Goal: Communication & Community: Participate in discussion

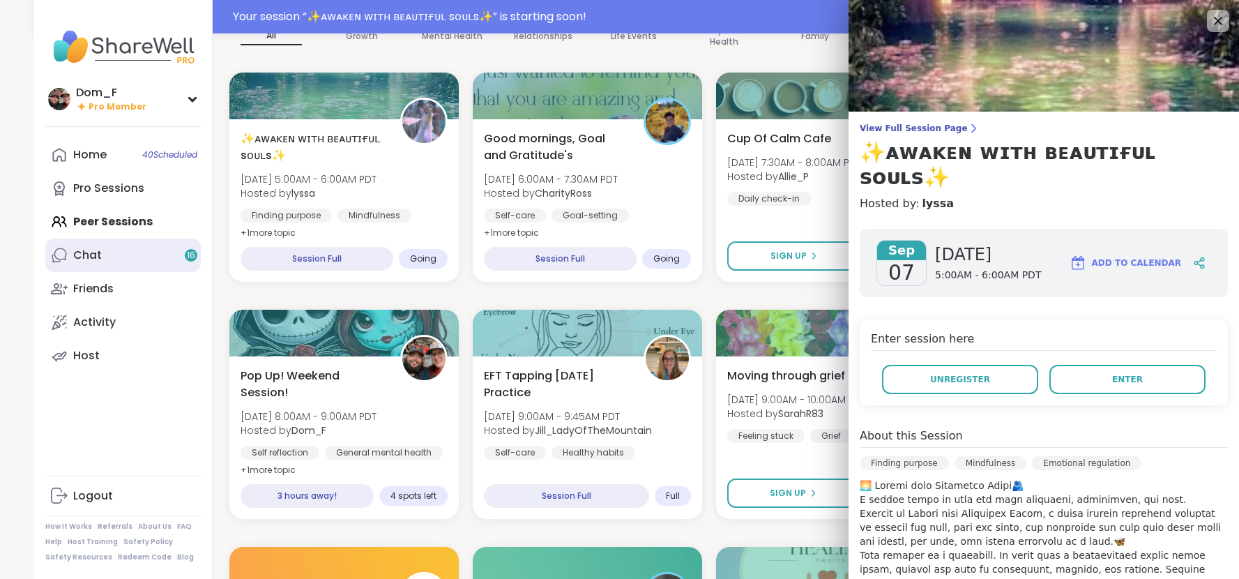
click at [101, 252] on link "Chat 16" at bounding box center [123, 255] width 156 height 33
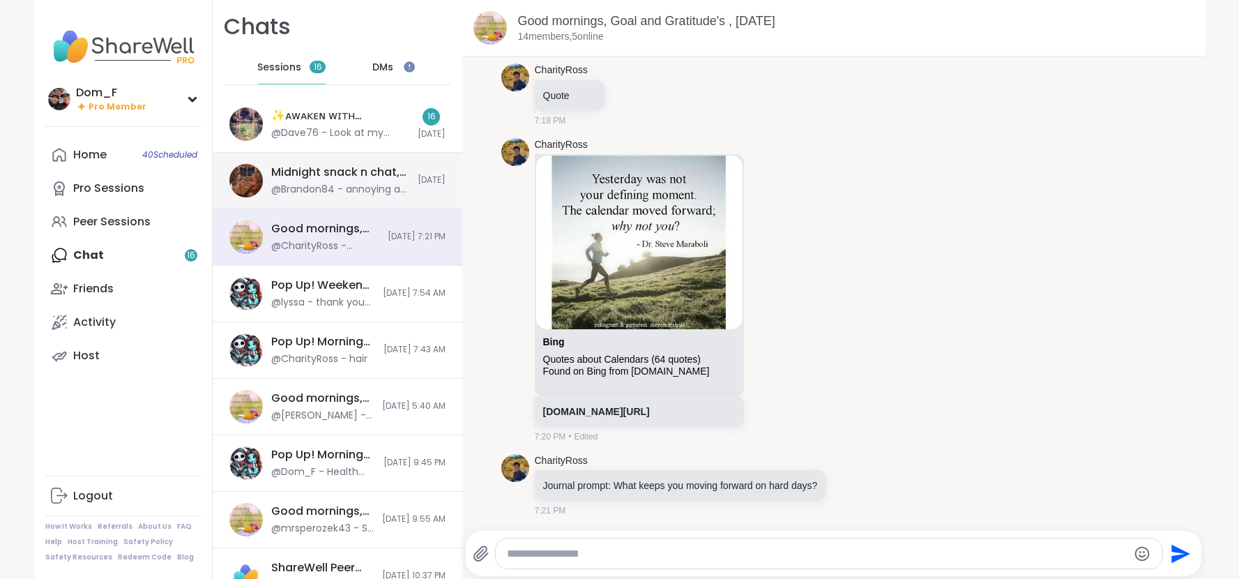
click at [371, 185] on div "@Brandon84 - annoying as F#%k" at bounding box center [340, 190] width 138 height 14
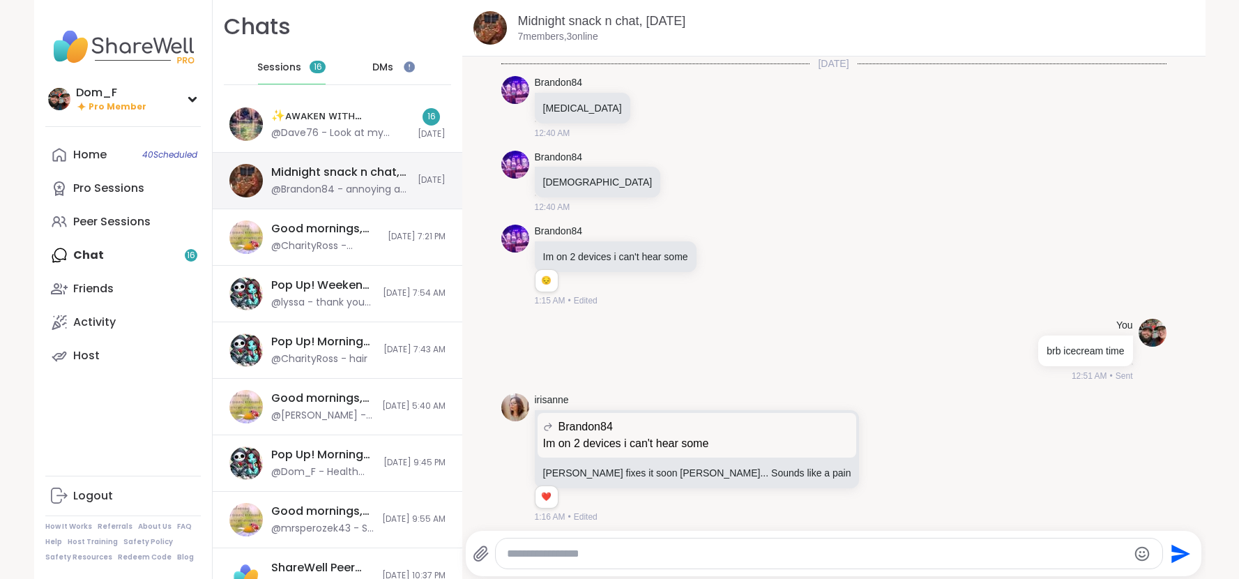
scroll to position [129, 0]
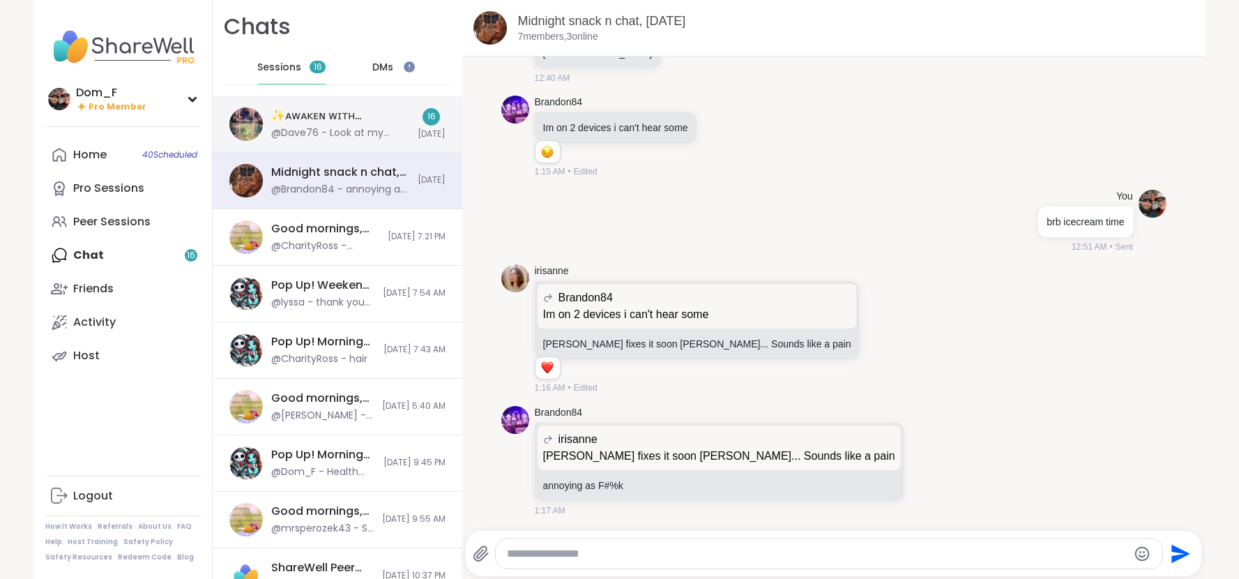
click at [363, 142] on div "✨ᴀᴡᴀᴋᴇɴ ᴡɪᴛʜ ʙᴇᴀᴜᴛɪғᴜʟ sᴏᴜʟs✨, Sep 07 @Dave76 - Look at my schedule and I might…" at bounding box center [338, 124] width 250 height 56
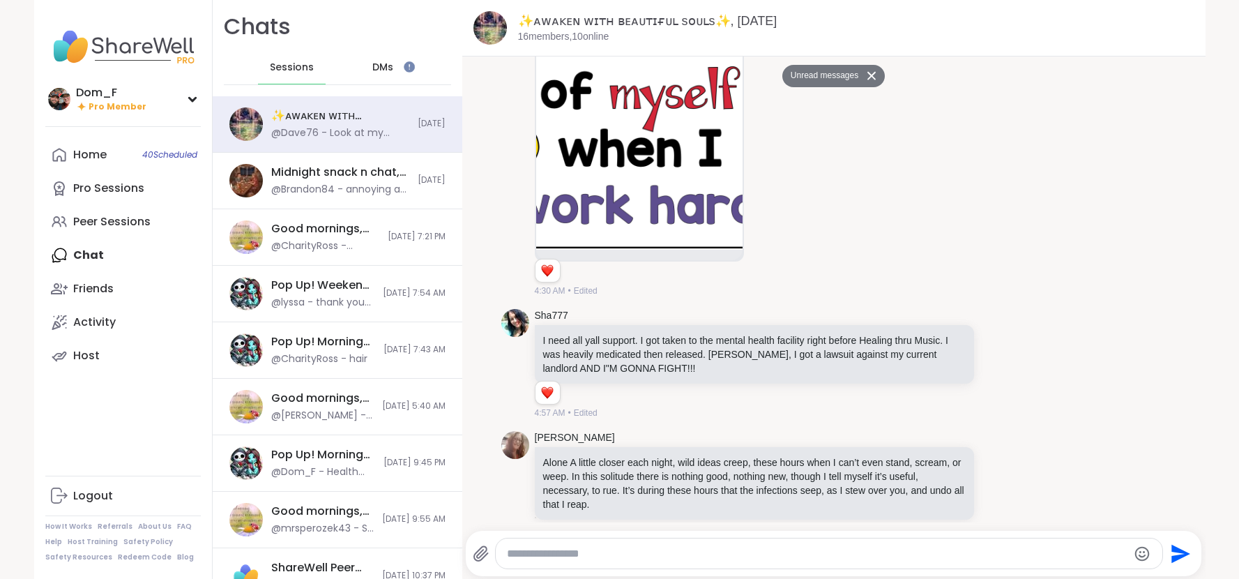
scroll to position [0, 0]
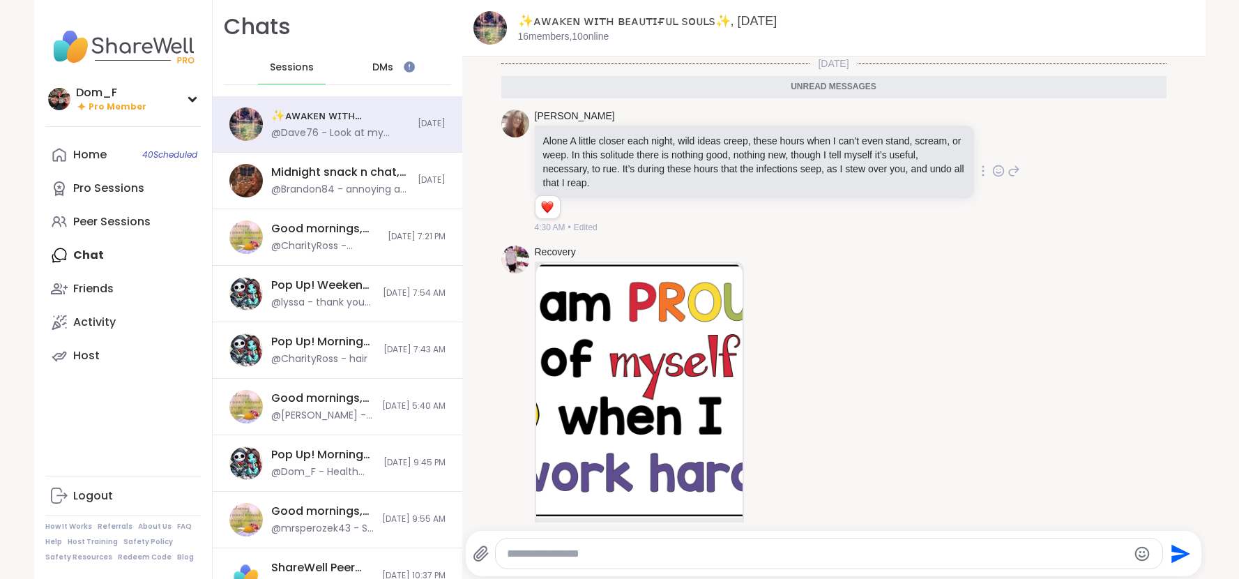
click at [999, 165] on icon at bounding box center [999, 171] width 13 height 14
click at [893, 142] on div "Select Reaction: Heart" at bounding box center [888, 148] width 13 height 13
click at [668, 317] on img at bounding box center [639, 390] width 206 height 255
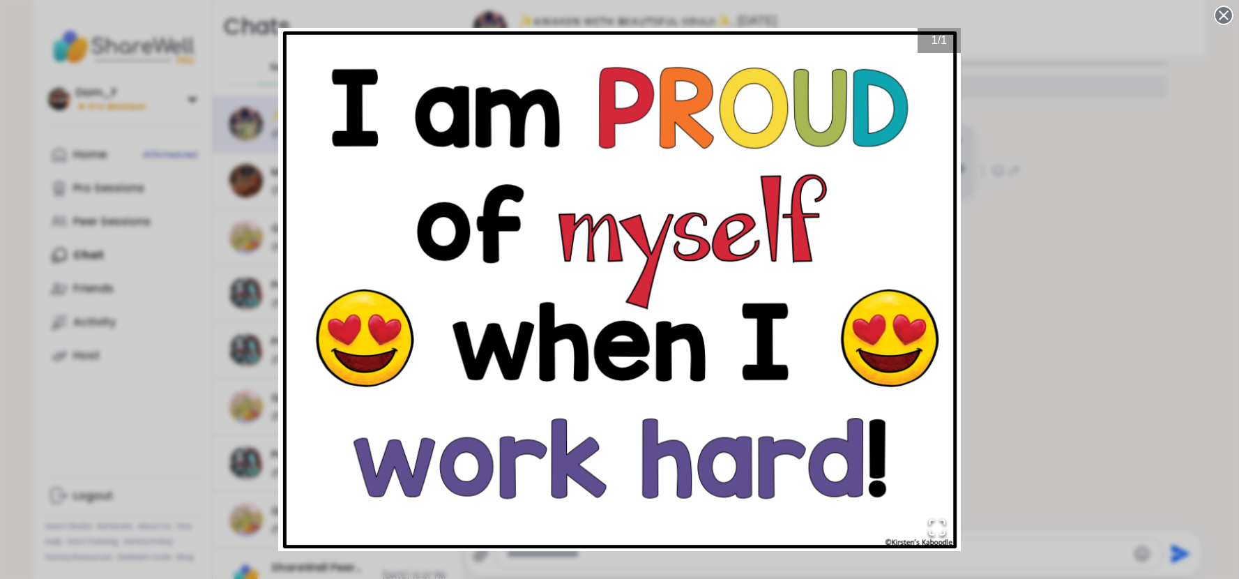
click at [1225, 21] on circle at bounding box center [1224, 15] width 17 height 17
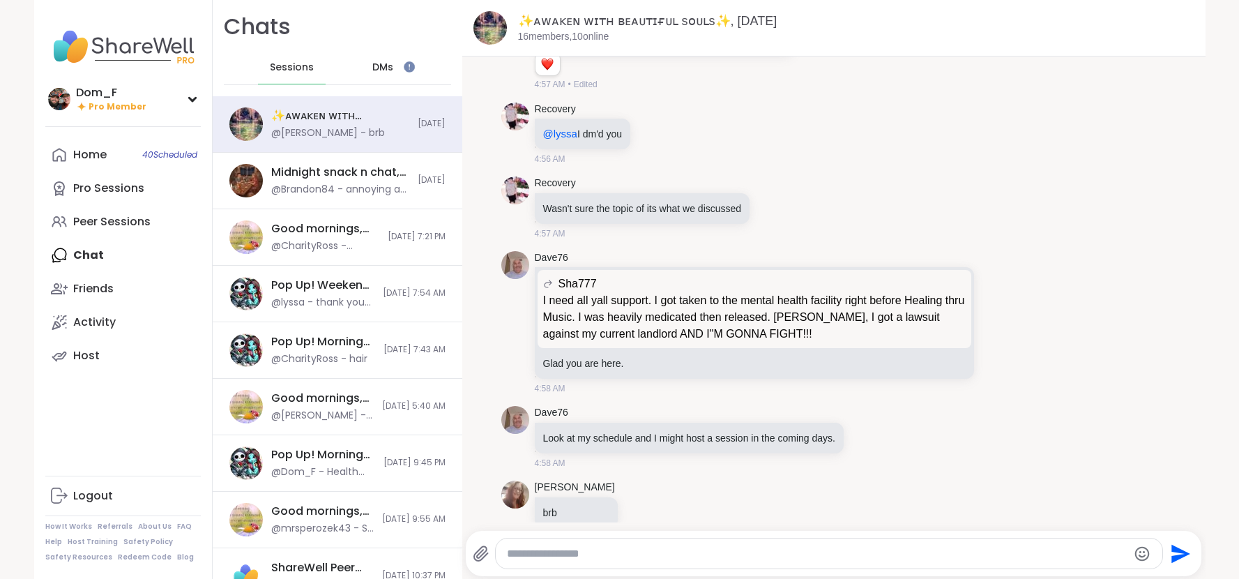
scroll to position [1839, 0]
click at [137, 232] on link "Peer Sessions" at bounding box center [123, 221] width 156 height 33
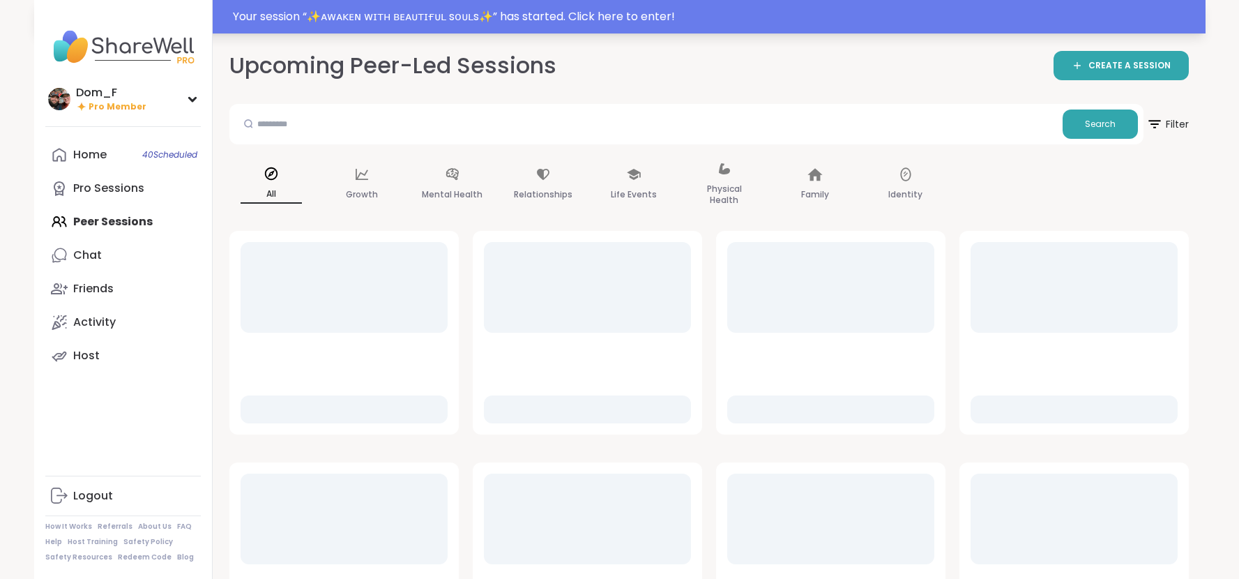
click at [437, 18] on div "Your session “ ✨ᴀᴡᴀᴋᴇɴ ᴡɪᴛʜ ʙᴇᴀᴜᴛɪғᴜʟ sᴏᴜʟs✨ ” has started. Click here to enter!" at bounding box center [715, 16] width 965 height 17
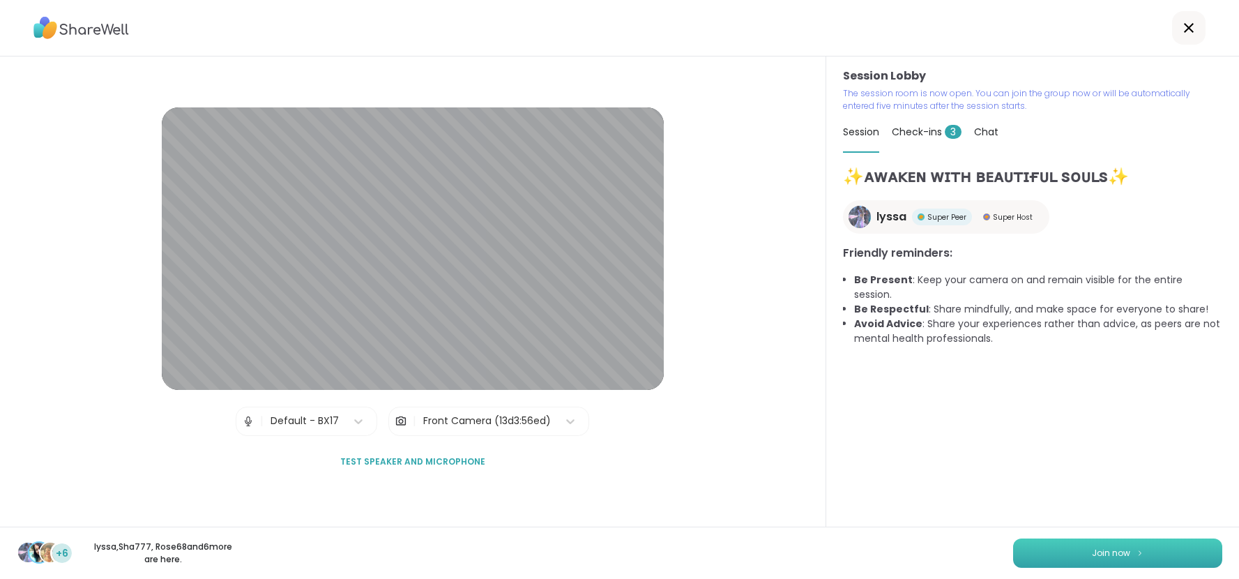
click at [1107, 553] on span "Join now" at bounding box center [1111, 553] width 38 height 13
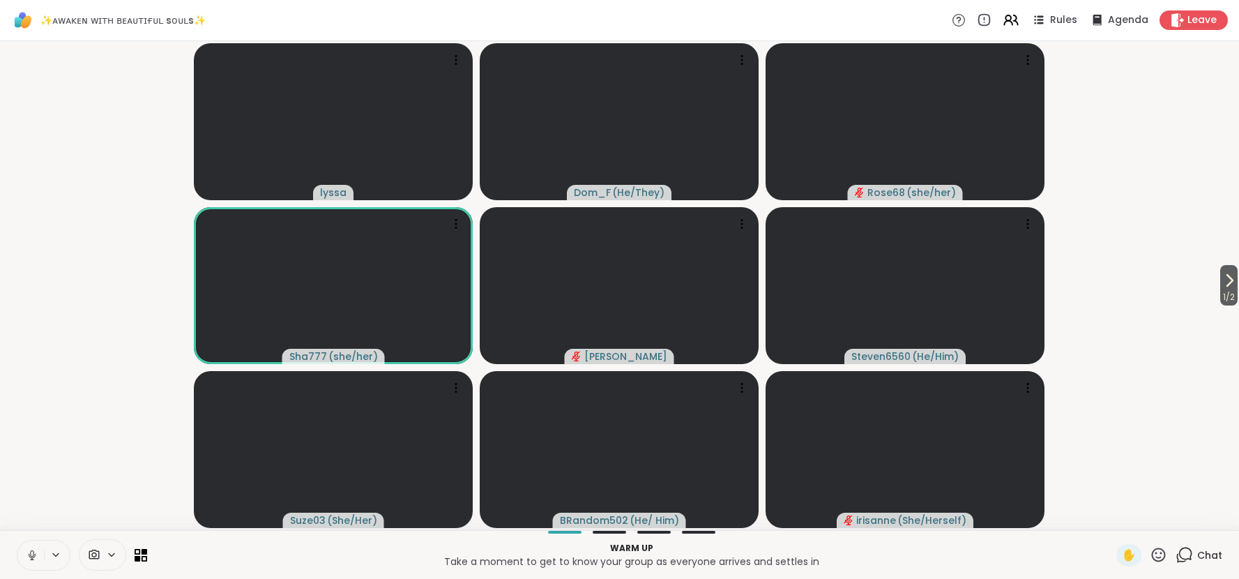
click at [32, 555] on icon at bounding box center [32, 555] width 13 height 13
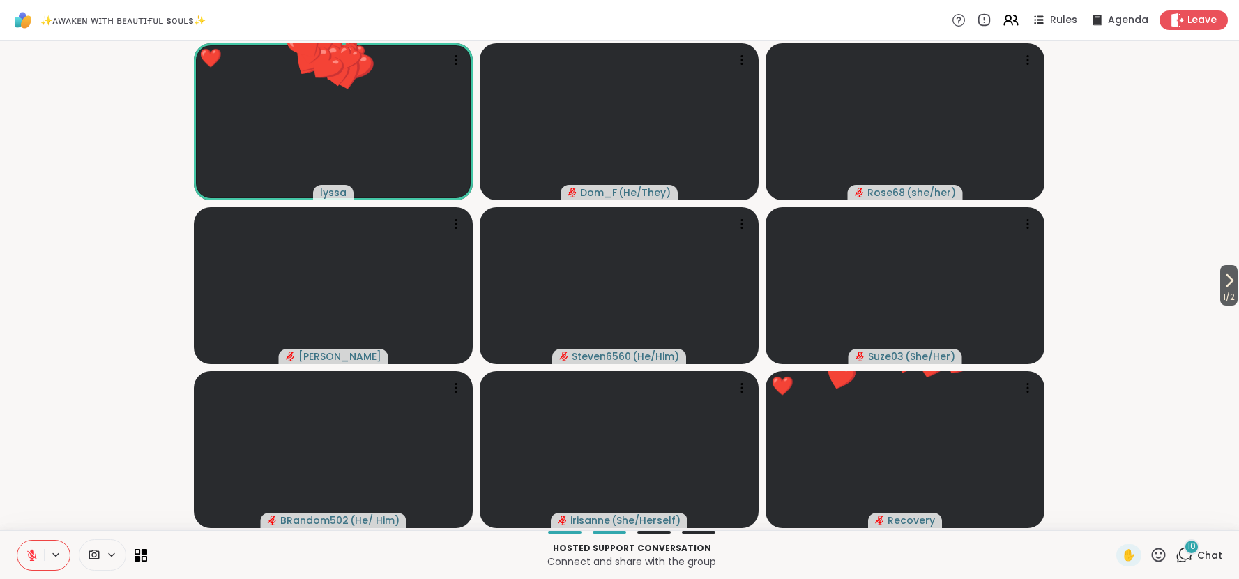
click at [1153, 557] on icon at bounding box center [1159, 555] width 14 height 14
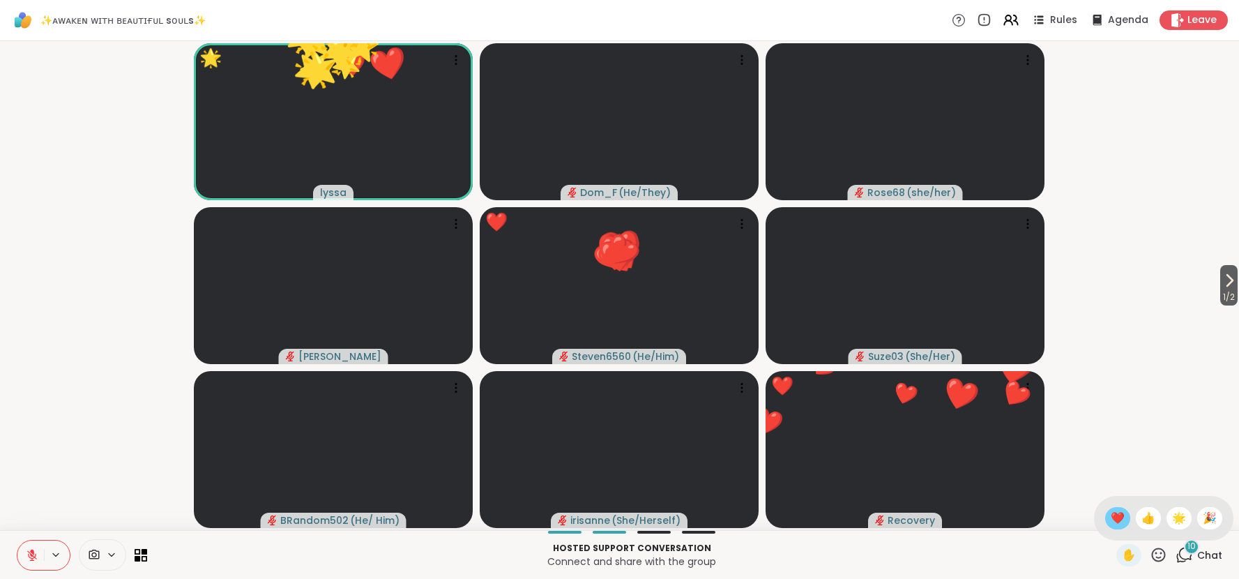
click at [1115, 516] on span "❤️" at bounding box center [1118, 518] width 14 height 17
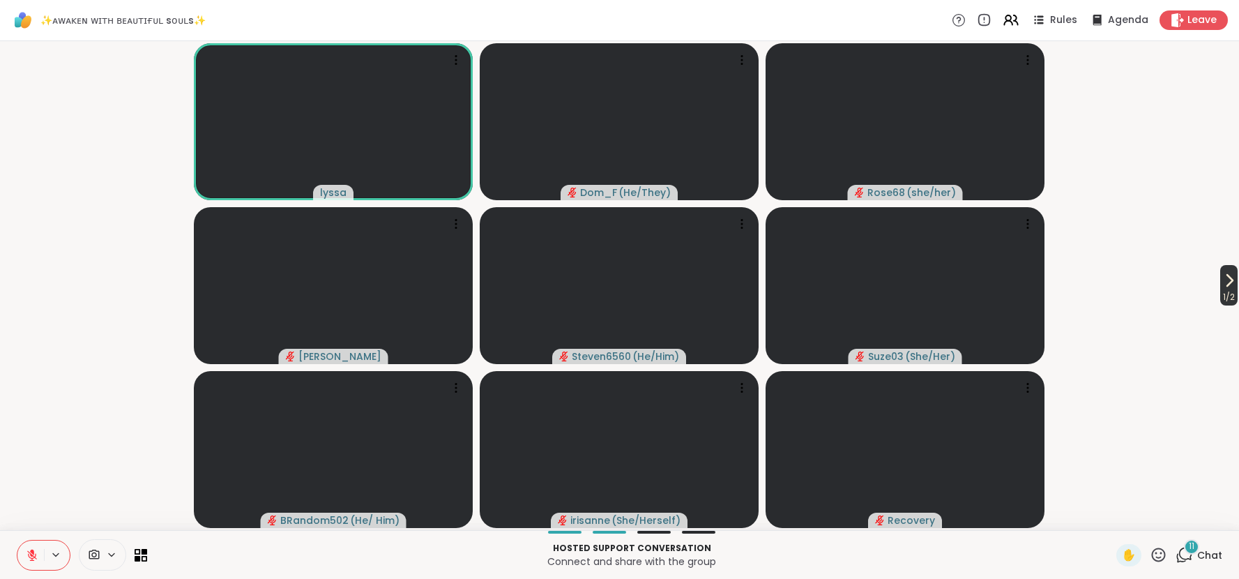
click at [1228, 289] on span "1 / 2" at bounding box center [1229, 297] width 17 height 17
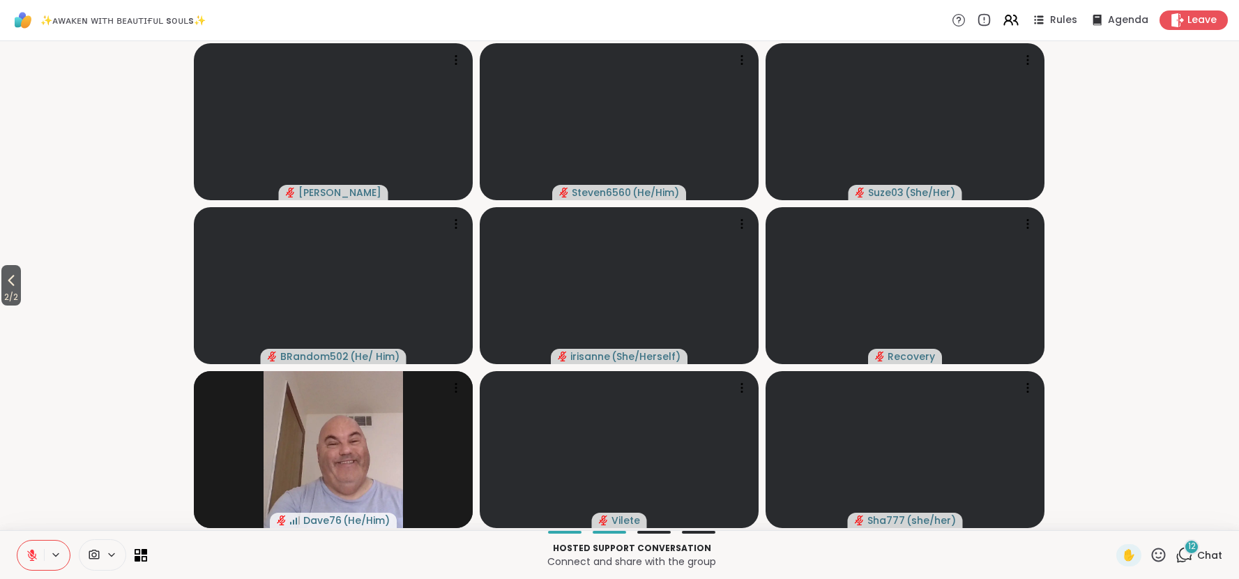
click at [1207, 554] on span "Chat" at bounding box center [1210, 555] width 25 height 14
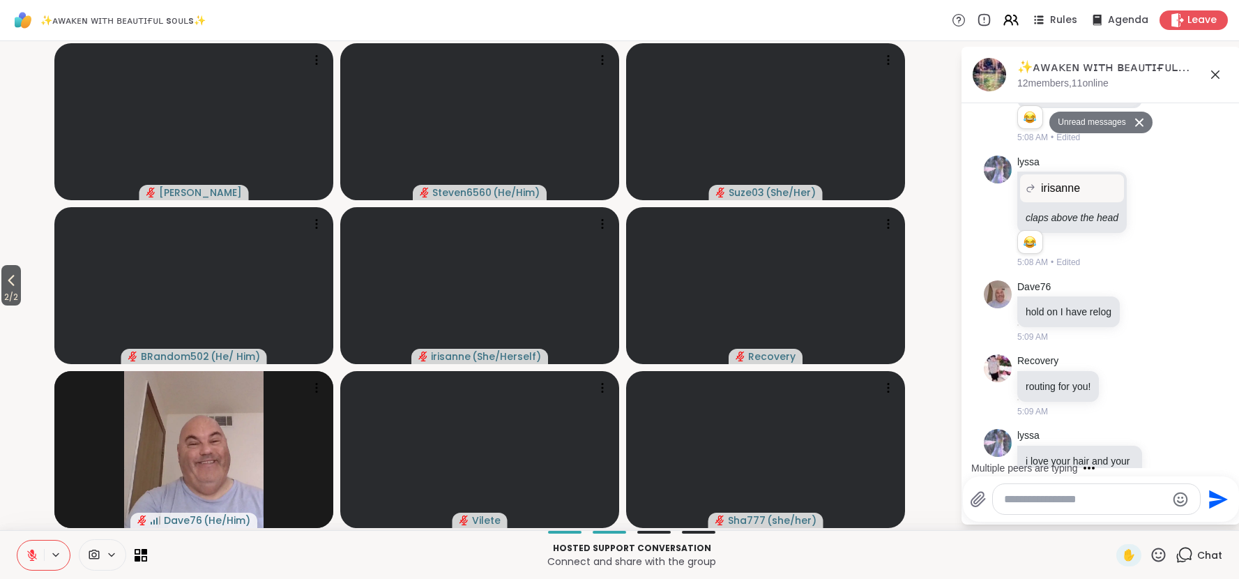
scroll to position [4142, 0]
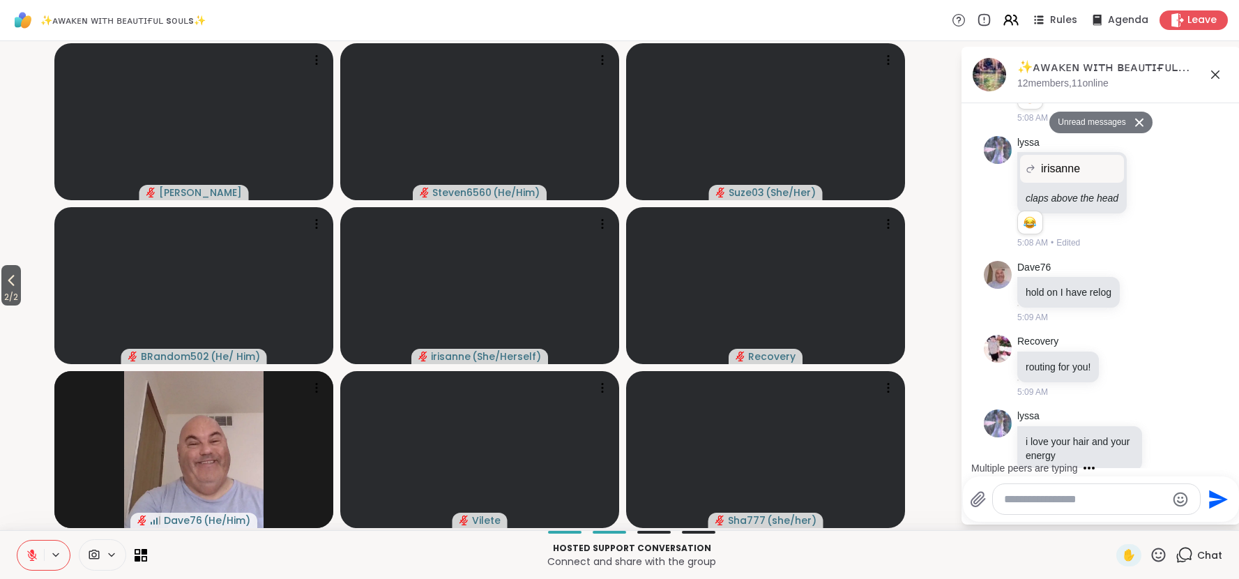
click at [1118, 501] on textarea "Type your message" at bounding box center [1085, 499] width 163 height 14
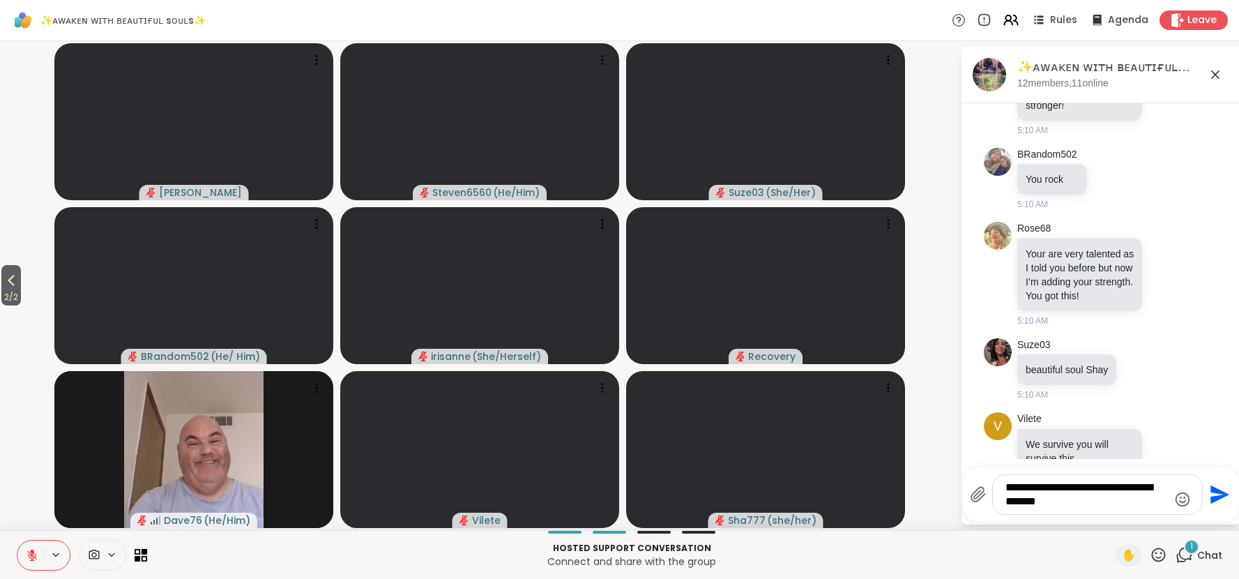
scroll to position [4969, 0]
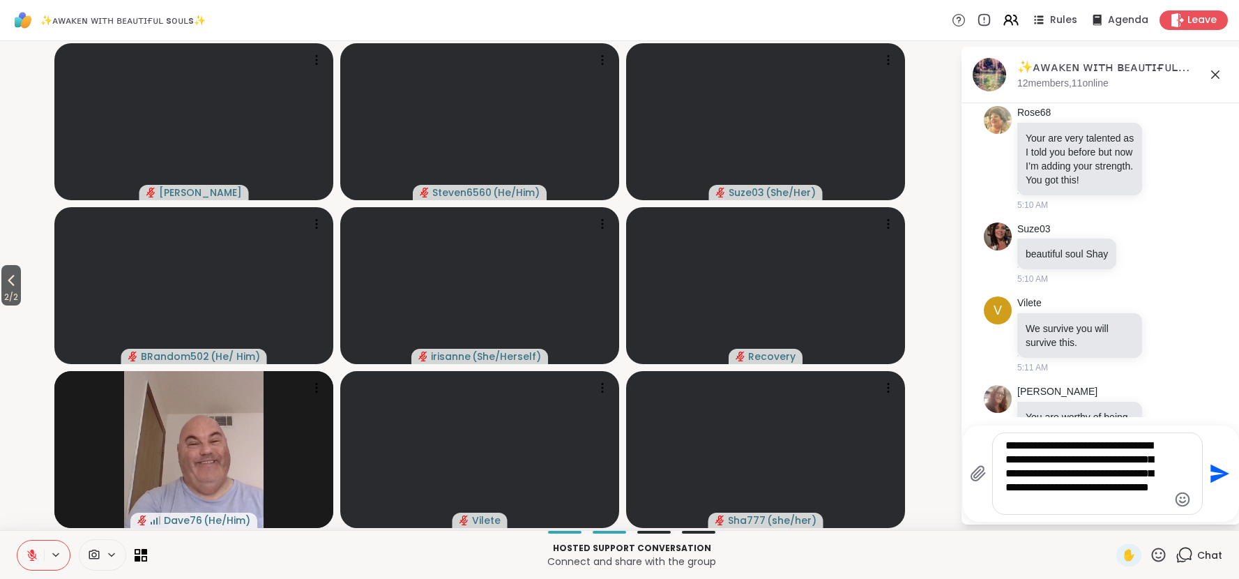
type textarea "**********"
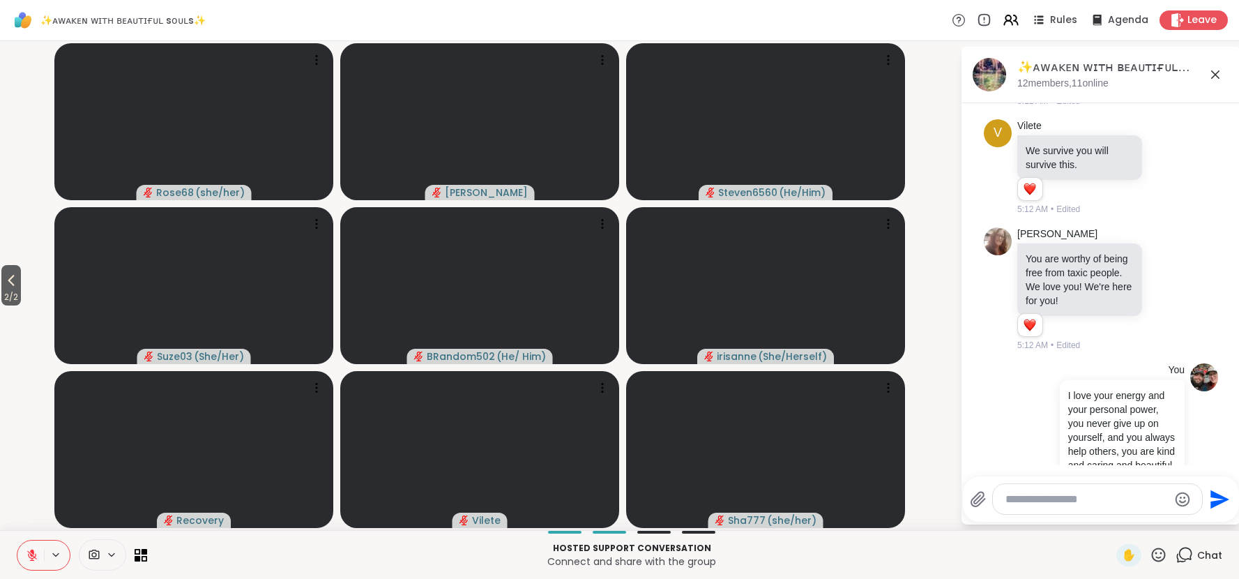
scroll to position [5204, 0]
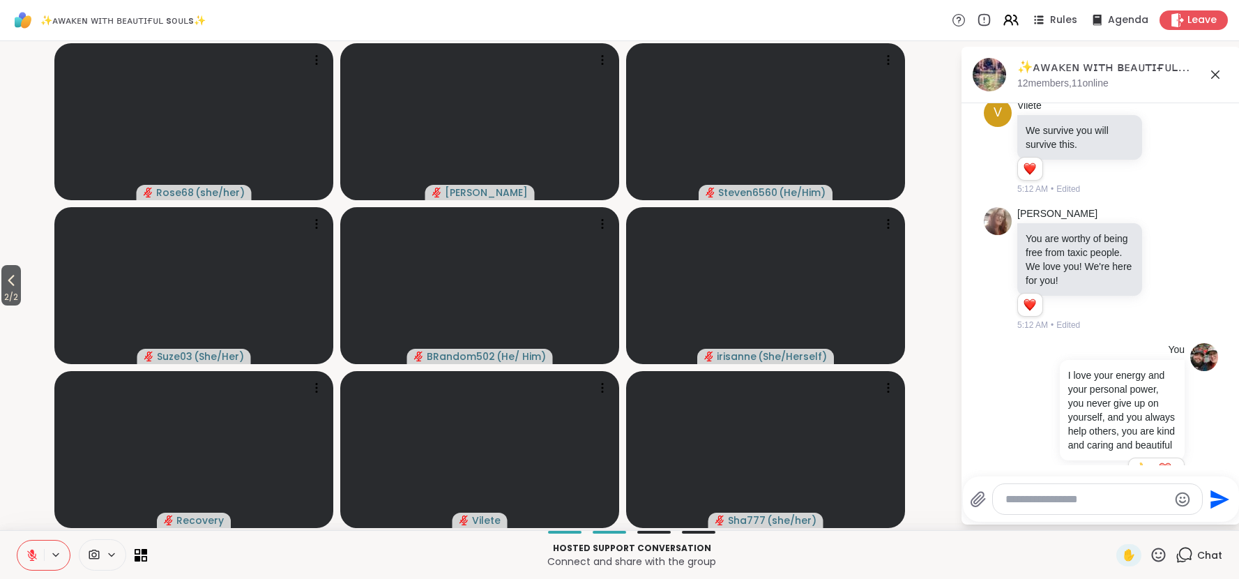
click at [1217, 77] on icon at bounding box center [1215, 74] width 17 height 17
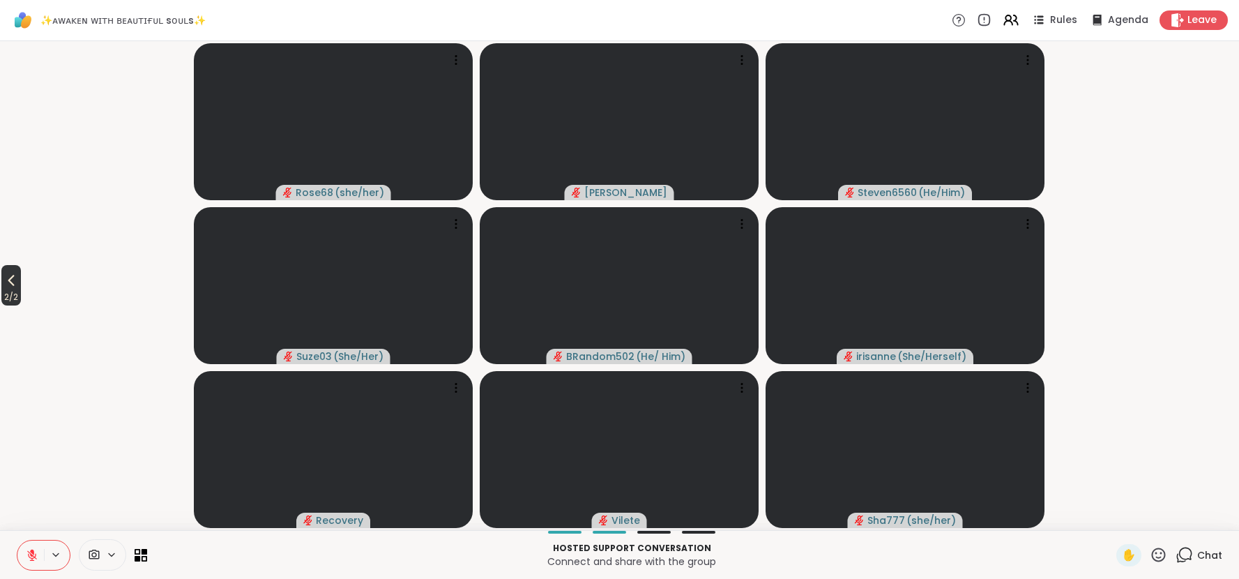
click at [4, 282] on icon at bounding box center [11, 280] width 17 height 17
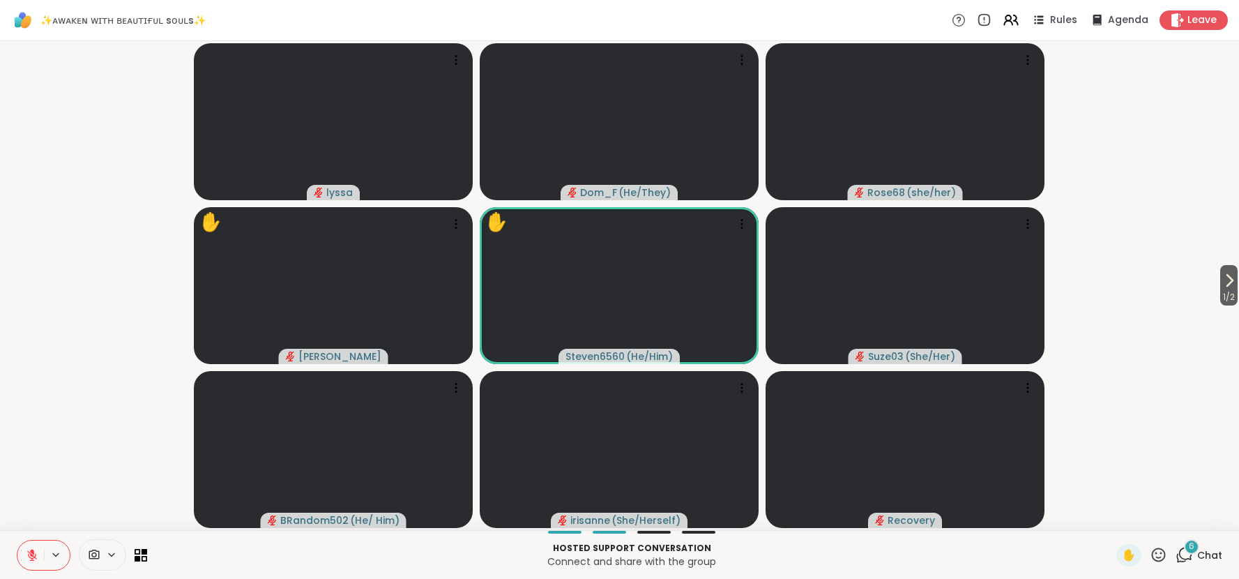
click at [1201, 557] on span "Chat" at bounding box center [1210, 555] width 25 height 14
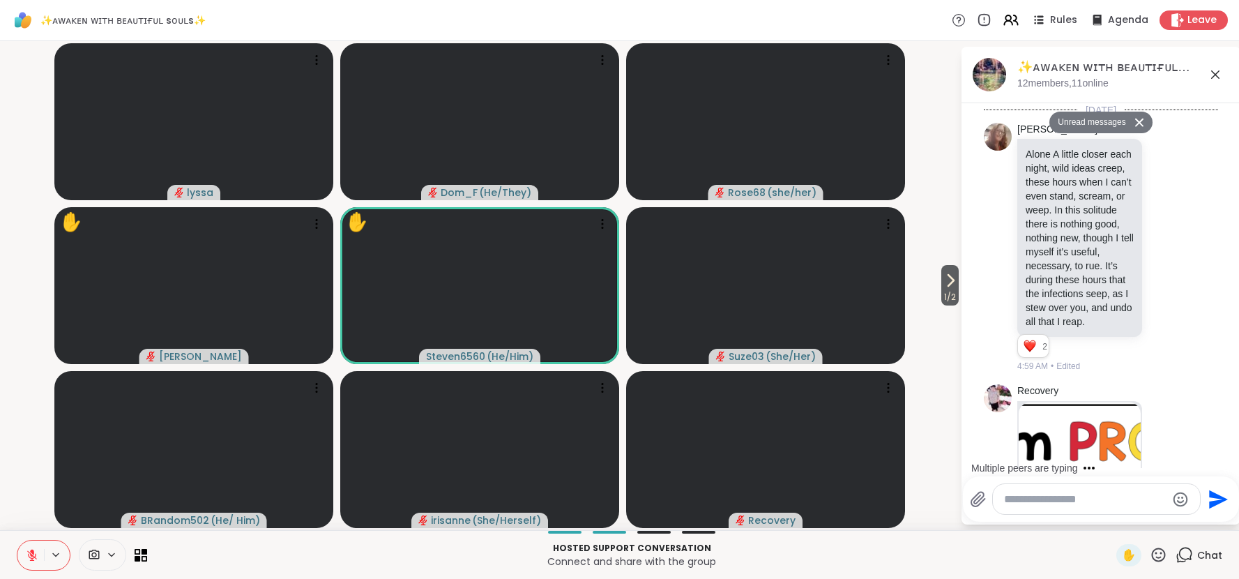
scroll to position [6053, 0]
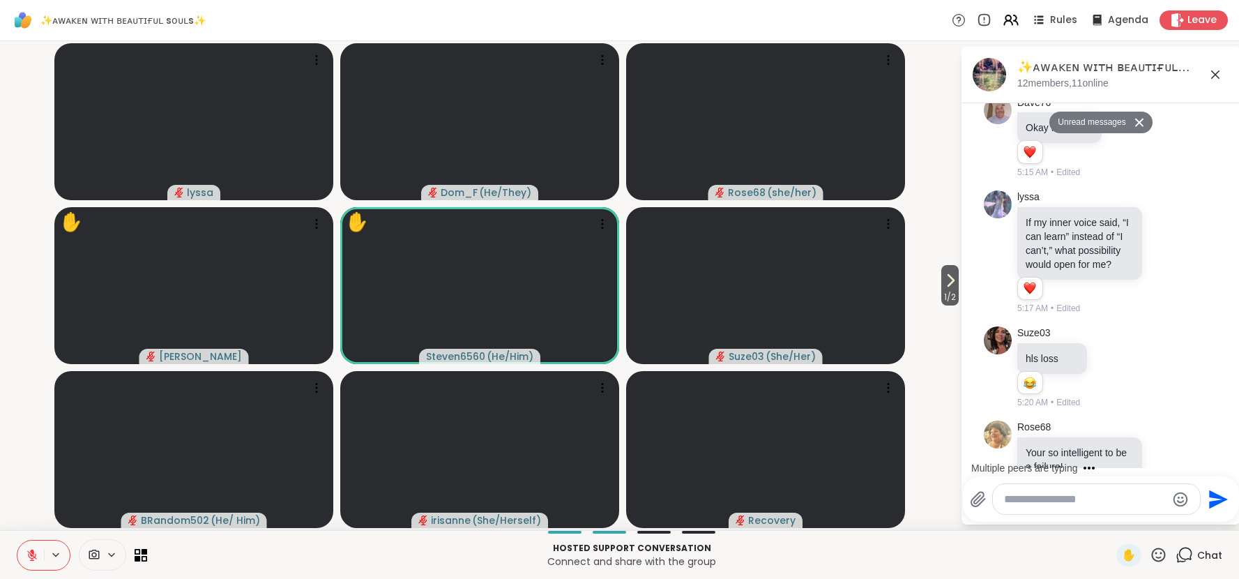
click at [1115, 499] on textarea "Type your message" at bounding box center [1085, 499] width 163 height 14
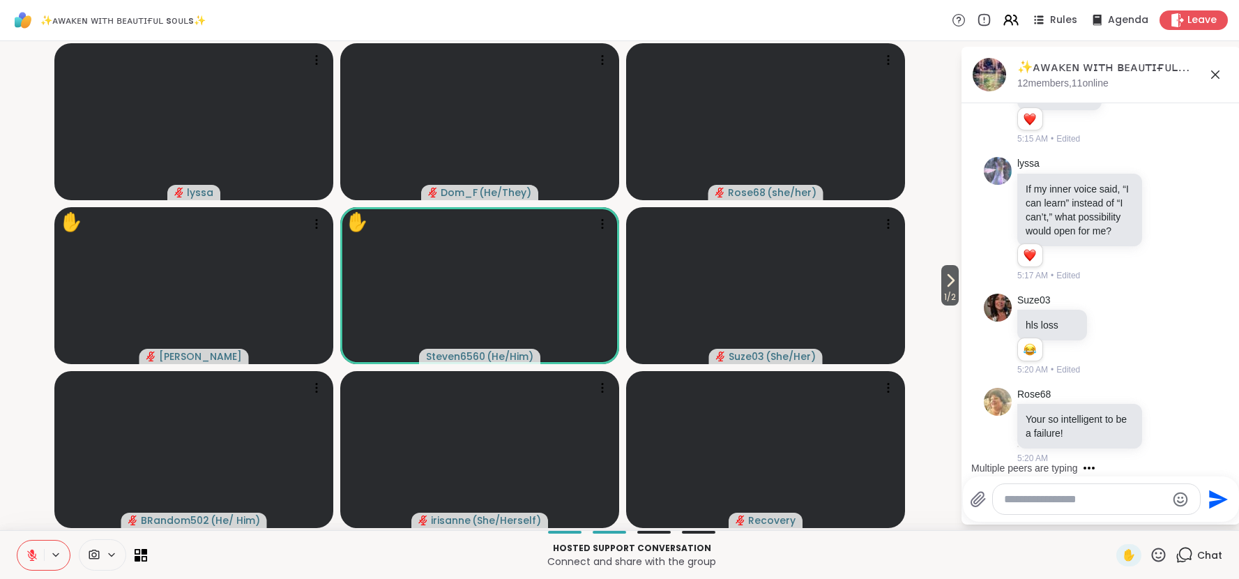
scroll to position [6238, 0]
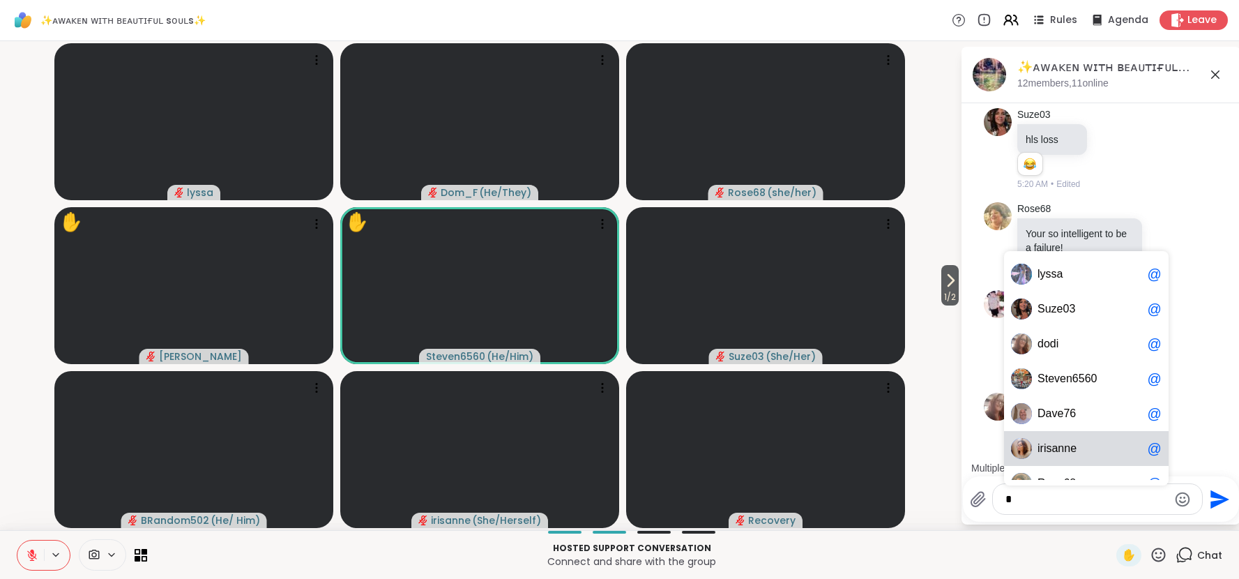
click at [1074, 466] on div "R o s e 6 8 @" at bounding box center [1086, 483] width 165 height 35
click at [1072, 447] on span "e" at bounding box center [1074, 449] width 6 height 14
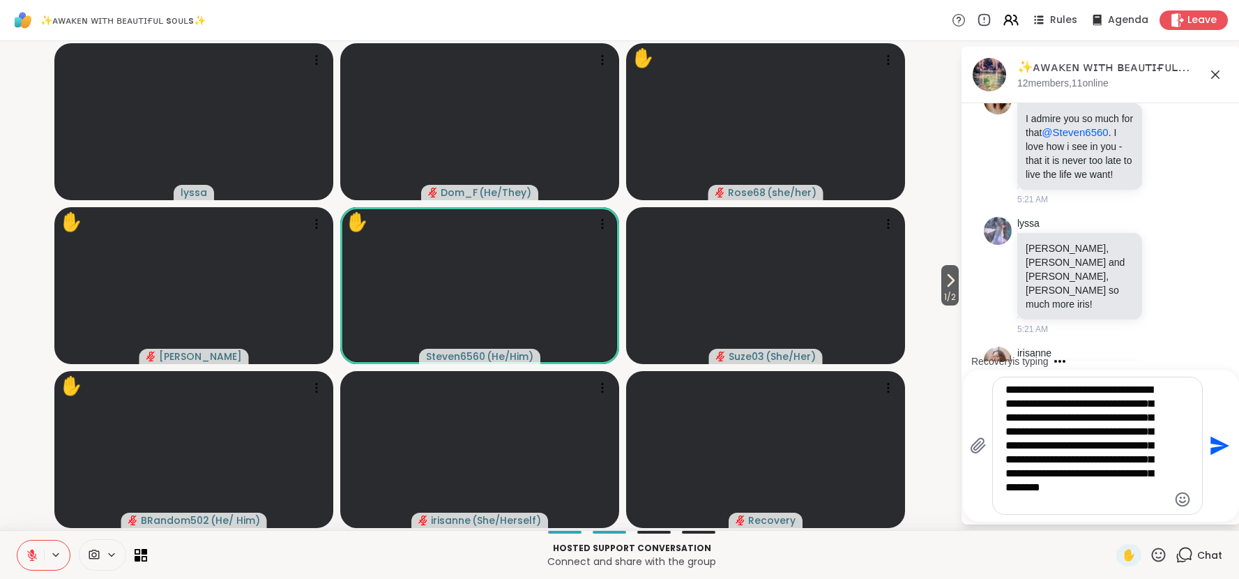
scroll to position [6981, 0]
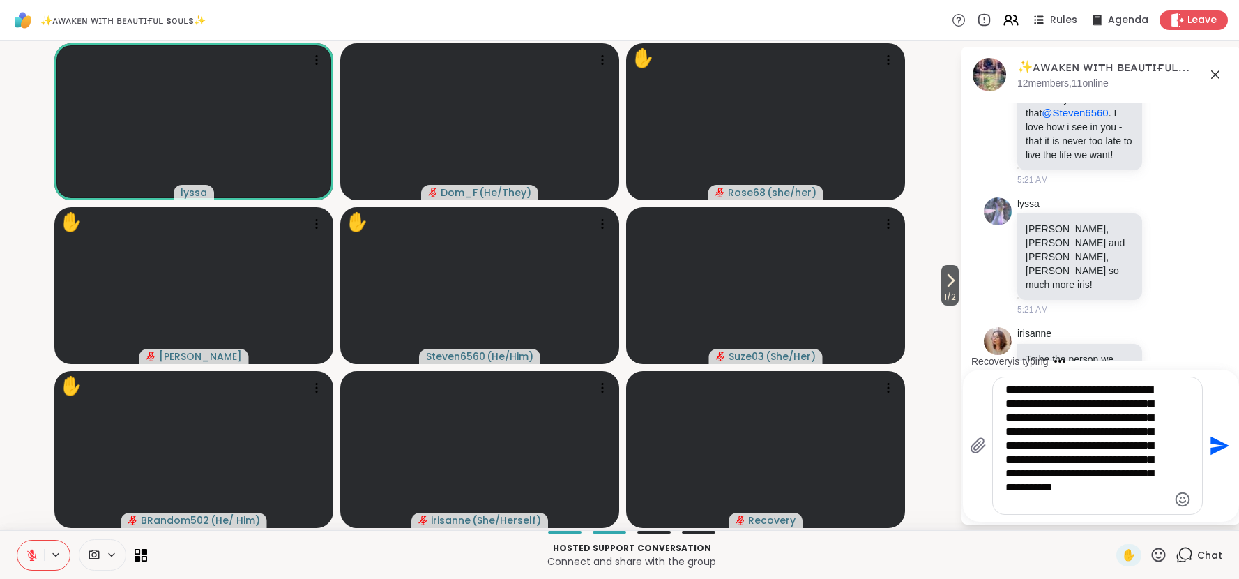
type textarea "**********"
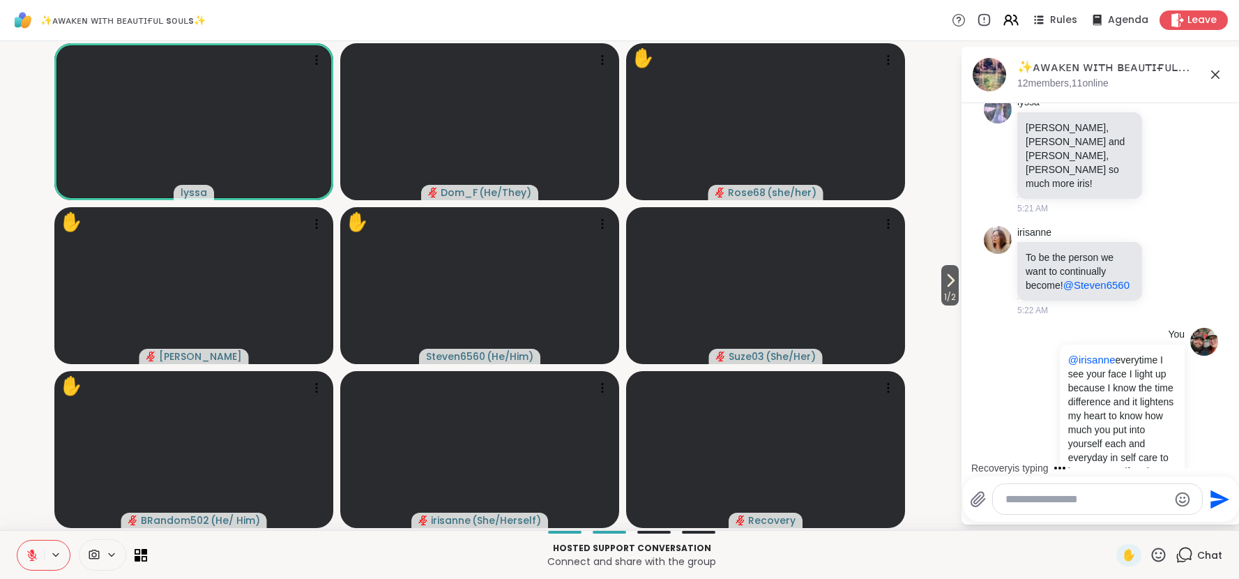
scroll to position [7122, 0]
click at [1158, 556] on icon at bounding box center [1158, 554] width 17 height 17
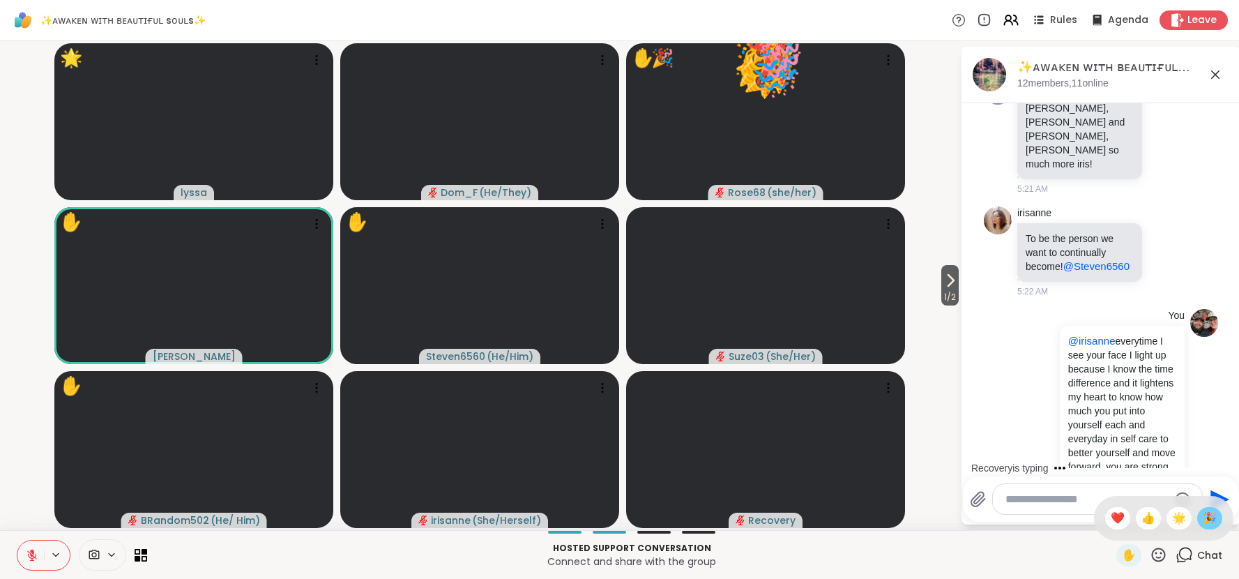
click at [1212, 522] on span "🎉" at bounding box center [1210, 518] width 14 height 17
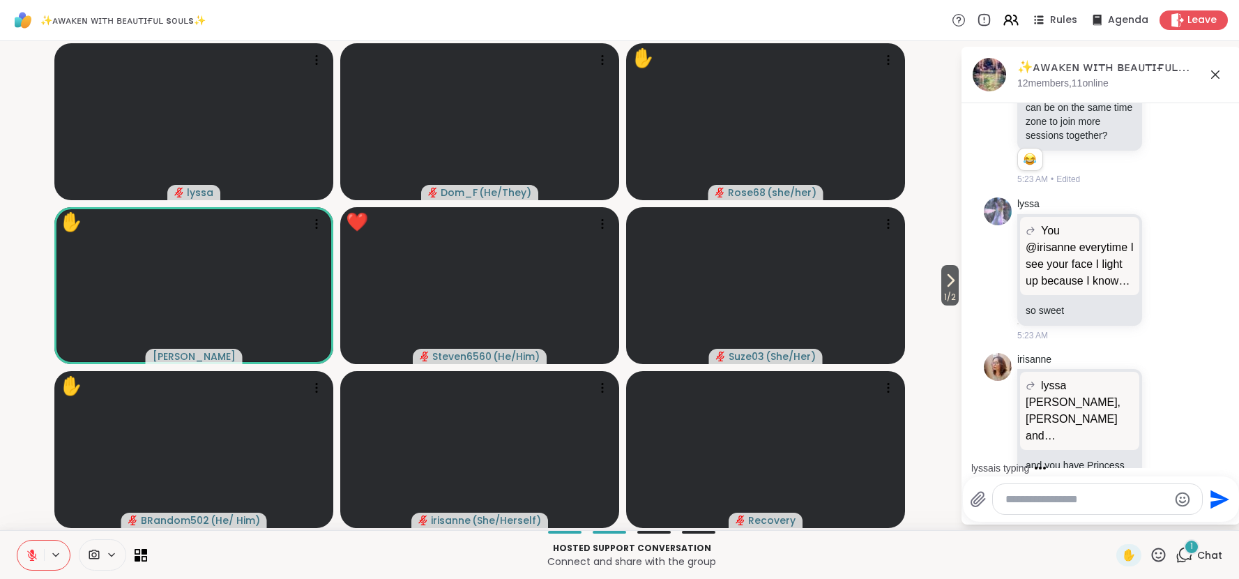
scroll to position [7935, 0]
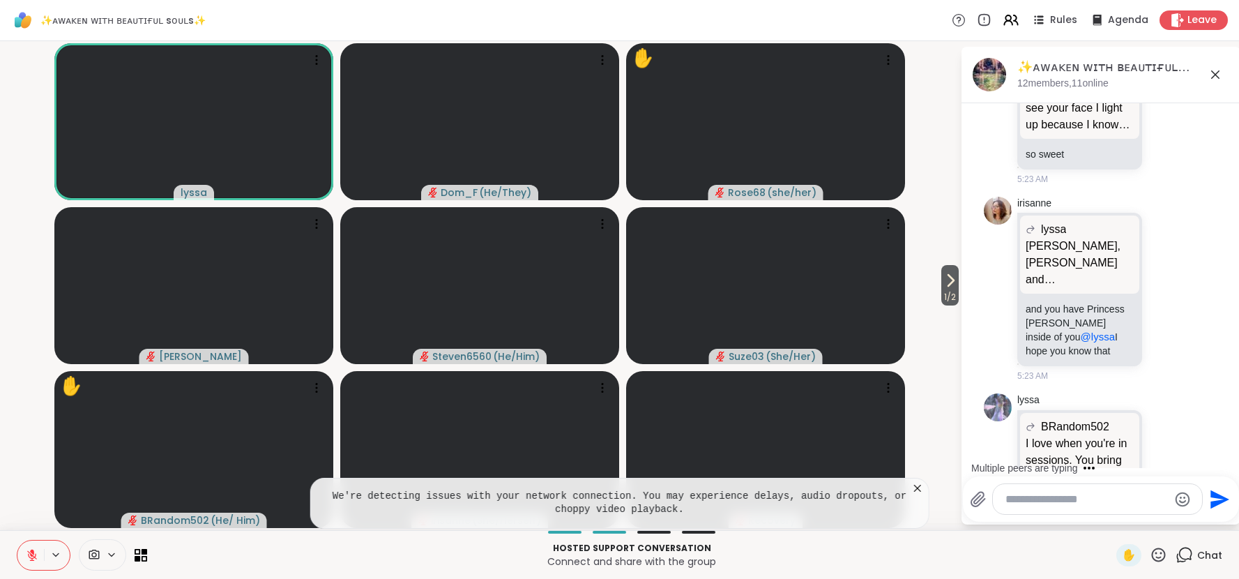
click at [919, 486] on icon at bounding box center [917, 488] width 7 height 7
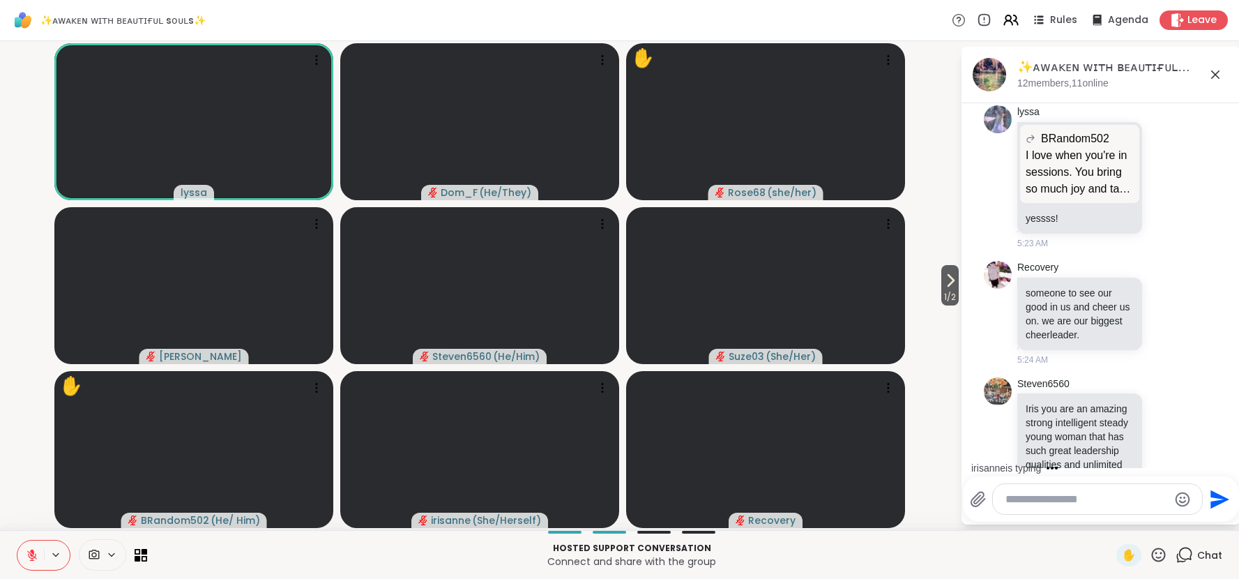
scroll to position [8353, 0]
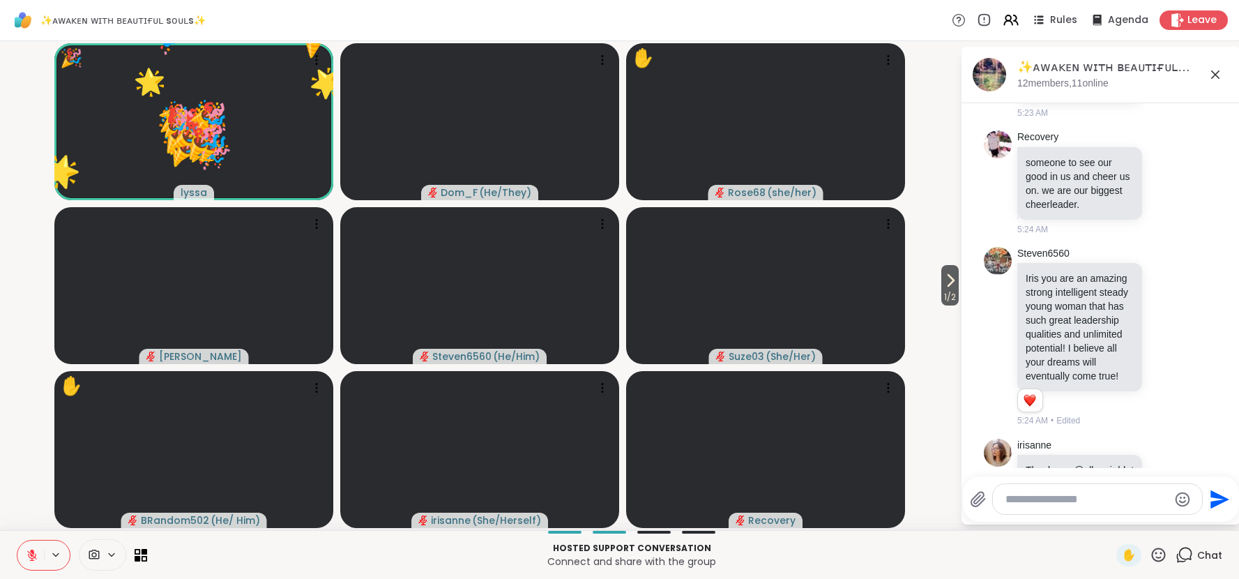
click at [1166, 556] on icon at bounding box center [1159, 555] width 14 height 14
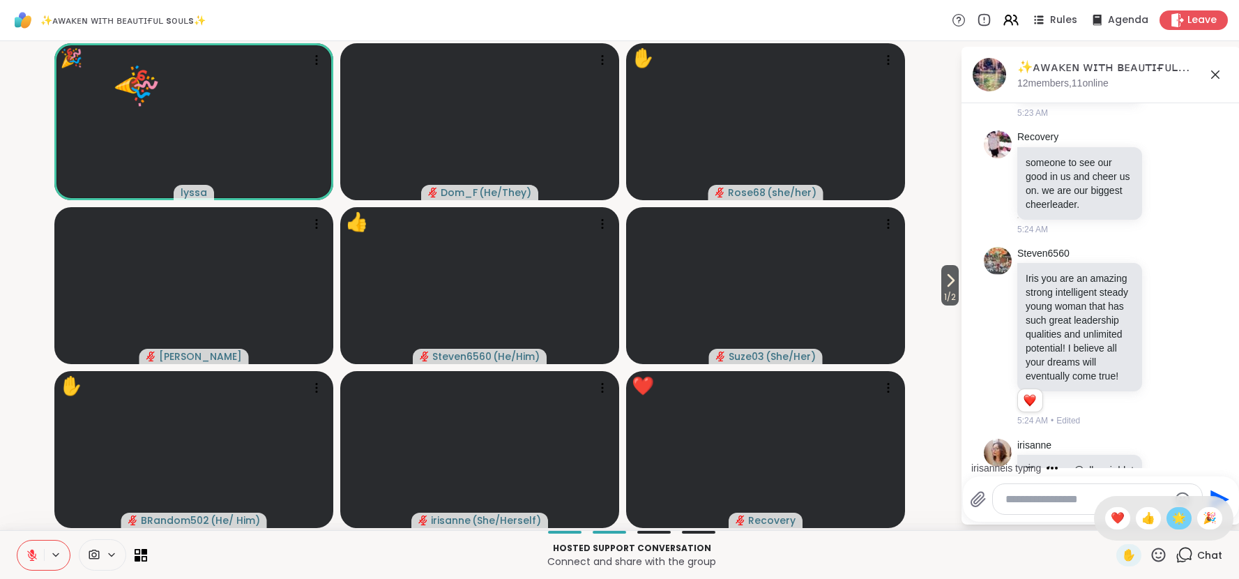
click at [1184, 522] on span "🌟" at bounding box center [1179, 518] width 14 height 17
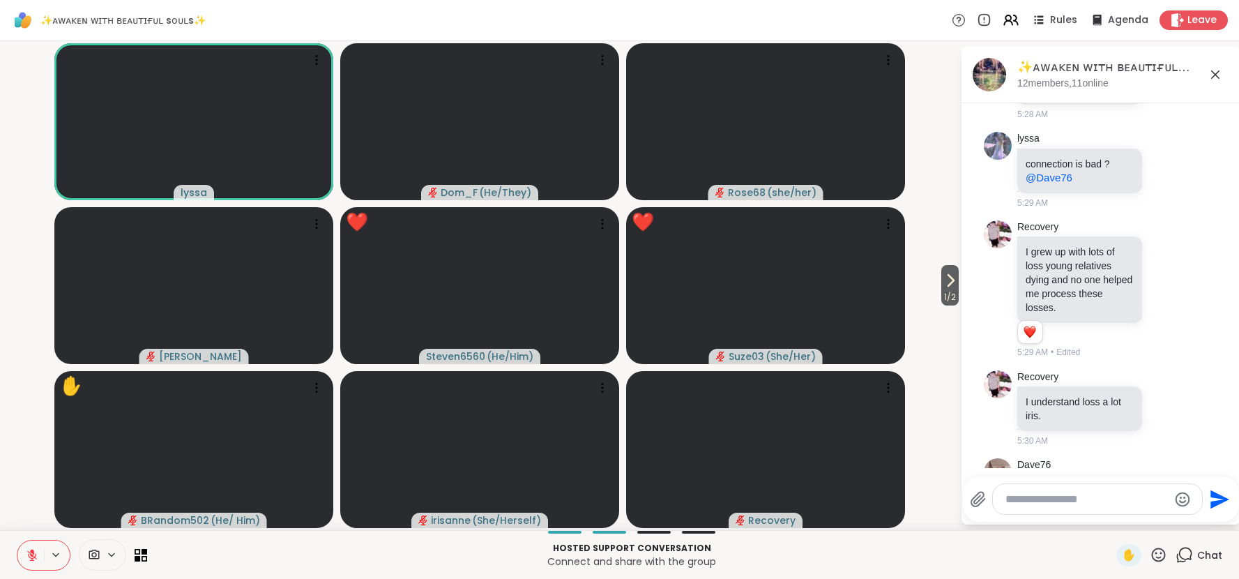
scroll to position [10126, 0]
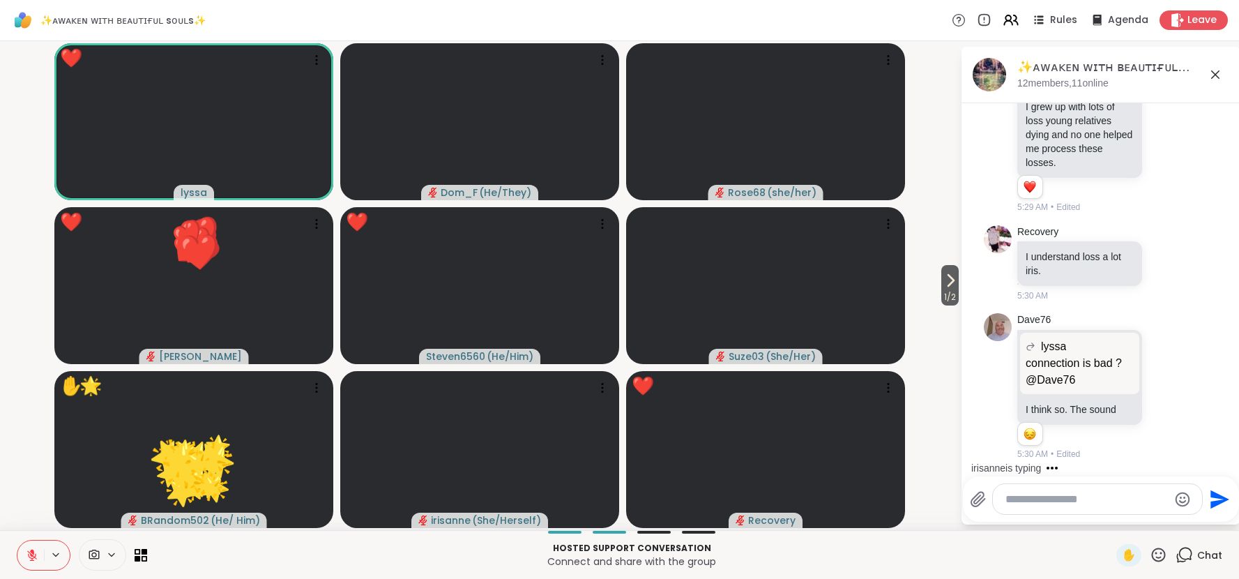
click at [1161, 557] on icon at bounding box center [1158, 554] width 17 height 17
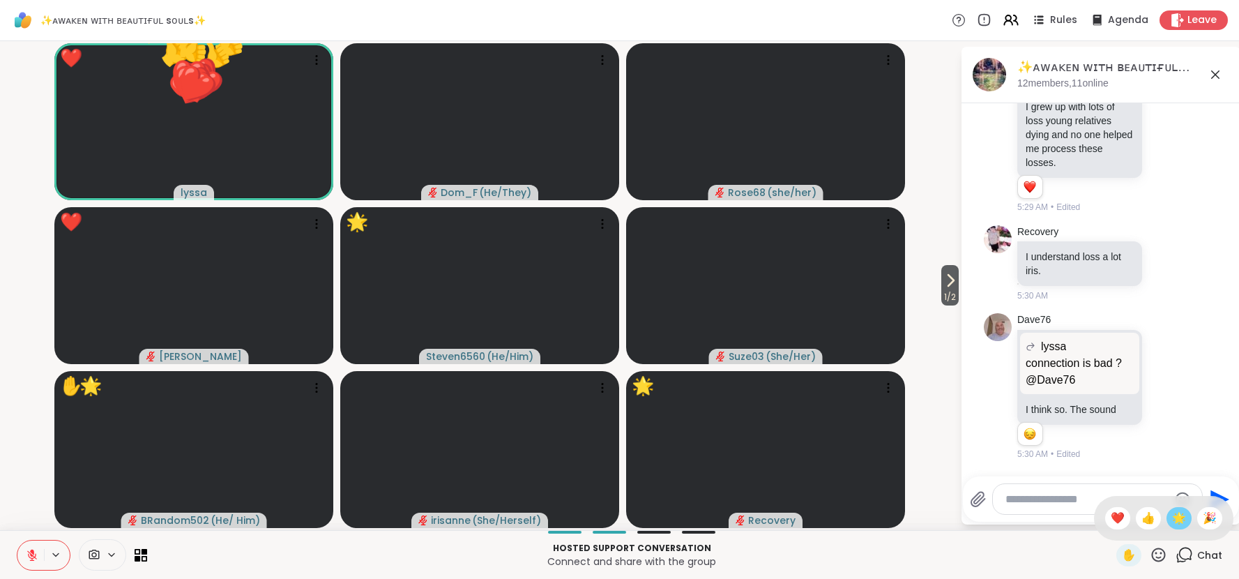
click at [1182, 524] on span "🌟" at bounding box center [1179, 518] width 14 height 17
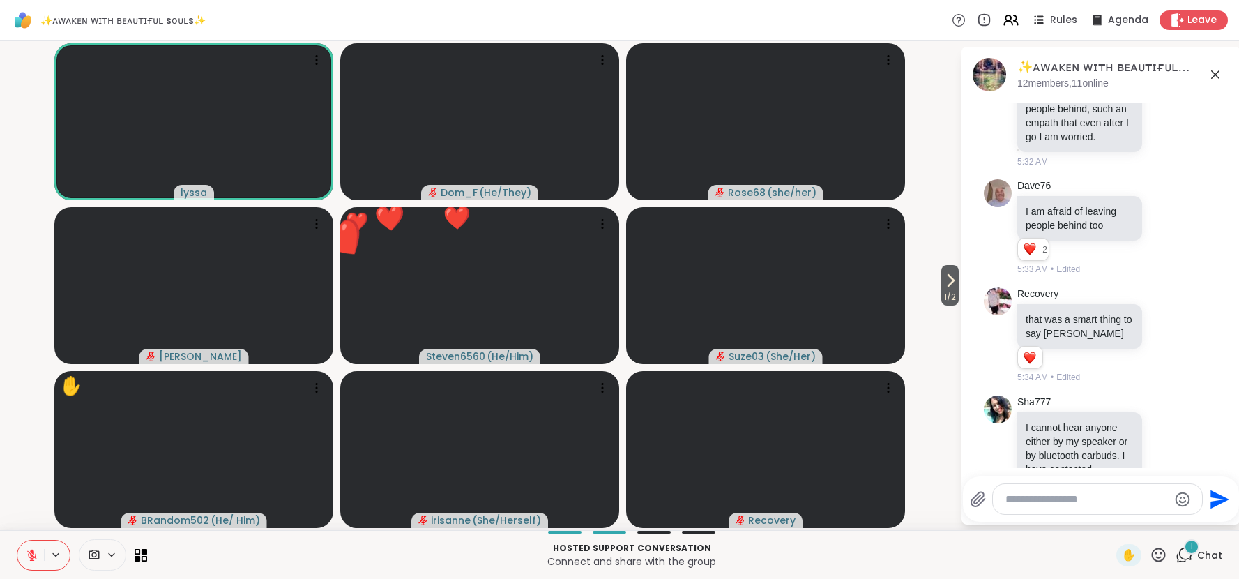
scroll to position [11108, 0]
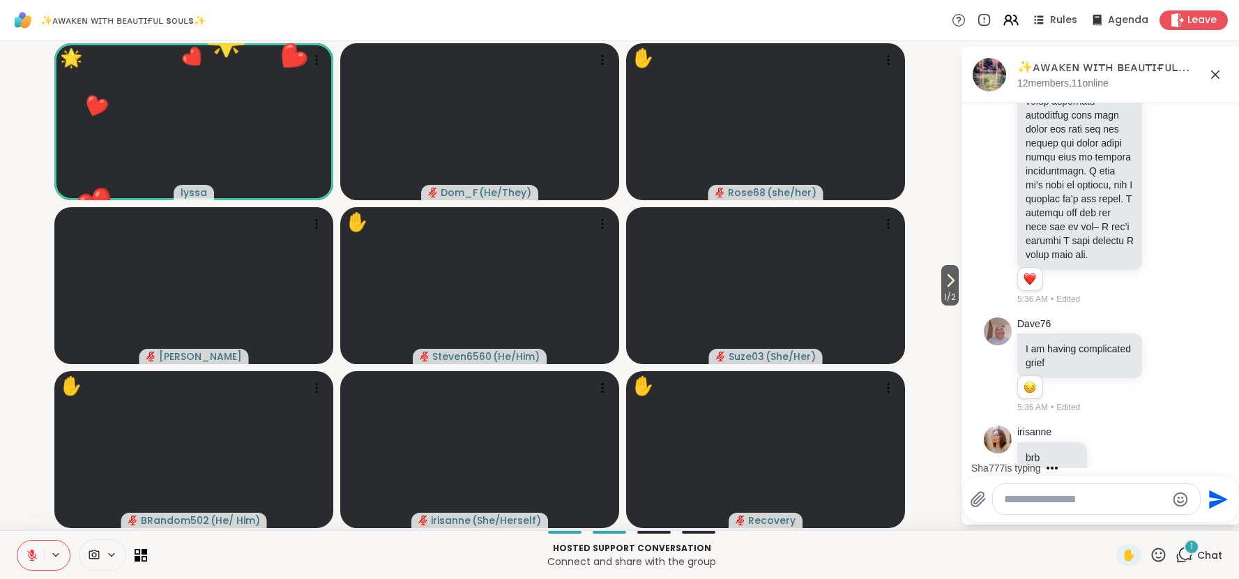
scroll to position [14491, 0]
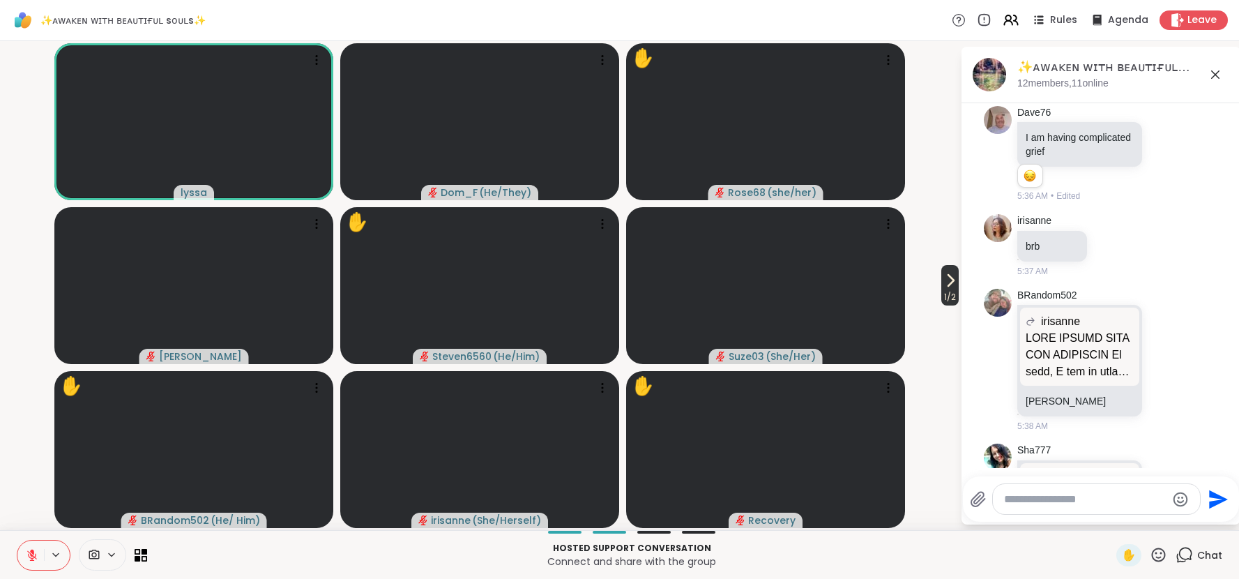
click at [945, 285] on icon at bounding box center [950, 280] width 17 height 17
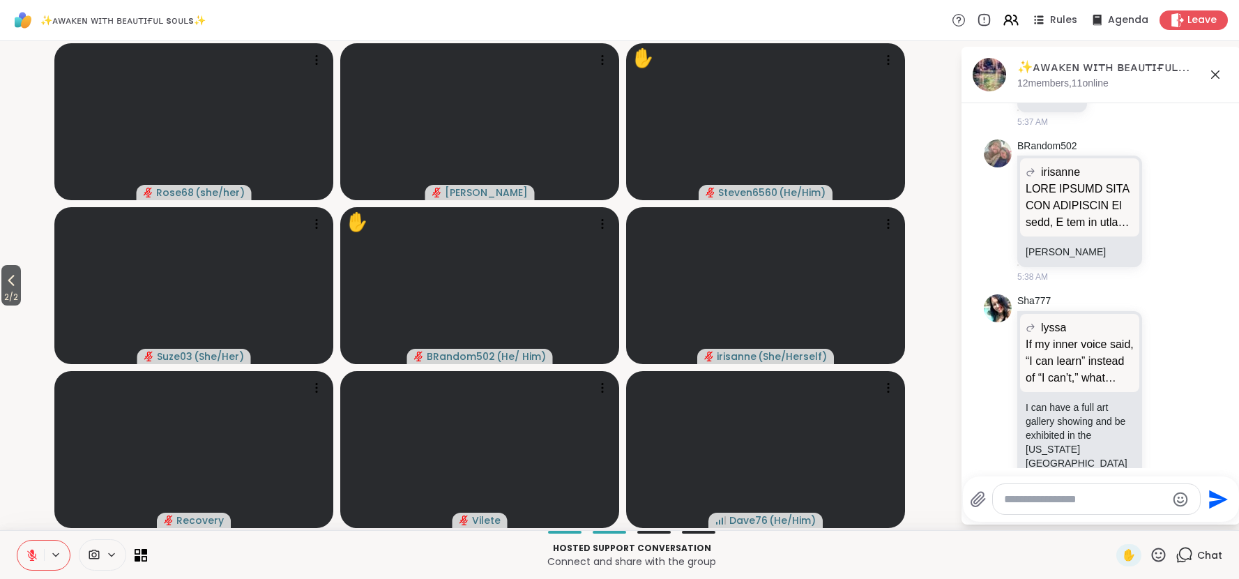
scroll to position [14681, 0]
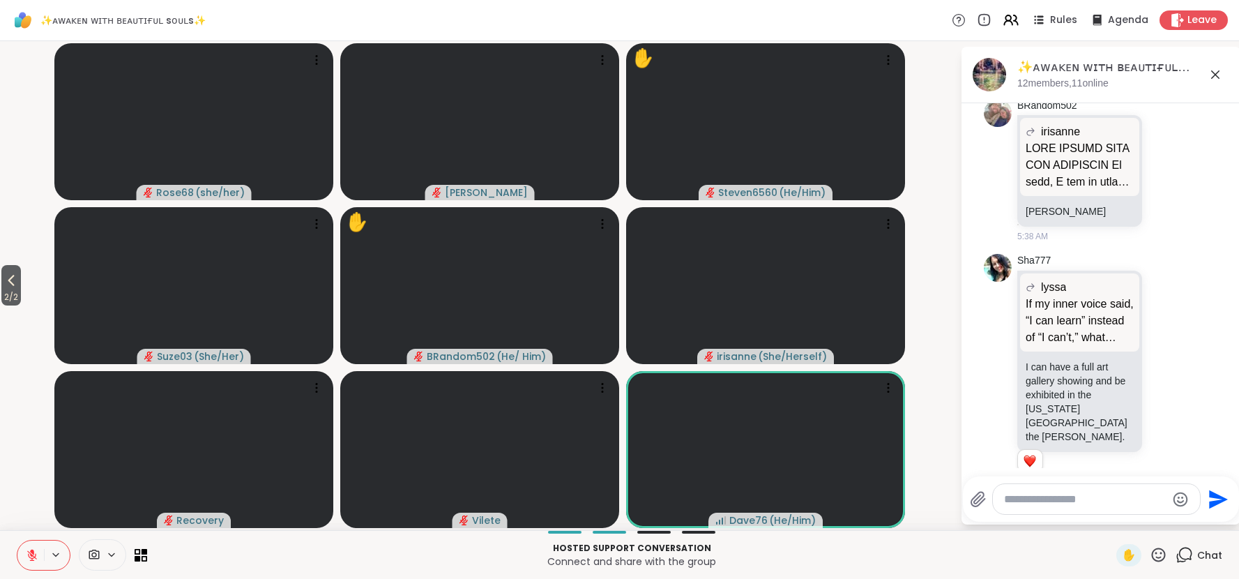
click at [33, 554] on icon at bounding box center [32, 552] width 4 height 6
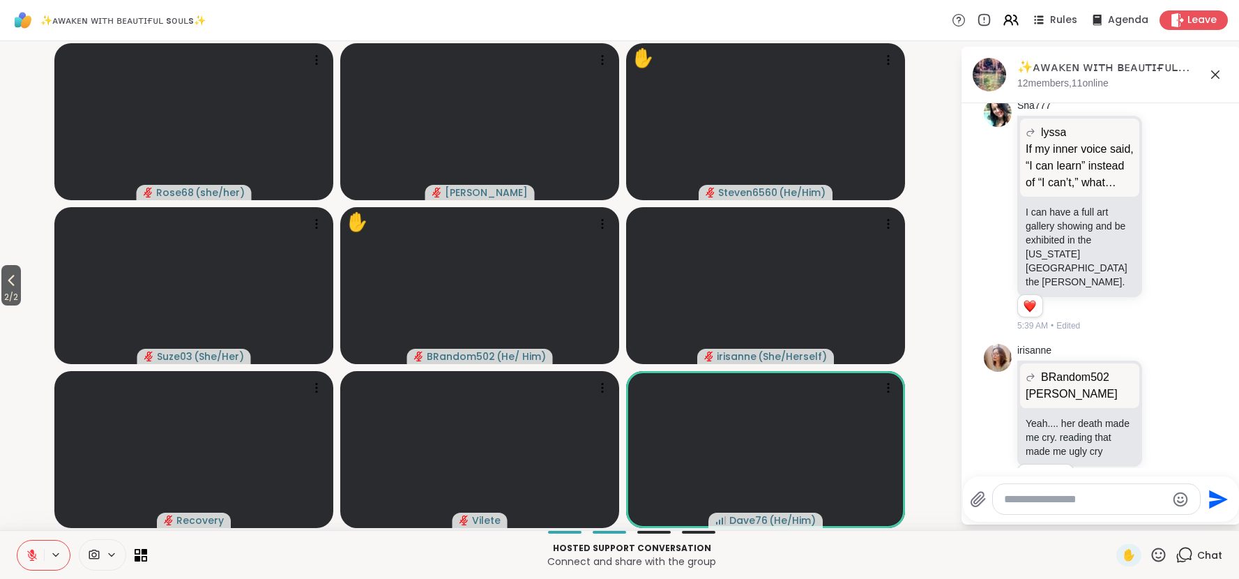
scroll to position [14856, 0]
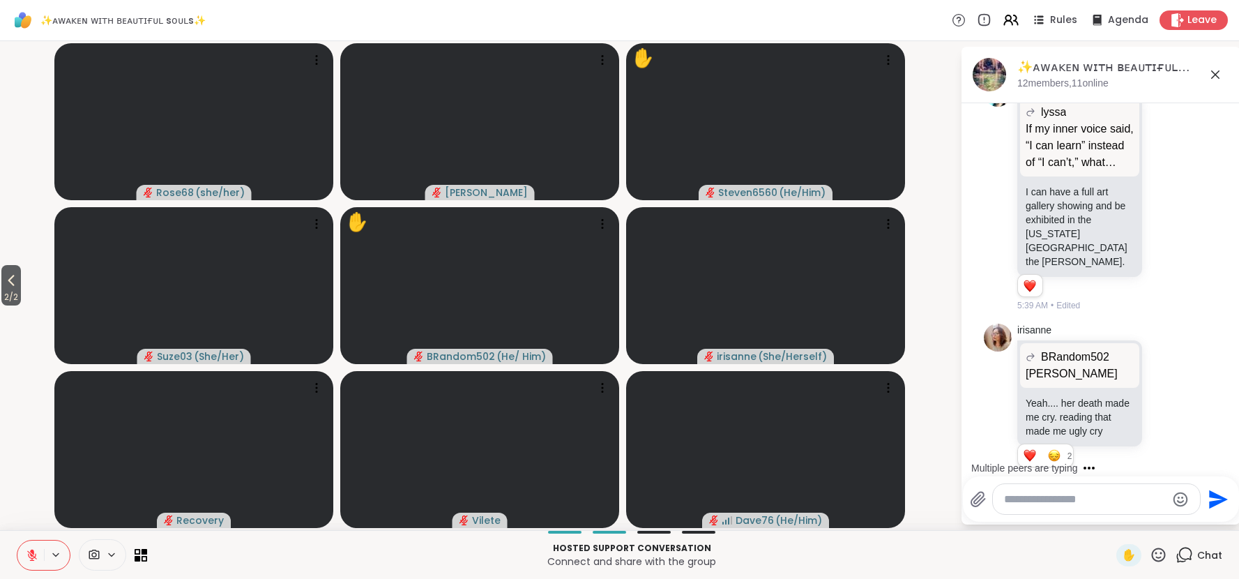
click at [31, 550] on icon at bounding box center [32, 552] width 4 height 6
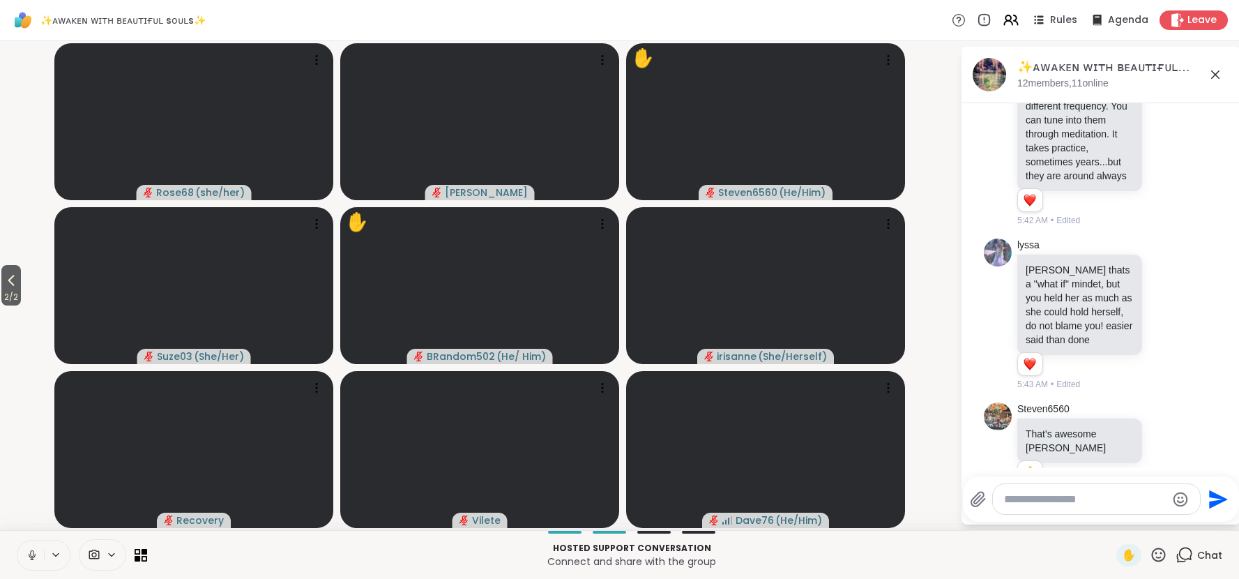
scroll to position [16013, 0]
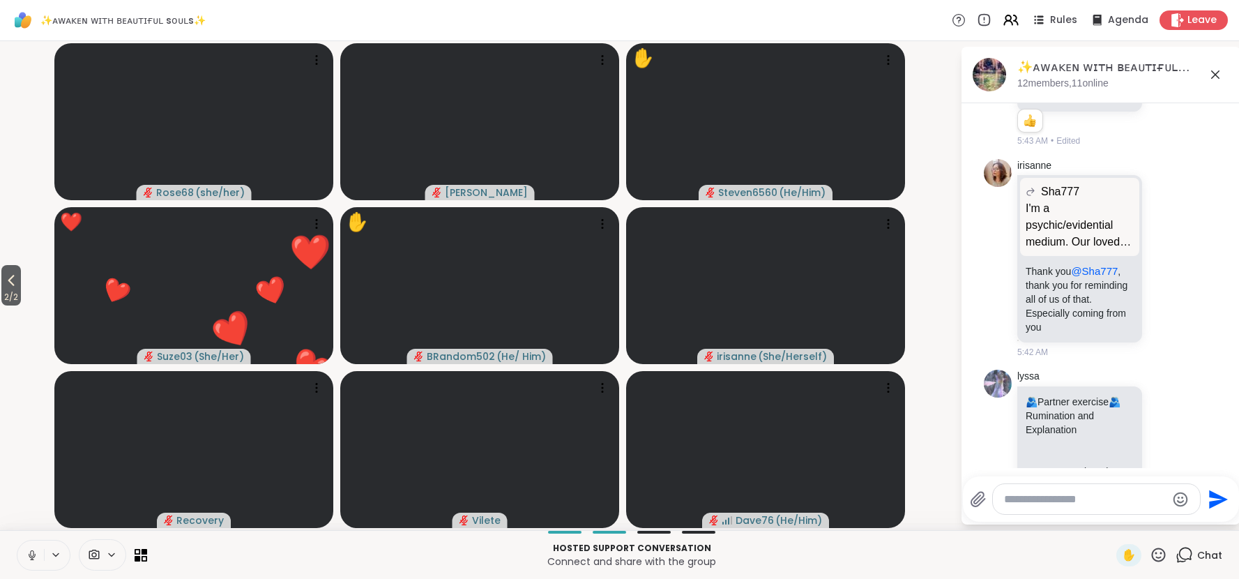
click at [31, 555] on icon at bounding box center [32, 555] width 13 height 13
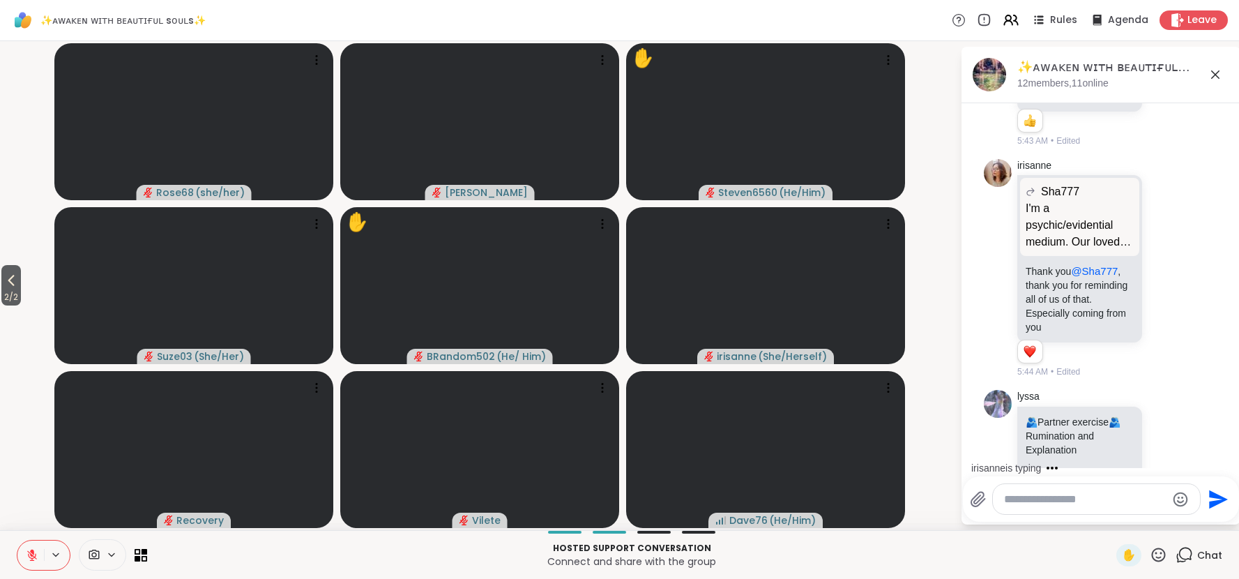
scroll to position [16053, 0]
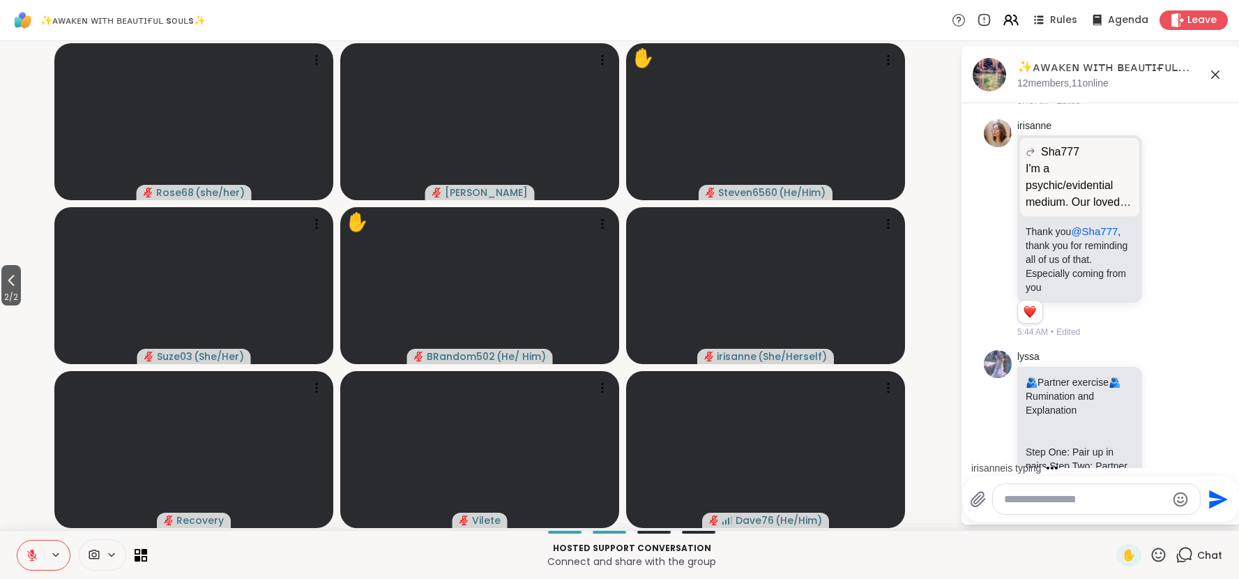
click at [31, 555] on icon at bounding box center [32, 555] width 10 height 10
click at [31, 555] on rect at bounding box center [32, 554] width 4 height 6
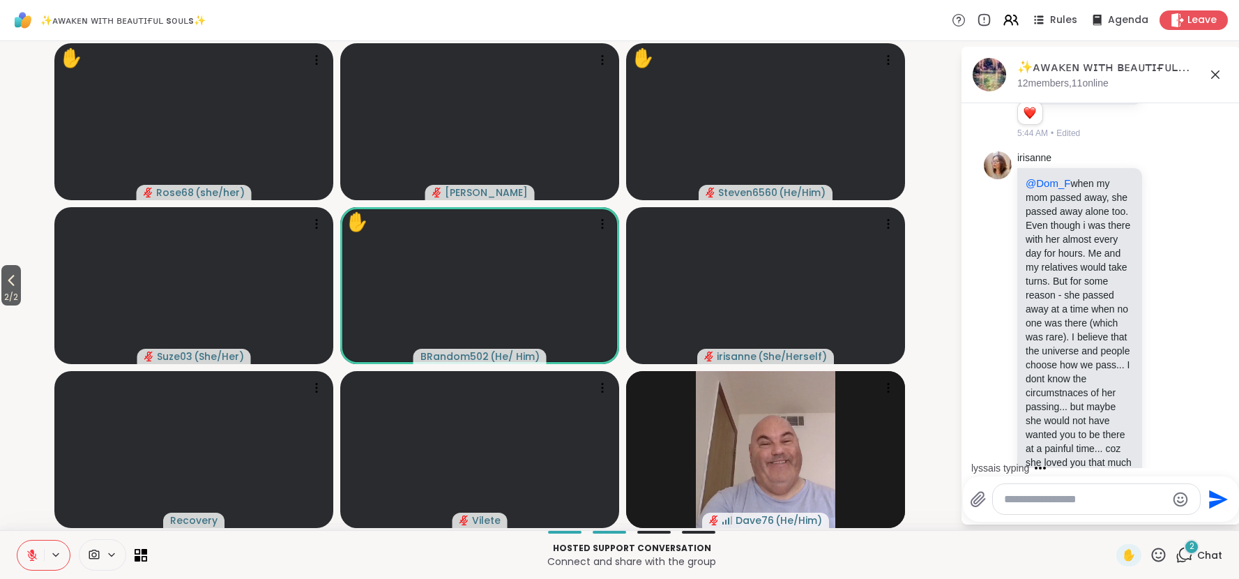
scroll to position [16713, 0]
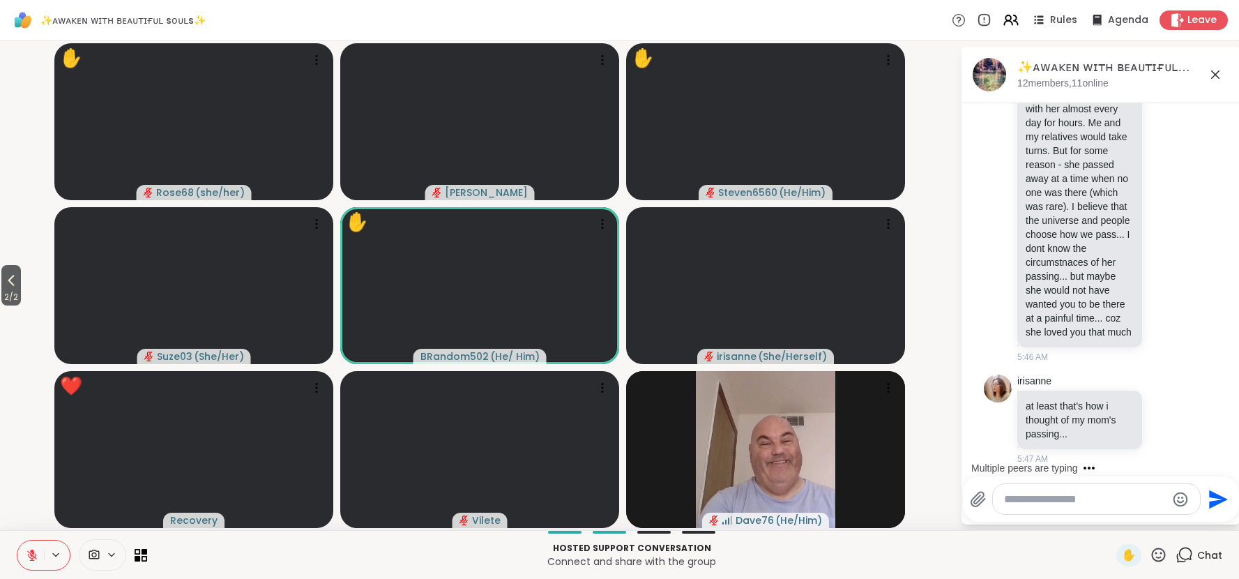
click at [1161, 556] on icon at bounding box center [1158, 554] width 17 height 17
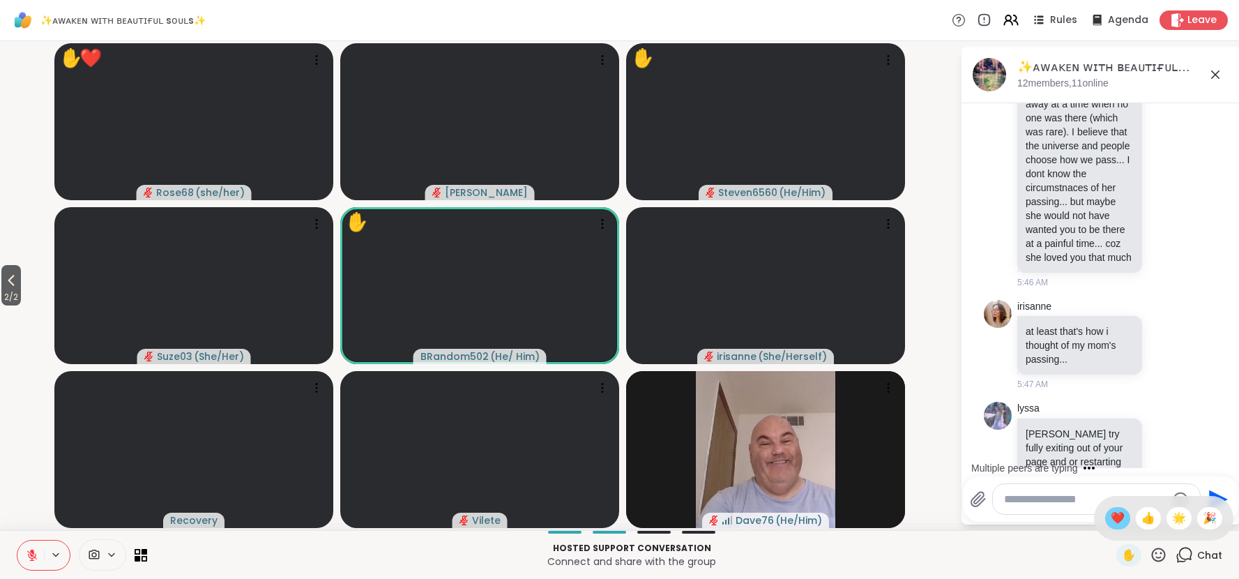
click at [1118, 518] on span "❤️" at bounding box center [1118, 518] width 14 height 17
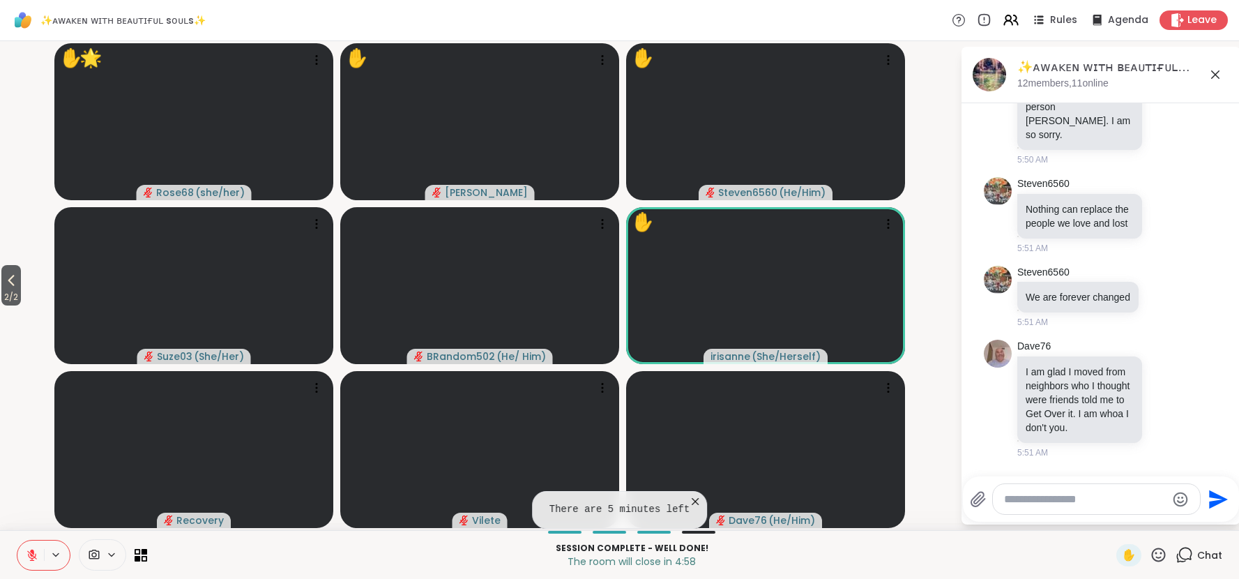
scroll to position [17907, 0]
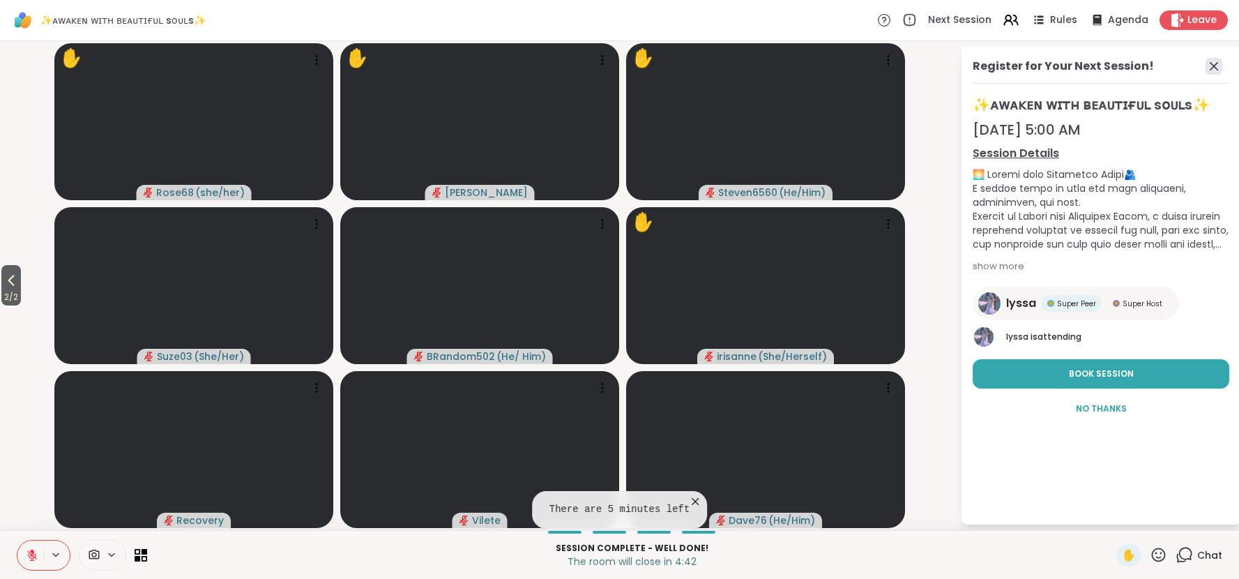
click at [1215, 64] on icon at bounding box center [1214, 66] width 17 height 17
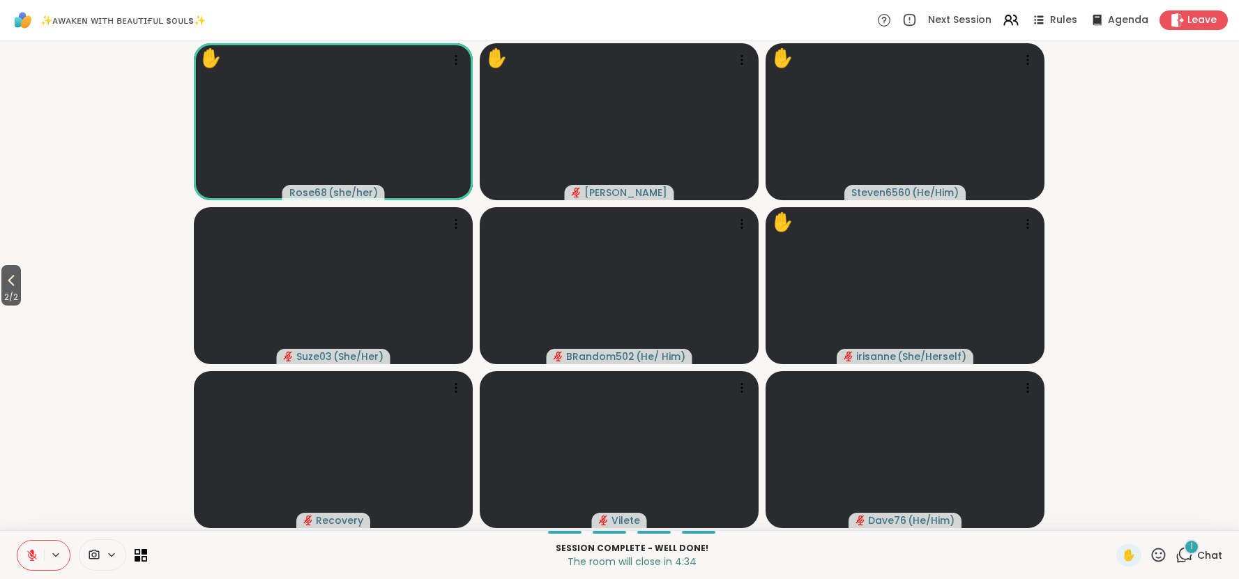
click at [1208, 551] on span "Chat" at bounding box center [1210, 555] width 25 height 14
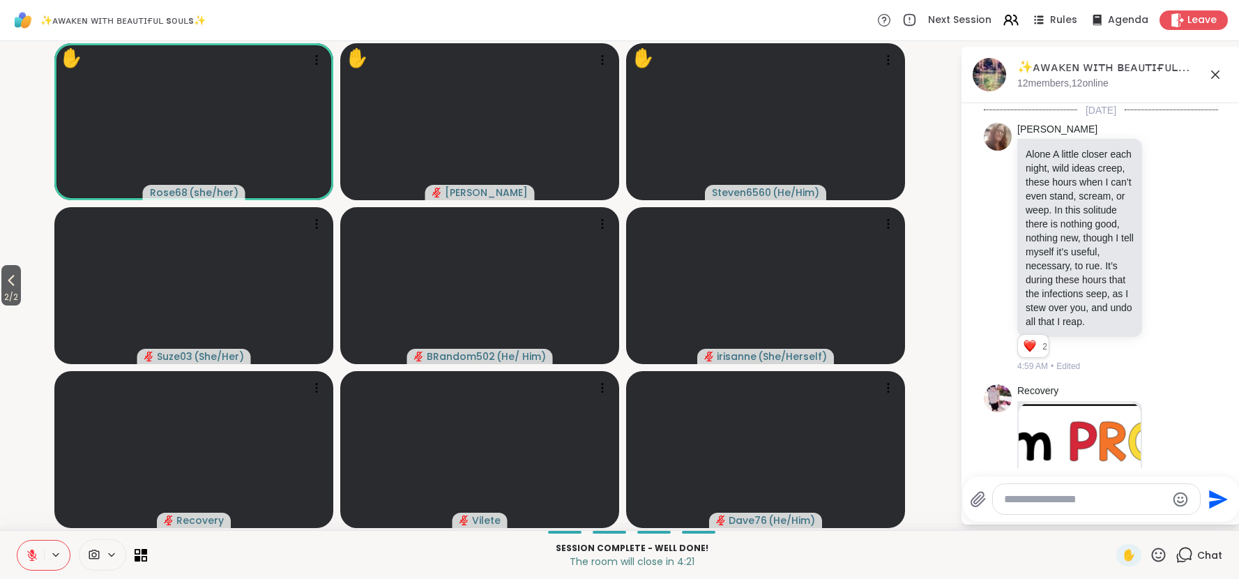
scroll to position [17900, 0]
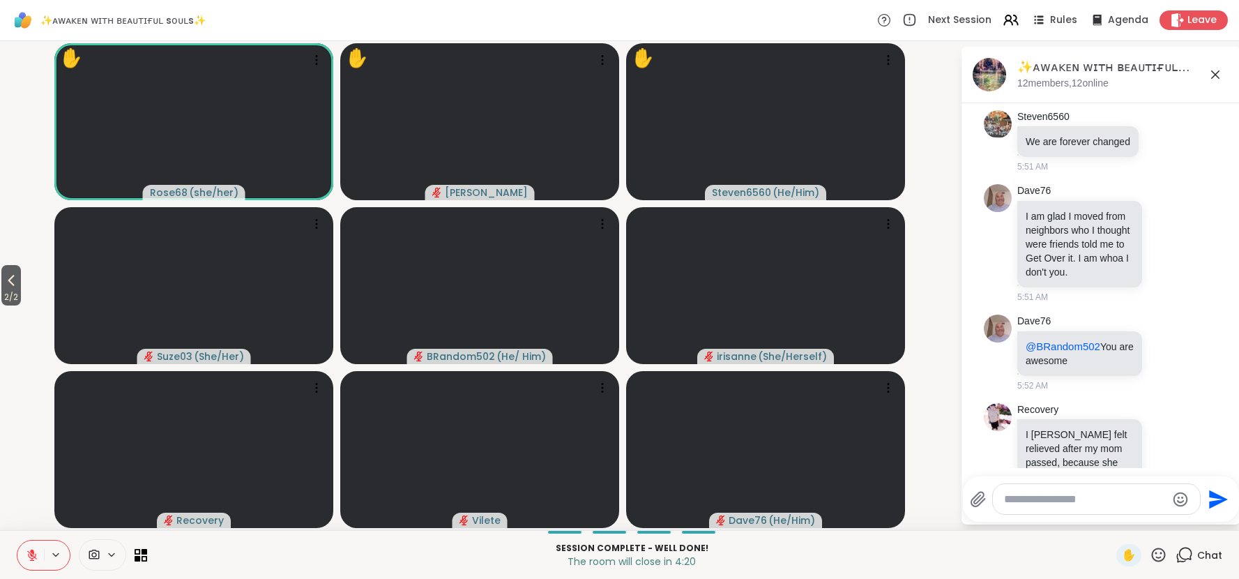
click at [1167, 567] on icon at bounding box center [1167, 574] width 13 height 14
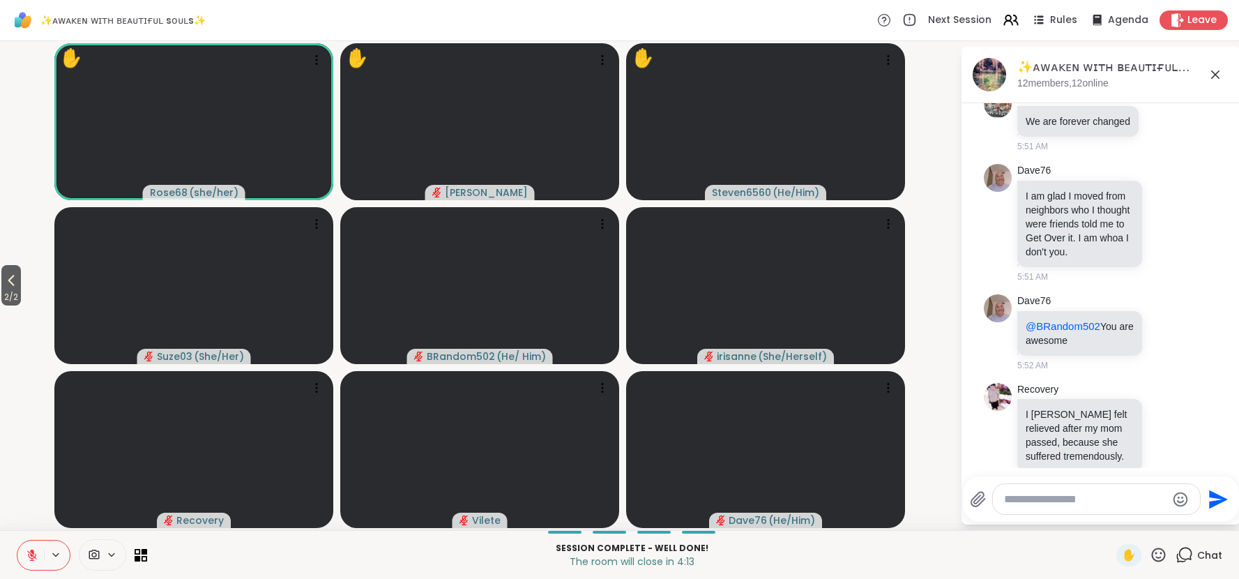
click at [1055, 525] on div "Select Reaction: Heart" at bounding box center [1056, 531] width 13 height 13
click at [15, 285] on icon at bounding box center [11, 281] width 6 height 11
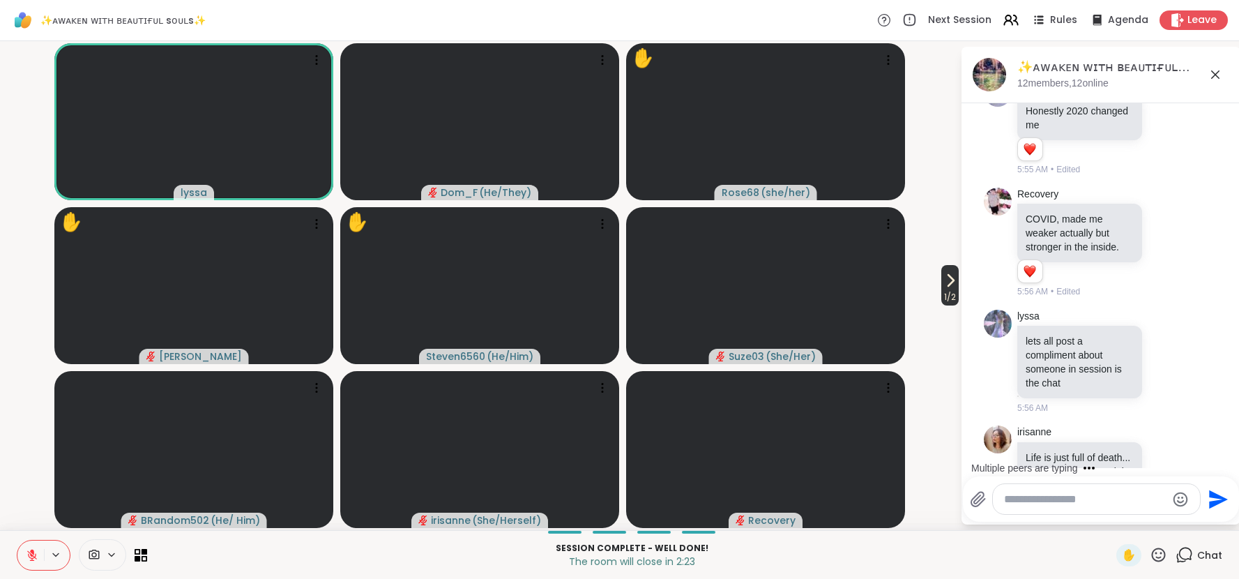
scroll to position [18680, 0]
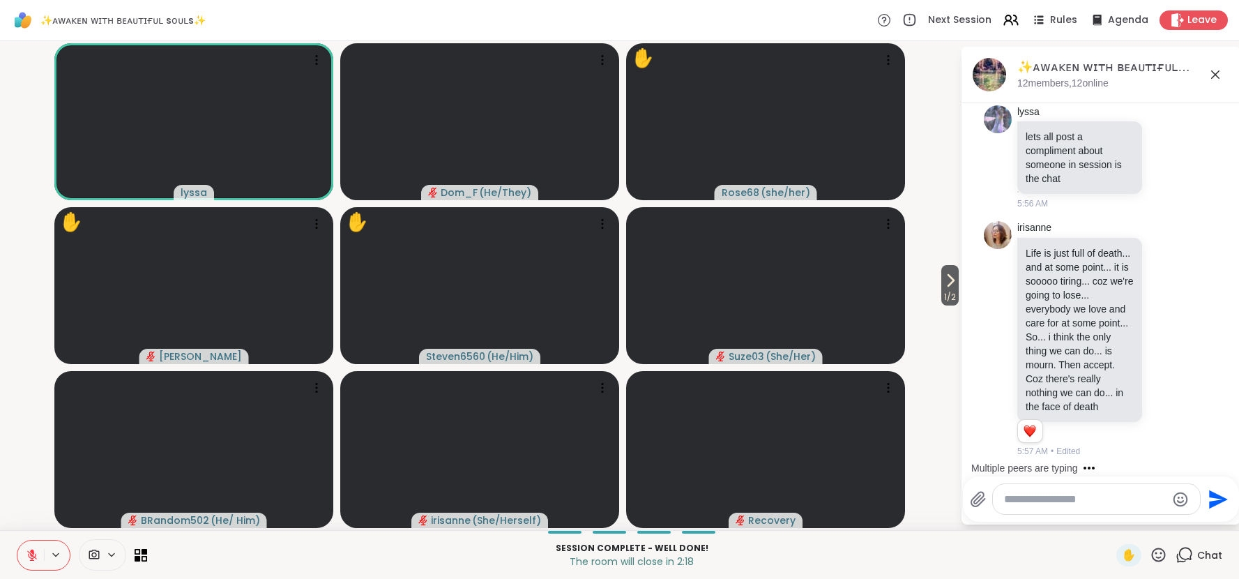
click at [1017, 492] on textarea "Type your message" at bounding box center [1085, 499] width 163 height 14
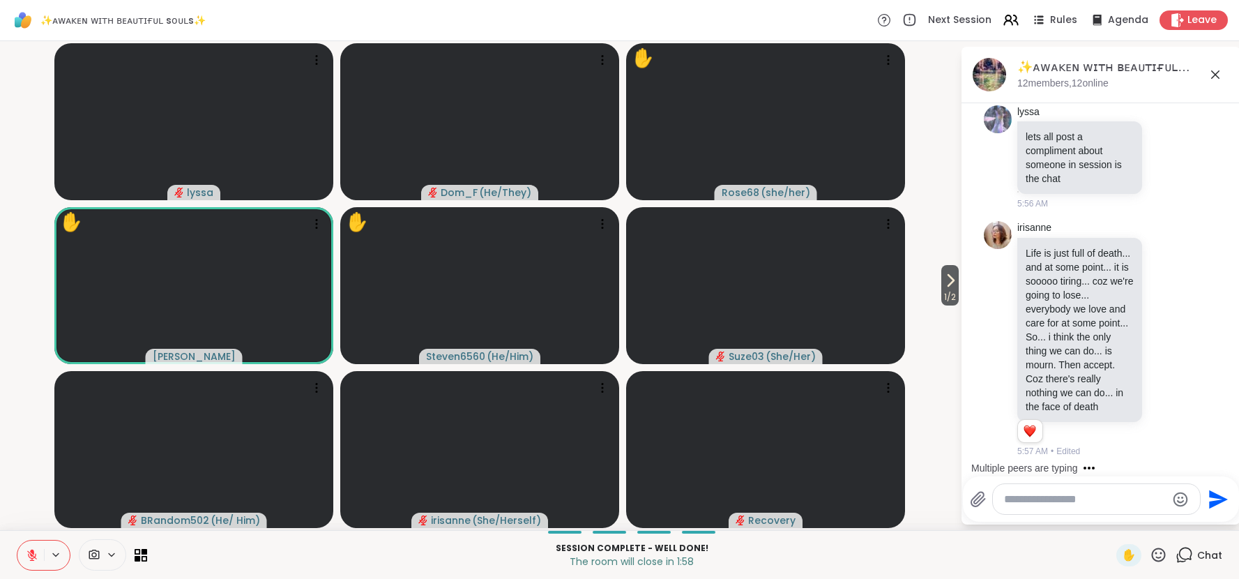
click at [1021, 503] on textarea "Type your message" at bounding box center [1085, 499] width 163 height 14
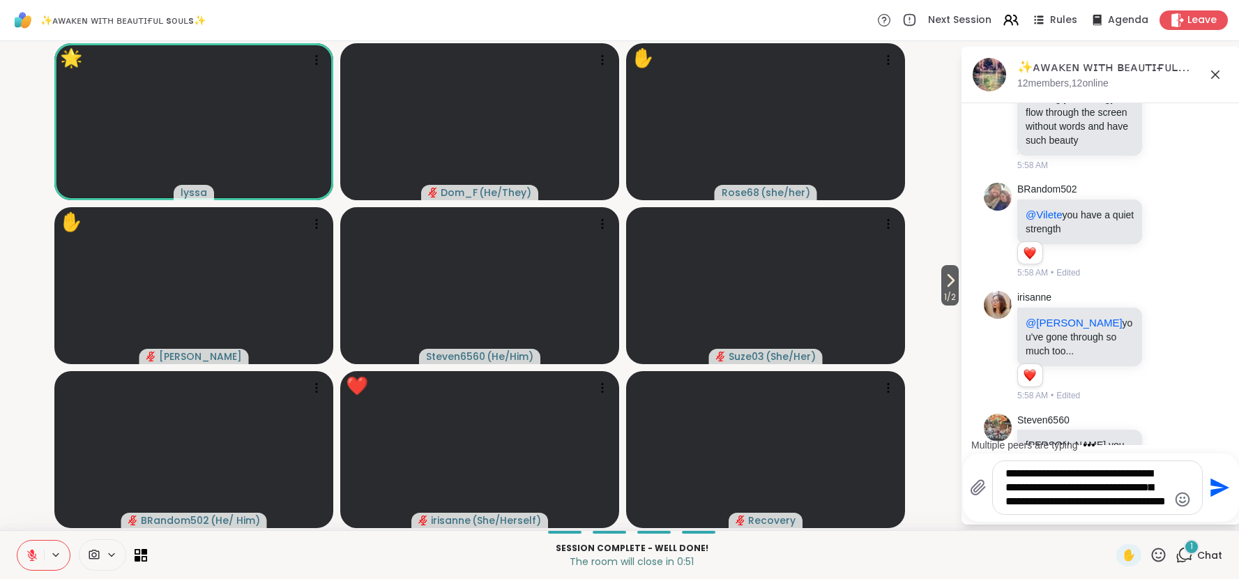
scroll to position [19737, 0]
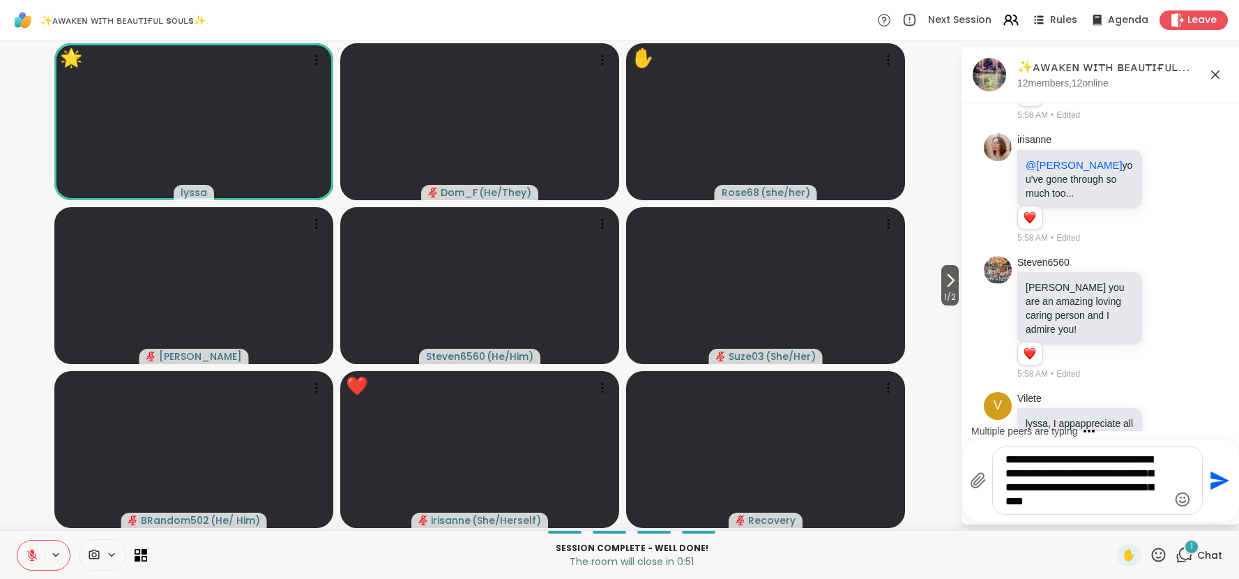
type textarea "**********"
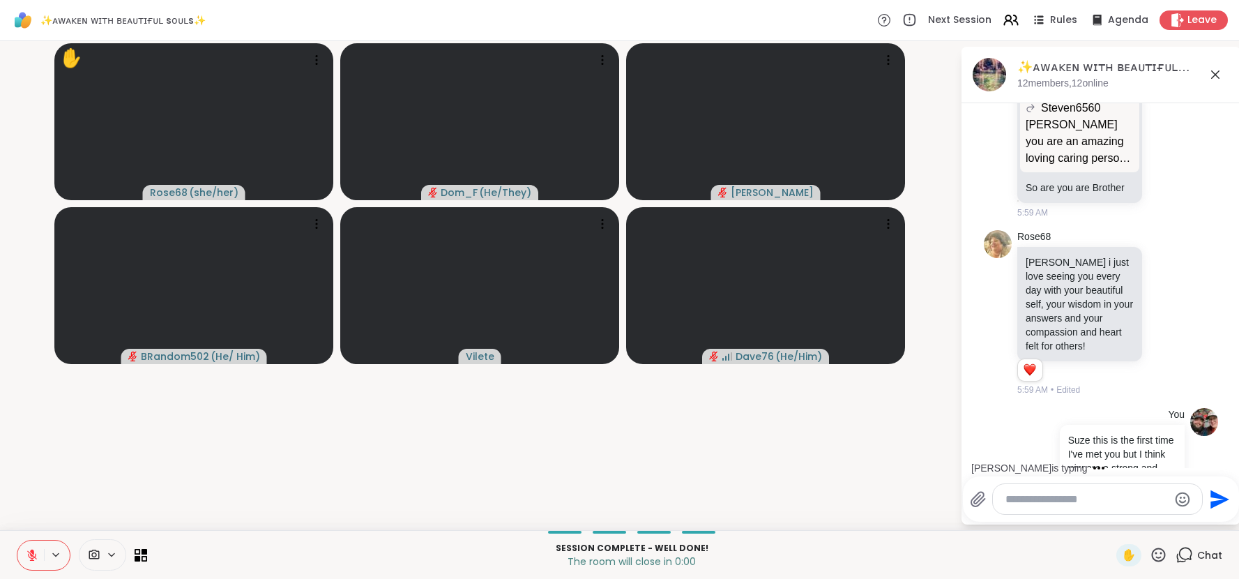
scroll to position [20162, 0]
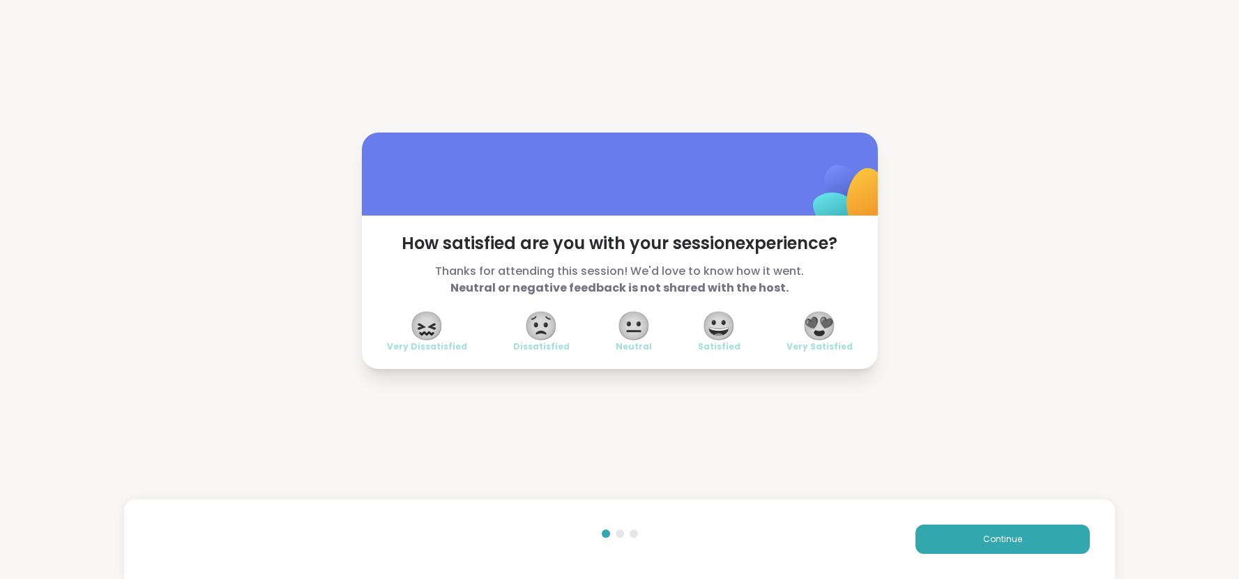
click at [824, 331] on span "😍" at bounding box center [819, 325] width 35 height 25
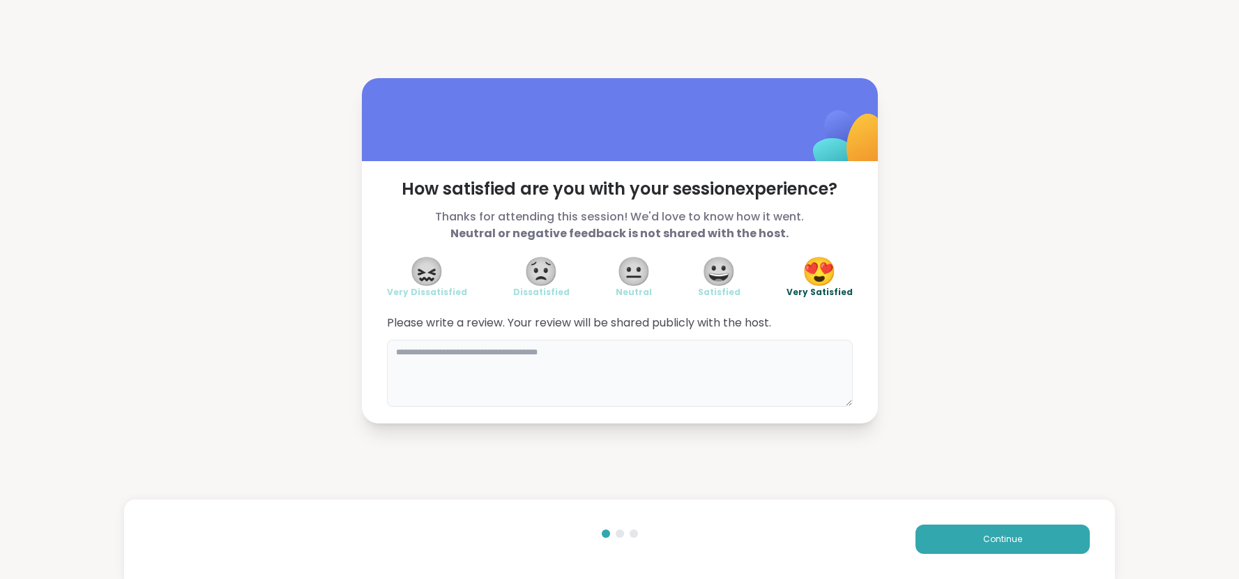
click at [785, 354] on textarea at bounding box center [620, 373] width 466 height 67
click at [1025, 541] on button "Continue" at bounding box center [1003, 539] width 174 height 29
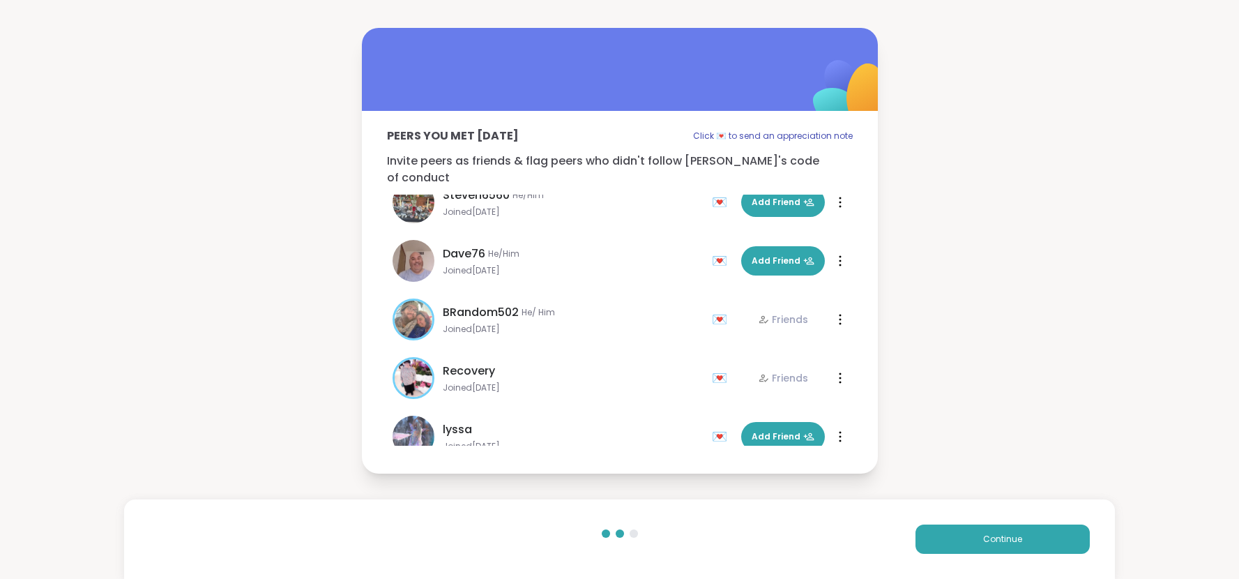
scroll to position [393, 0]
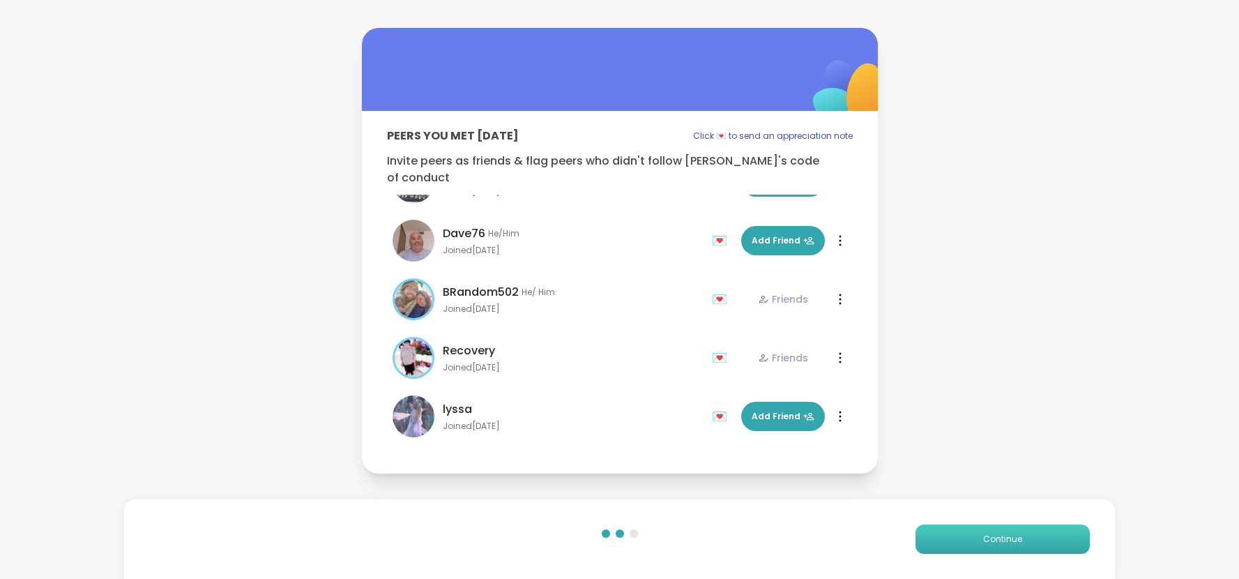
click at [962, 541] on button "Continue" at bounding box center [1003, 539] width 174 height 29
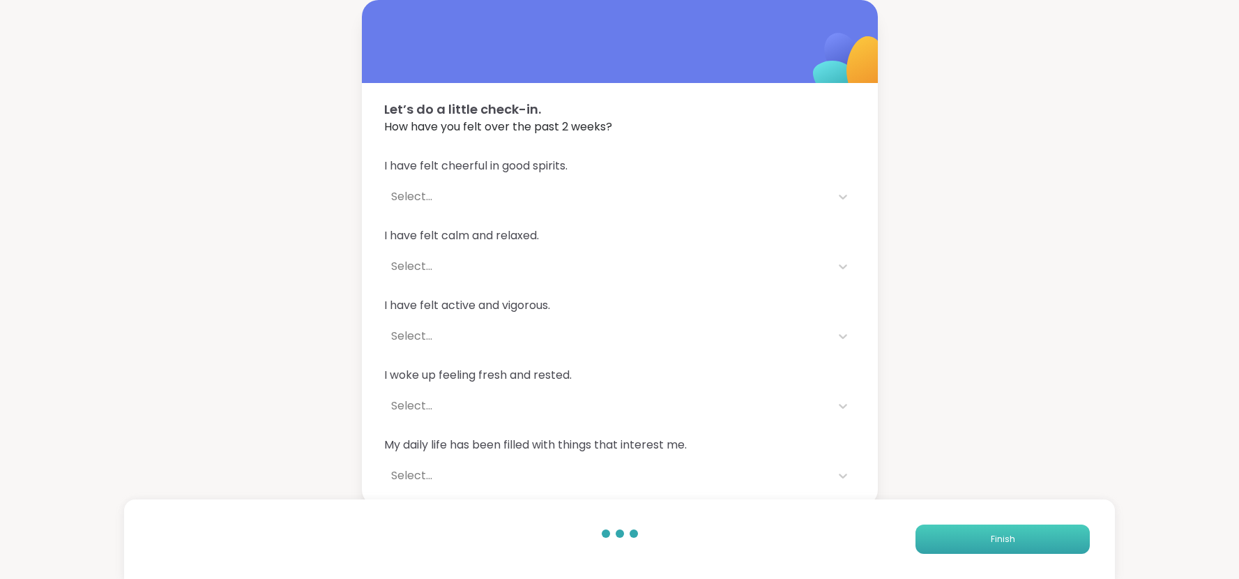
click at [962, 541] on button "Finish" at bounding box center [1003, 539] width 174 height 29
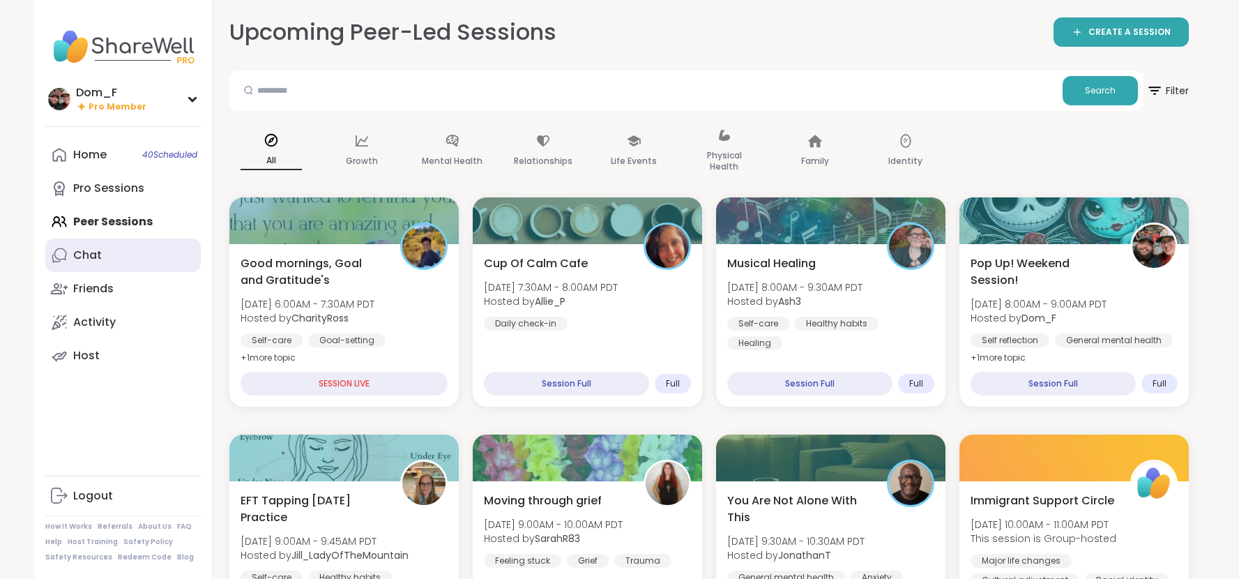
click at [92, 261] on div "Chat" at bounding box center [87, 255] width 29 height 15
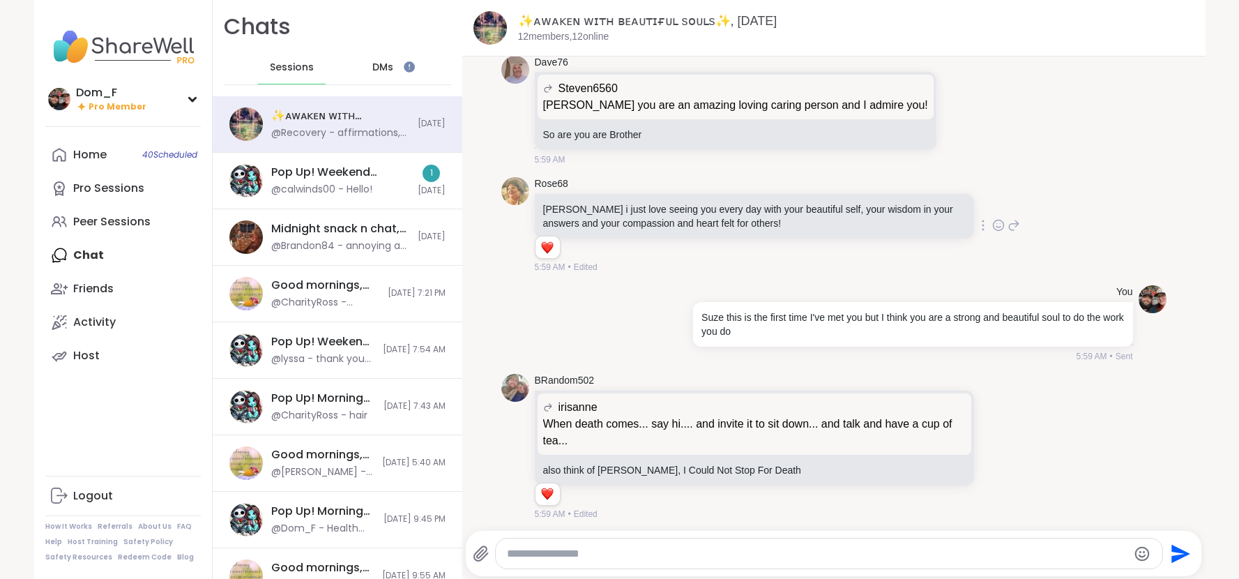
scroll to position [14188, 0]
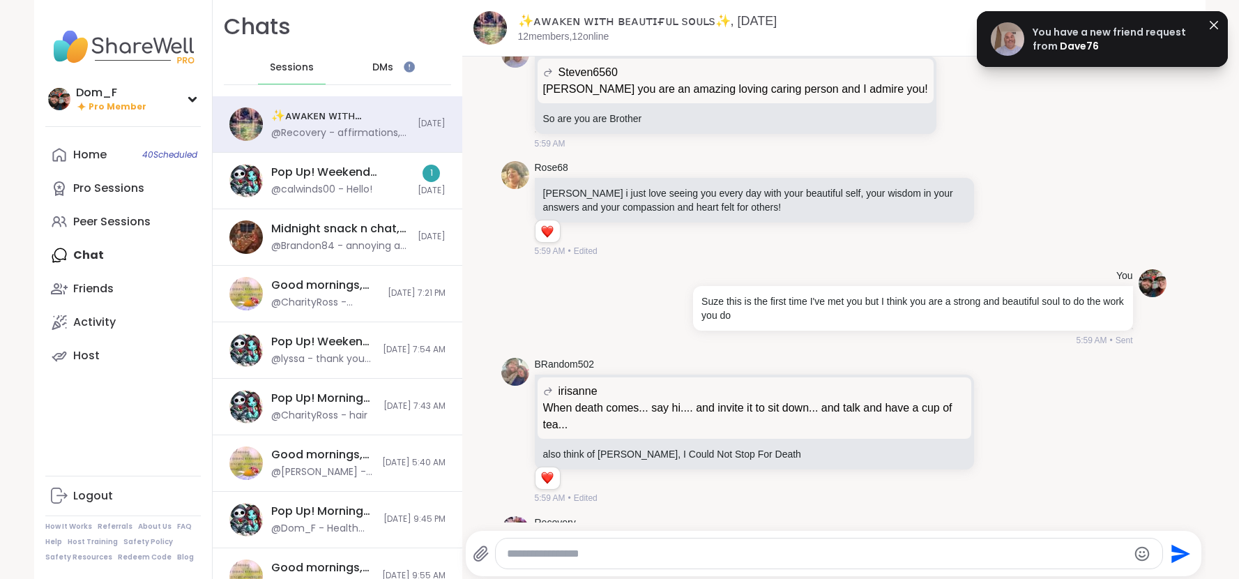
click at [1077, 47] on span "Dave76" at bounding box center [1079, 46] width 39 height 14
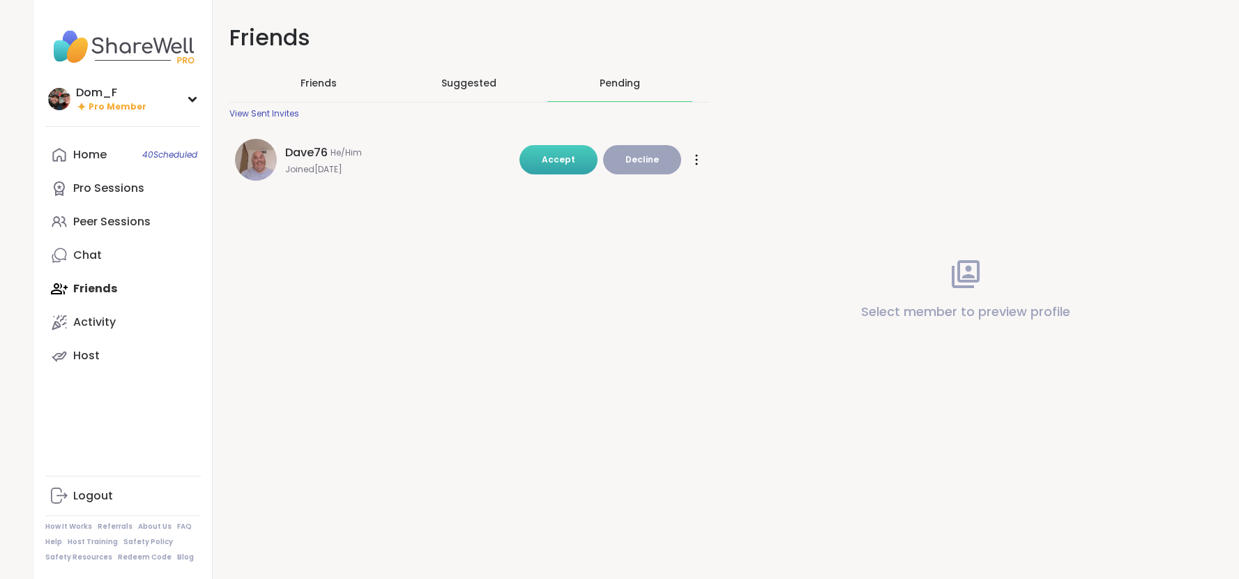
click at [564, 162] on span "Accept" at bounding box center [558, 159] width 33 height 12
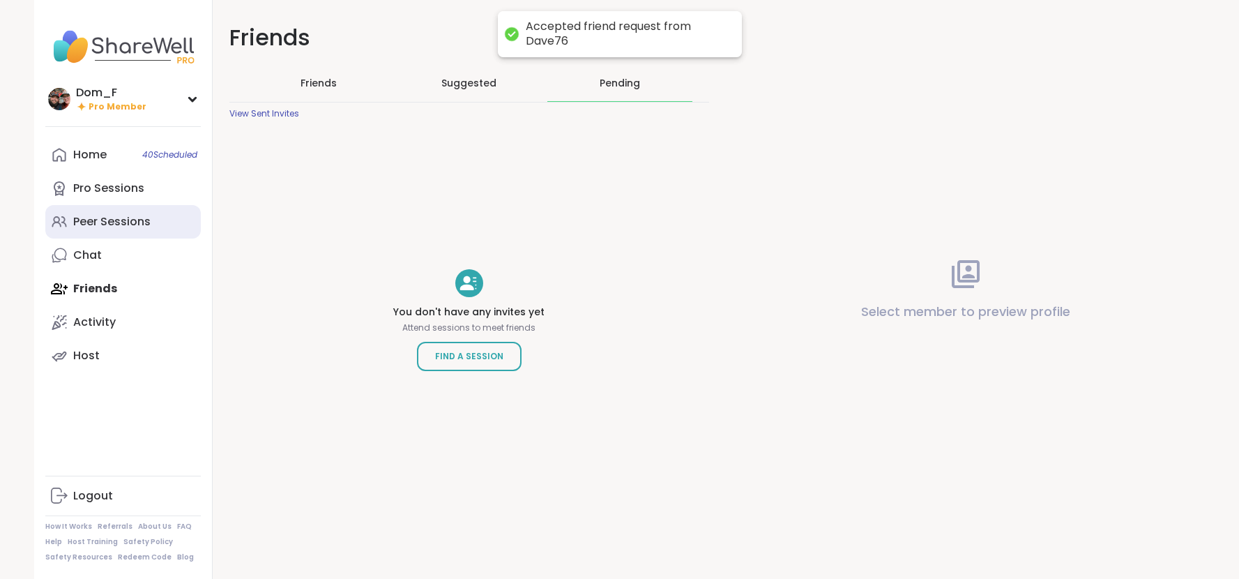
click at [129, 223] on div "Peer Sessions" at bounding box center [111, 221] width 77 height 15
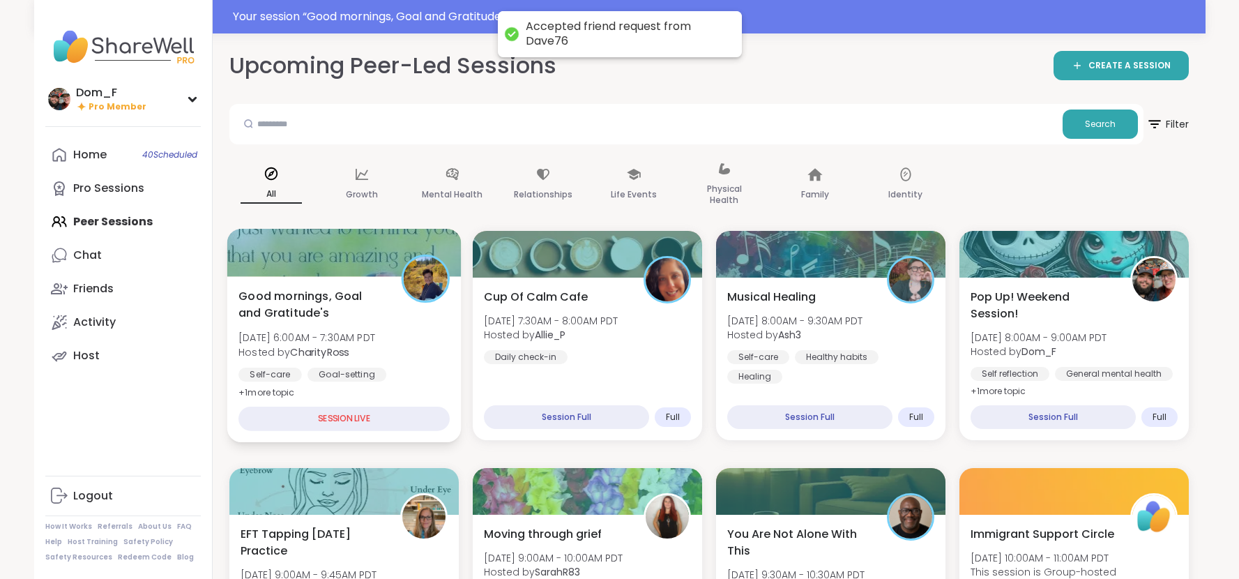
click at [363, 314] on span "Good mornings, Goal and Gratitude's" at bounding box center [312, 304] width 147 height 34
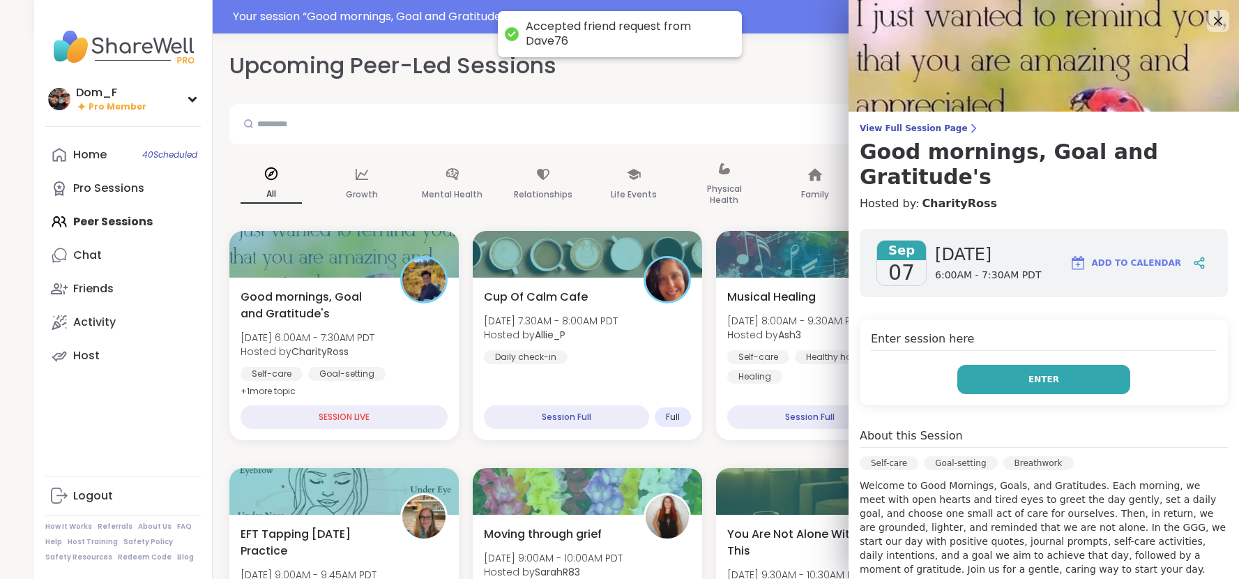
click at [1039, 373] on span "Enter" at bounding box center [1044, 379] width 31 height 13
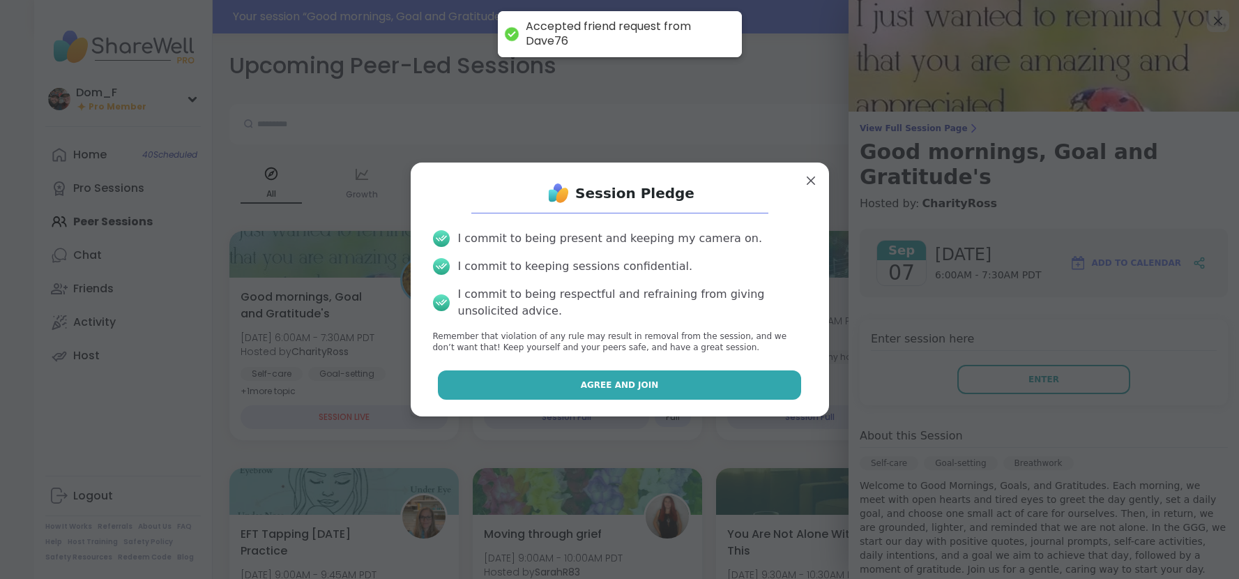
click at [643, 392] on button "Agree and Join" at bounding box center [619, 384] width 363 height 29
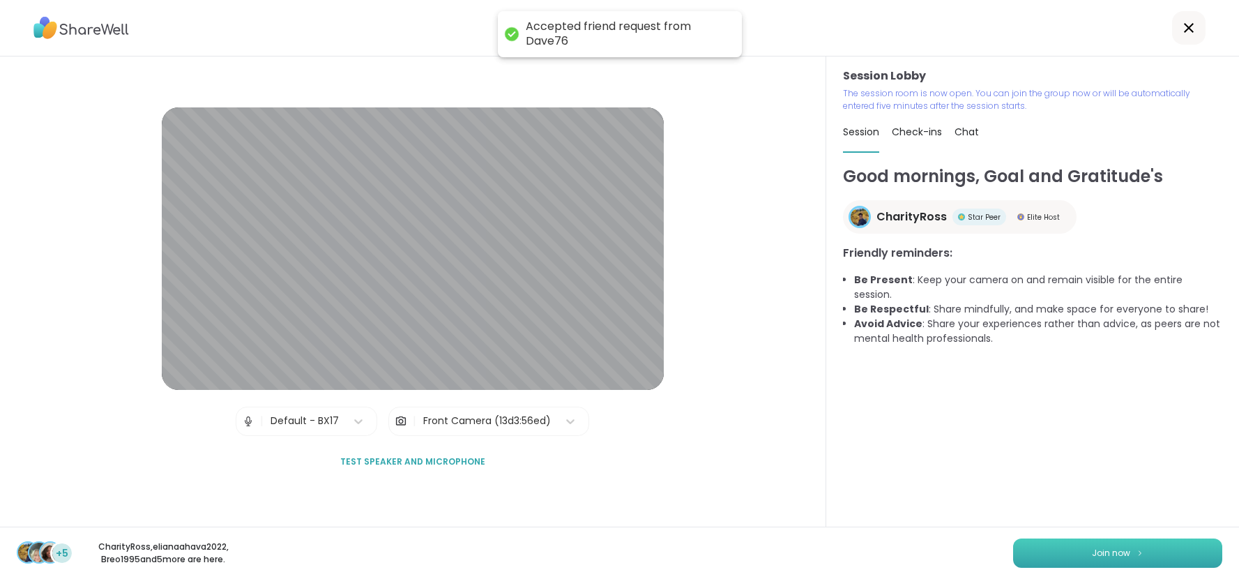
click at [1055, 561] on button "Join now" at bounding box center [1117, 552] width 209 height 29
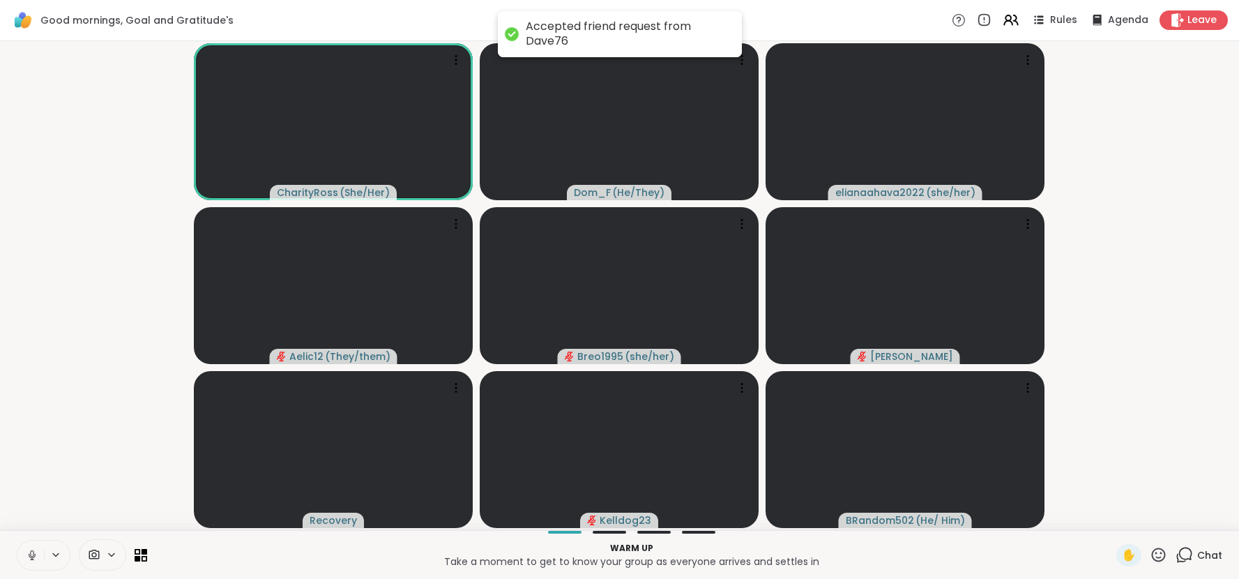
click at [31, 555] on icon at bounding box center [32, 555] width 13 height 13
click at [1207, 555] on span "Chat" at bounding box center [1210, 555] width 25 height 14
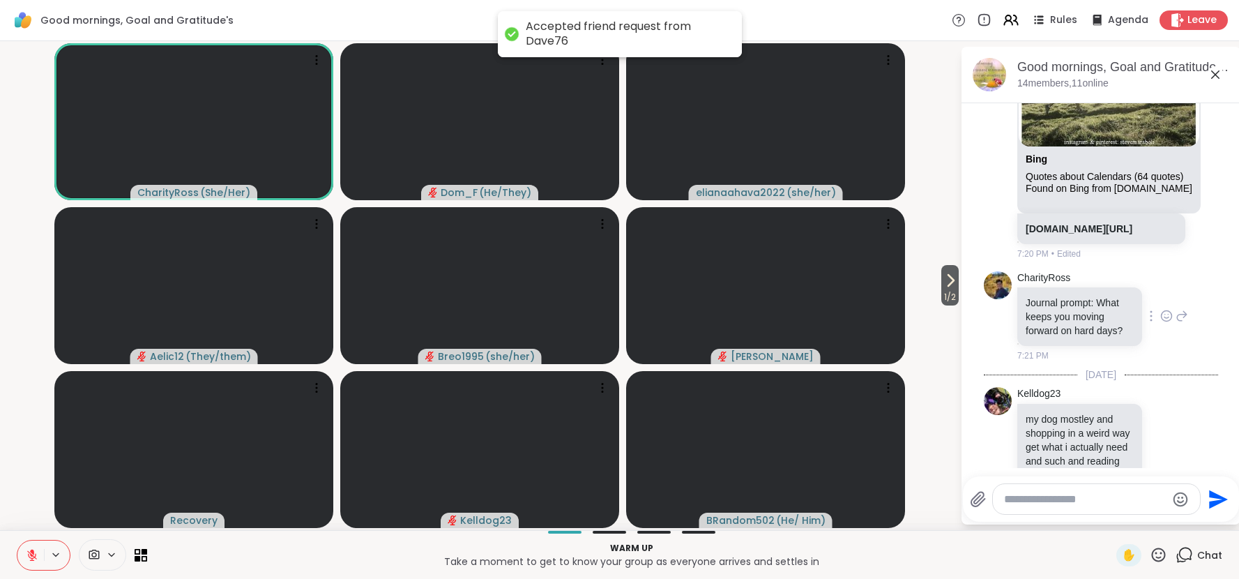
scroll to position [246, 0]
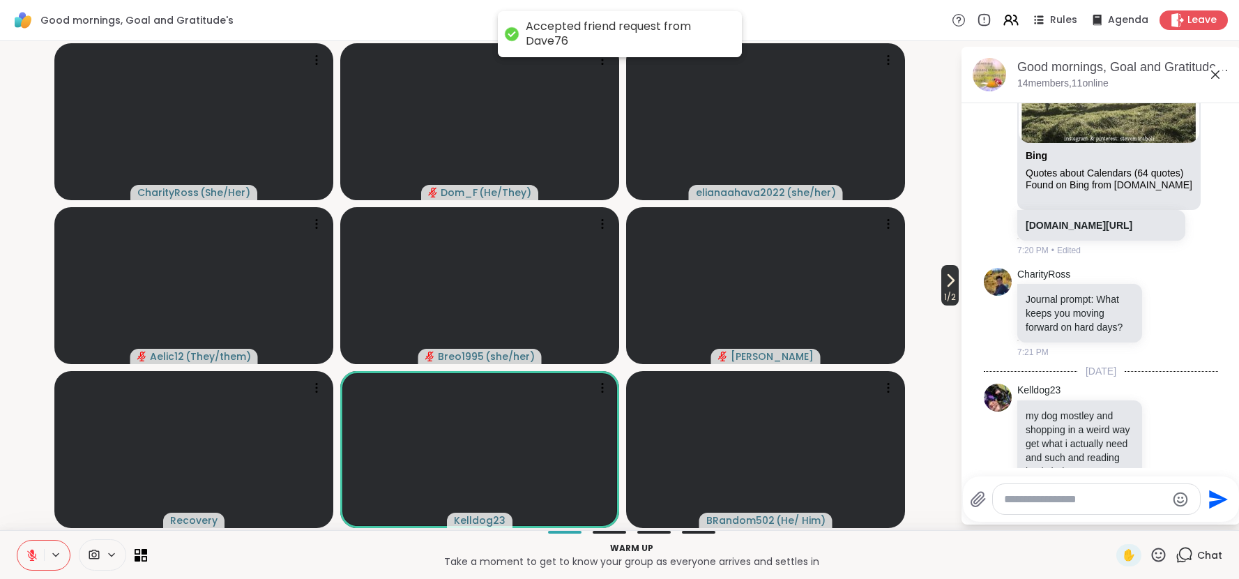
click at [947, 292] on span "1 / 2" at bounding box center [950, 297] width 17 height 17
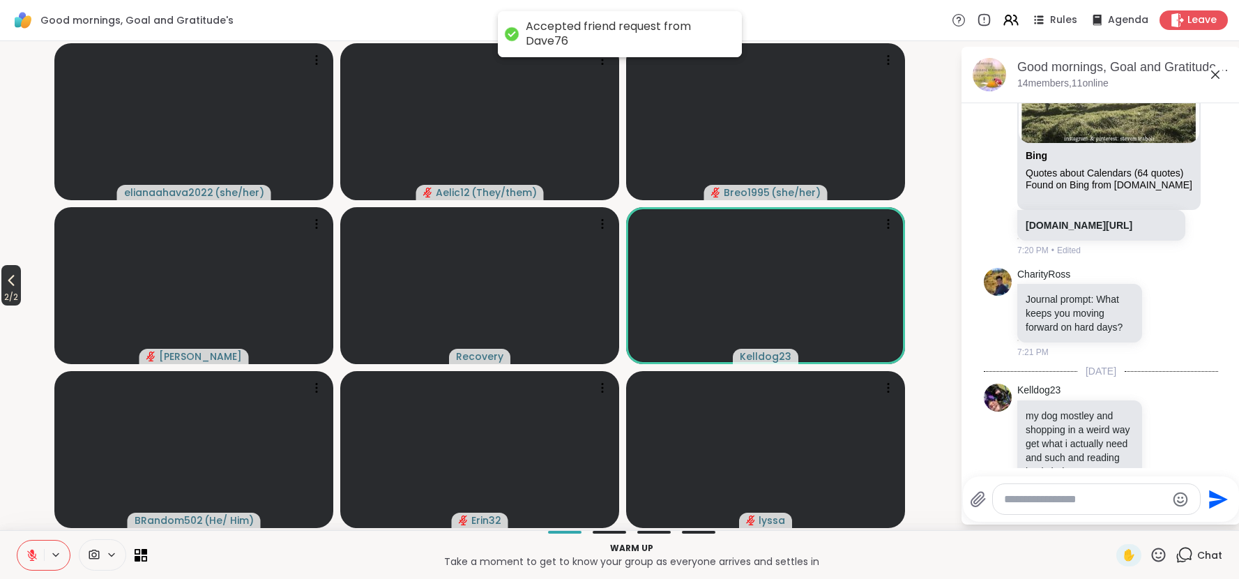
click at [13, 280] on icon at bounding box center [11, 281] width 6 height 11
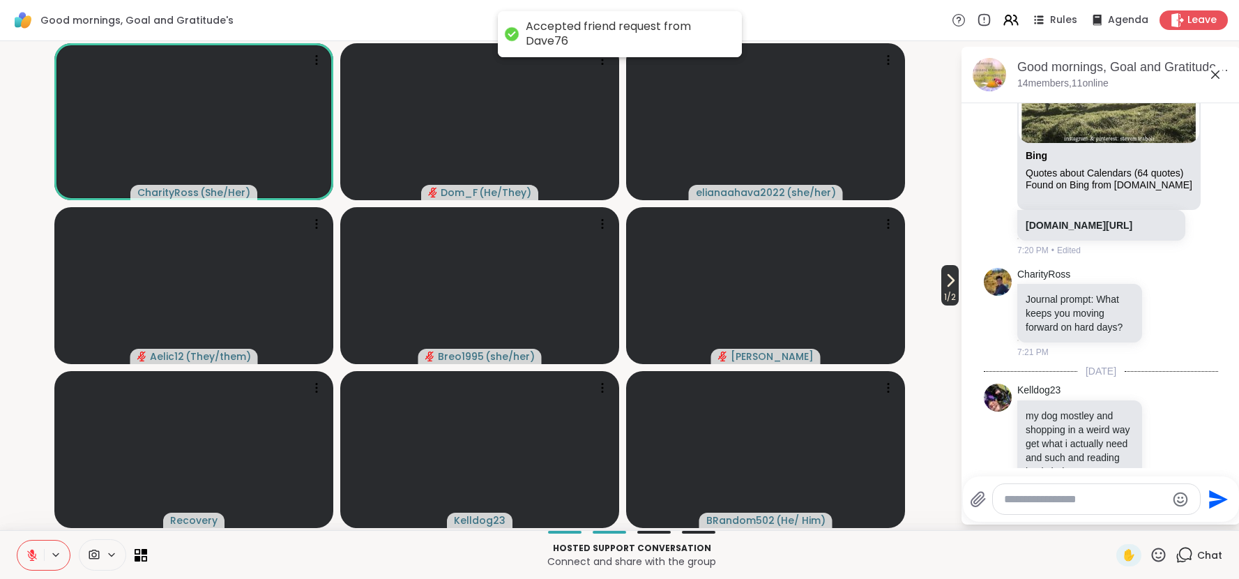
click at [949, 283] on icon at bounding box center [952, 280] width 6 height 11
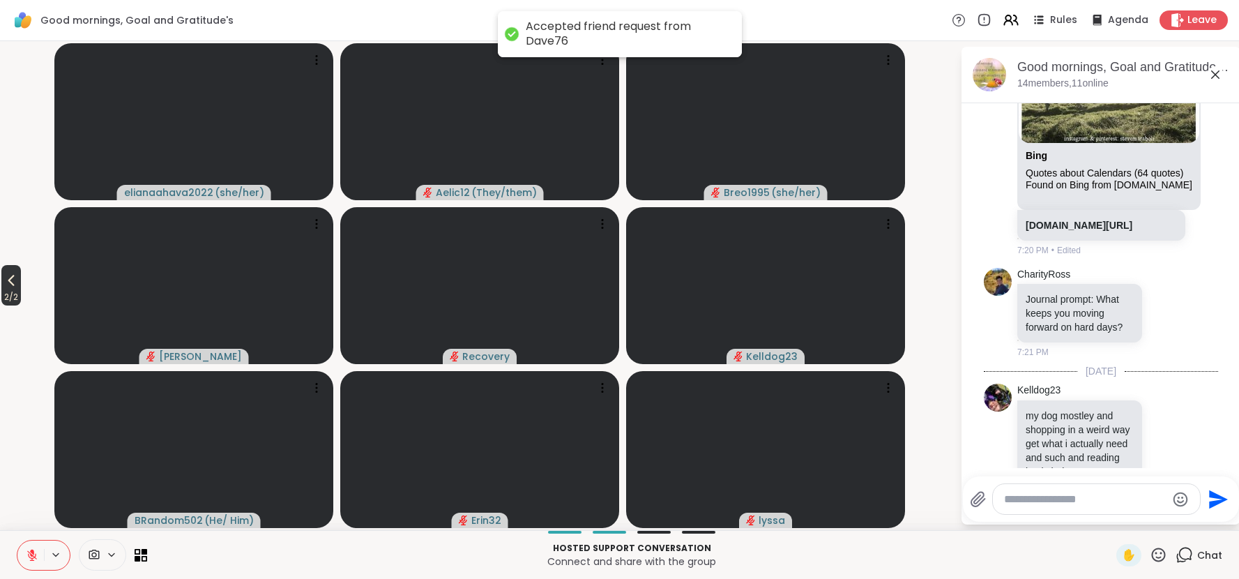
click at [18, 278] on icon at bounding box center [11, 280] width 17 height 17
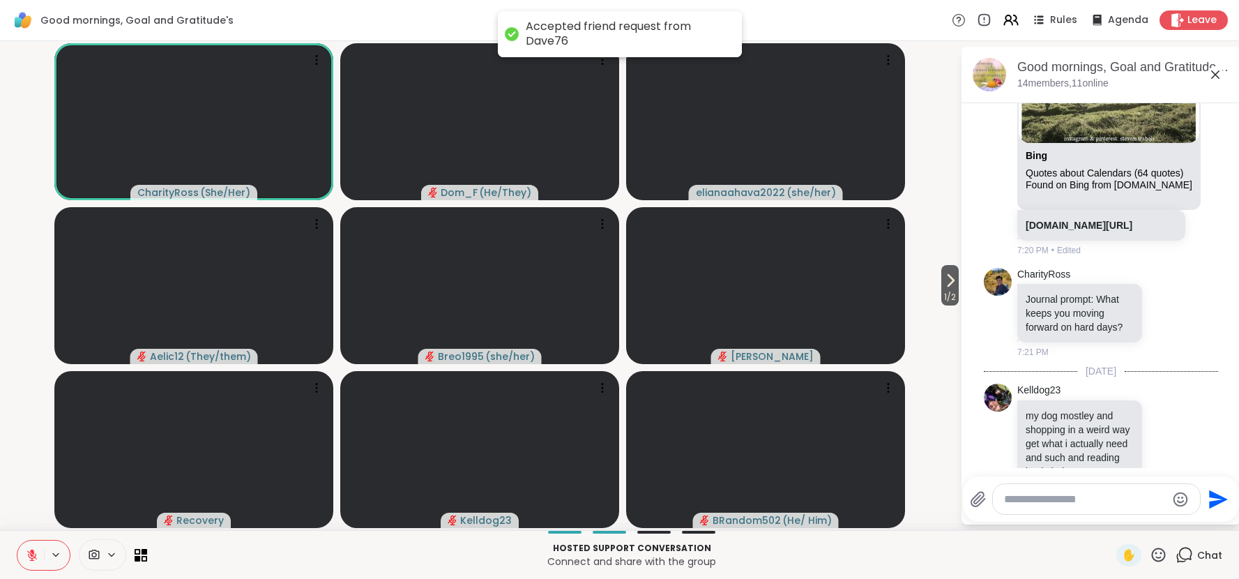
click at [31, 555] on icon at bounding box center [32, 555] width 10 height 10
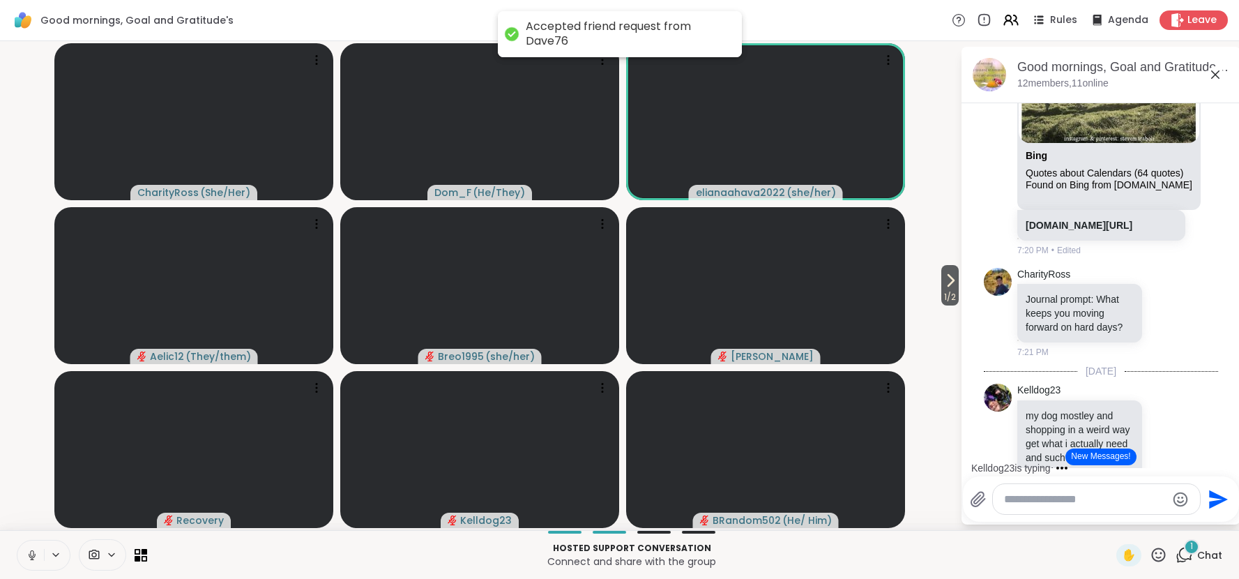
click at [31, 552] on icon at bounding box center [32, 555] width 13 height 13
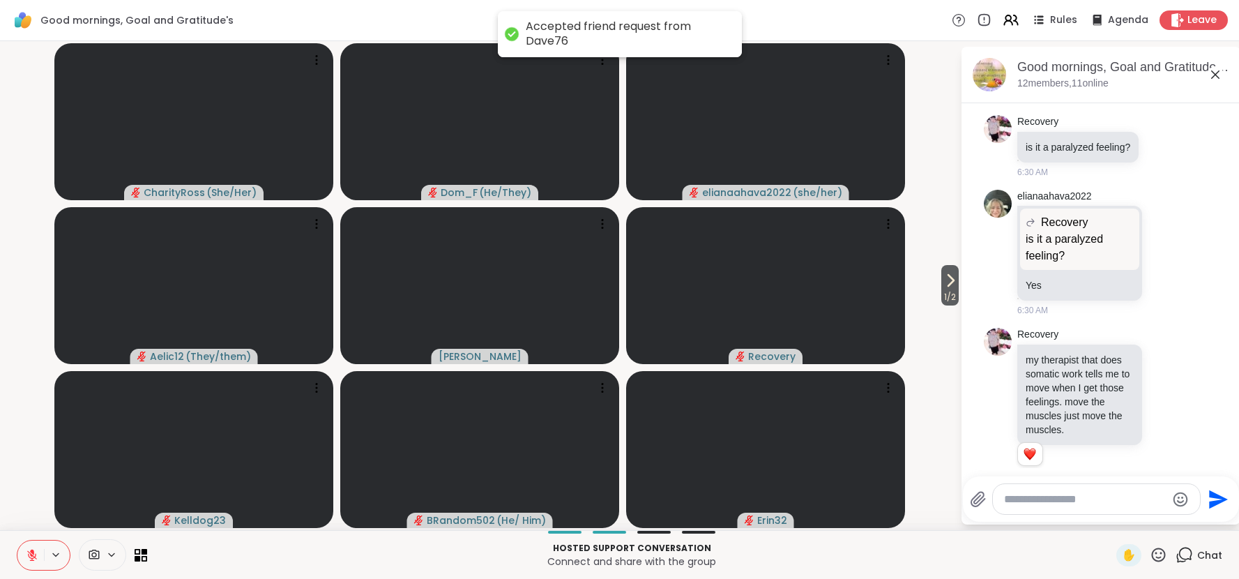
scroll to position [1515, 0]
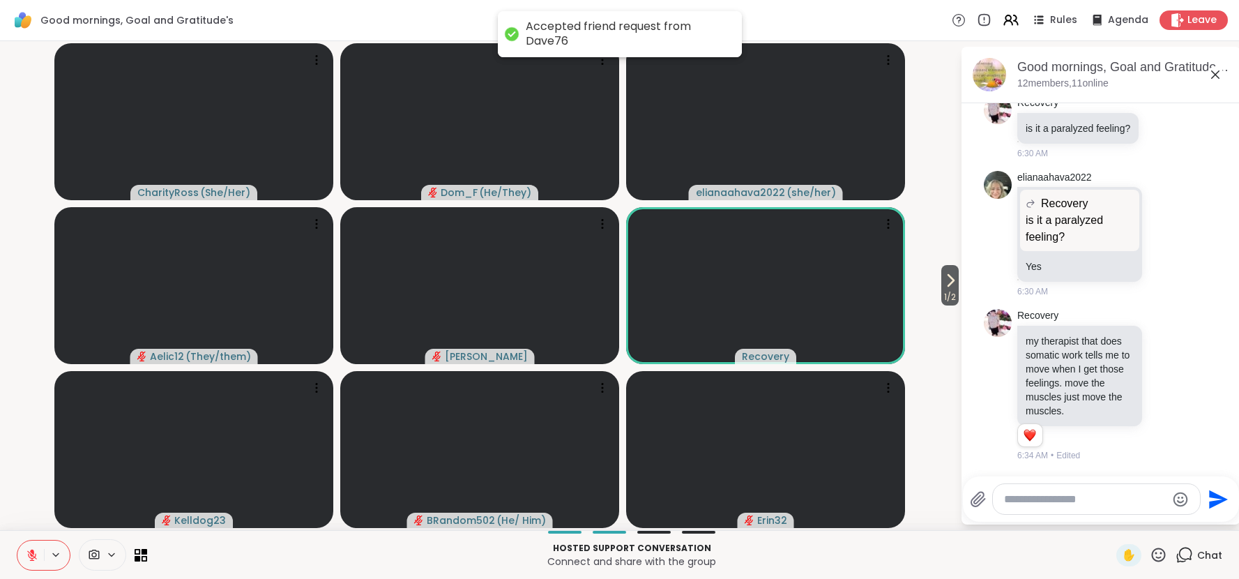
click at [32, 555] on icon at bounding box center [32, 555] width 10 height 10
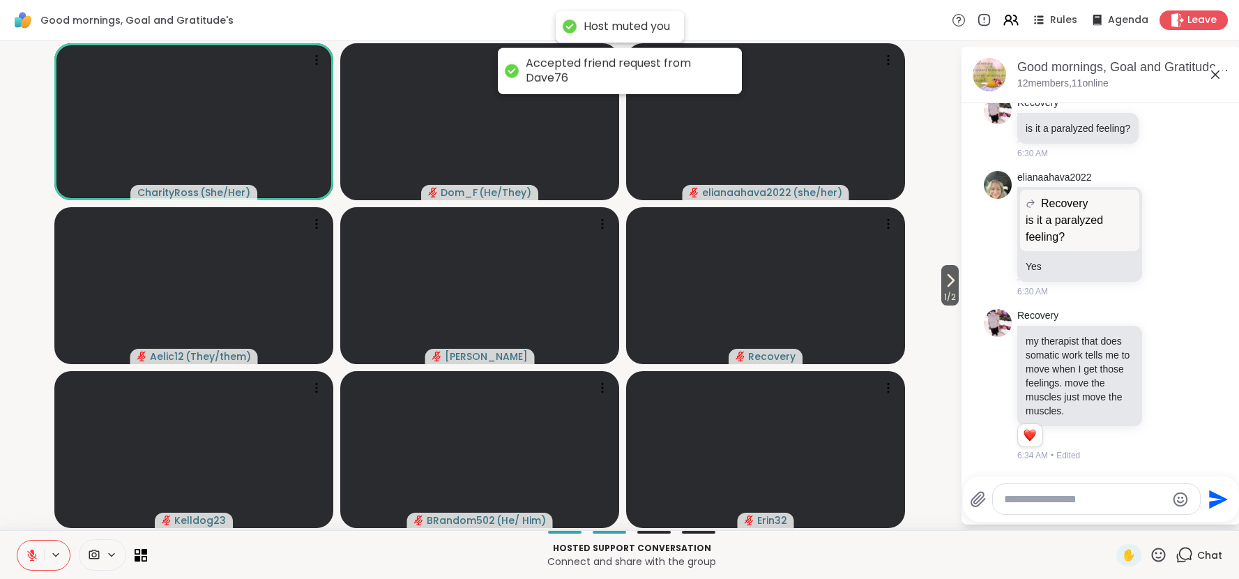
click at [32, 555] on icon at bounding box center [32, 555] width 10 height 10
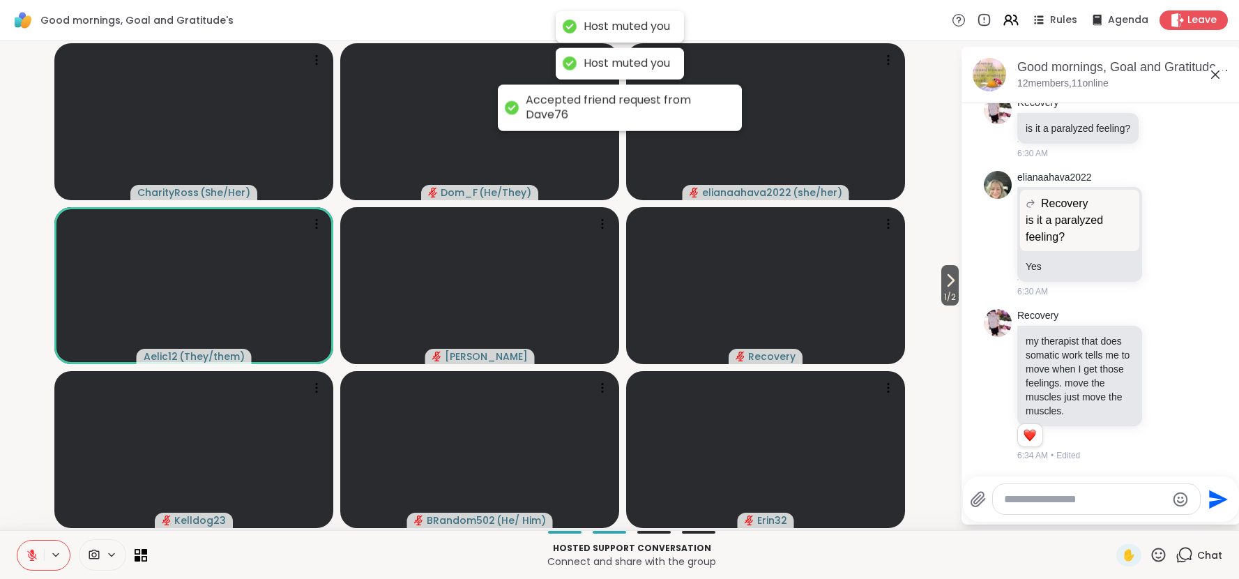
click at [43, 530] on div "Hosted support conversation Connect and share with the group ✋ Chat" at bounding box center [619, 554] width 1239 height 49
click at [44, 530] on div "Hosted support conversation Connect and share with the group ✋ Chat" at bounding box center [619, 554] width 1239 height 49
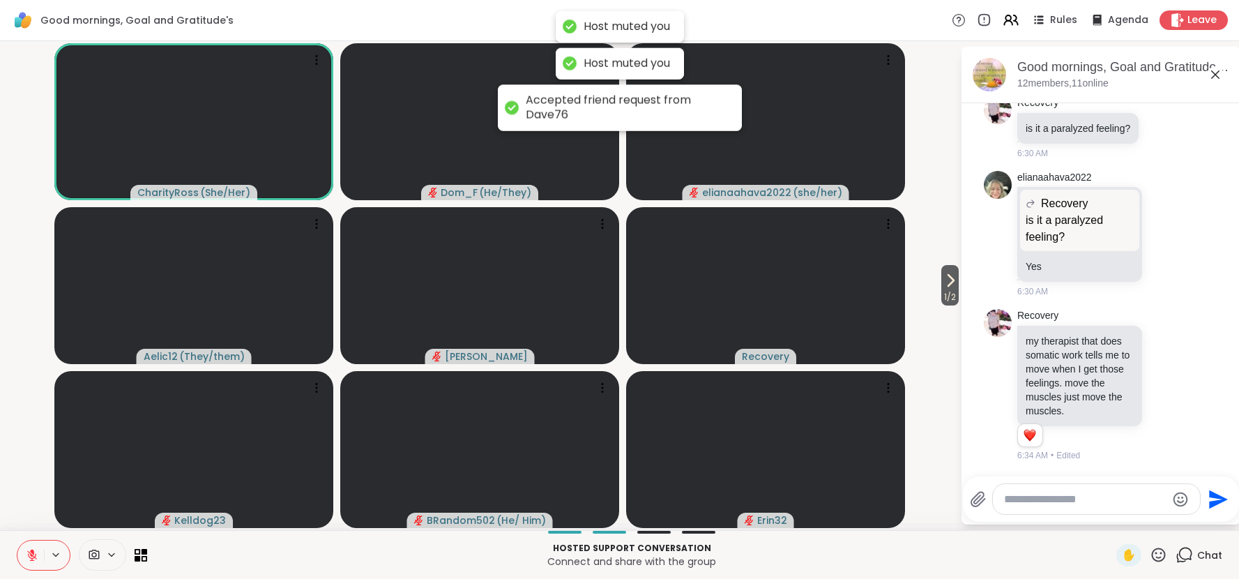
drag, startPoint x: 44, startPoint y: 529, endPoint x: 88, endPoint y: 575, distance: 63.1
click at [88, 575] on div "Hosted support conversation Connect and share with the group ✋ Chat" at bounding box center [619, 554] width 1239 height 49
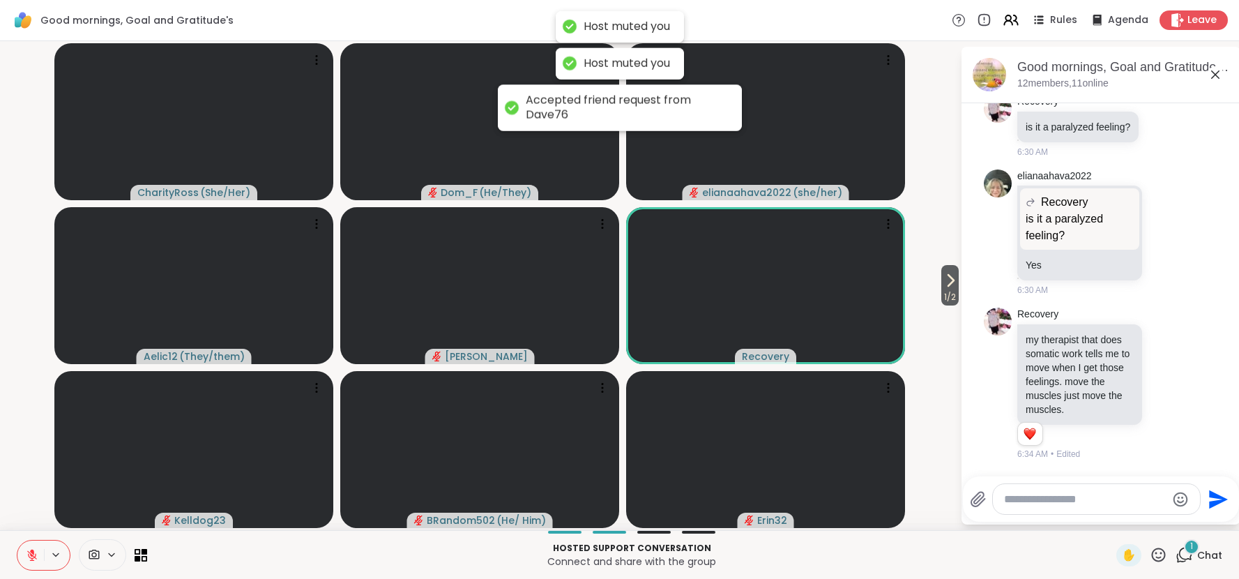
scroll to position [1590, 0]
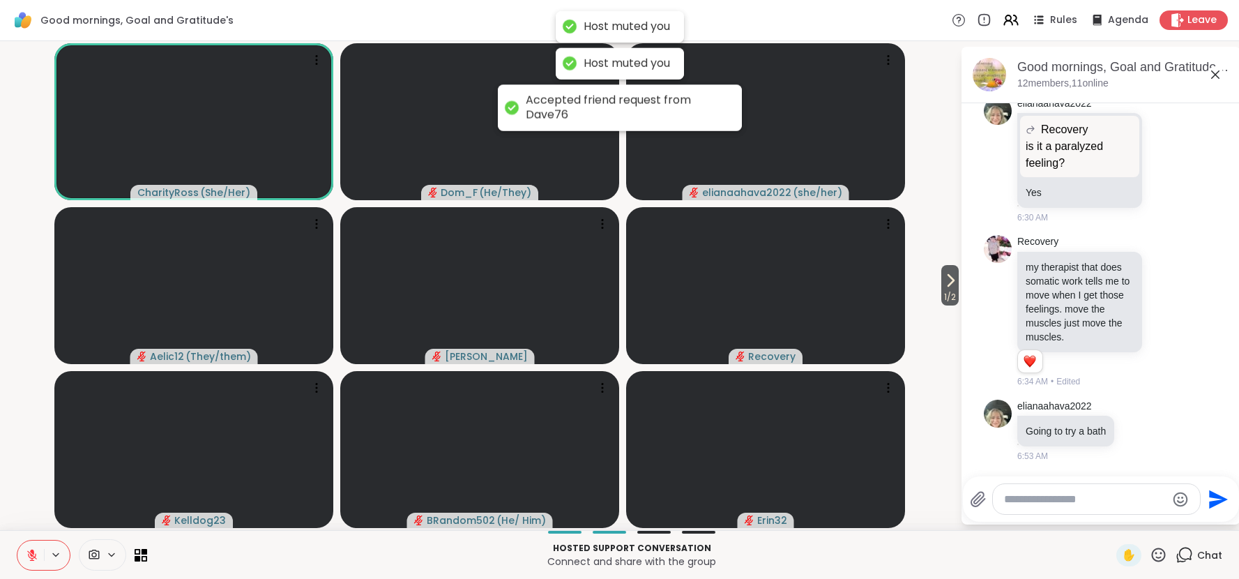
click at [33, 547] on button at bounding box center [30, 555] width 27 height 29
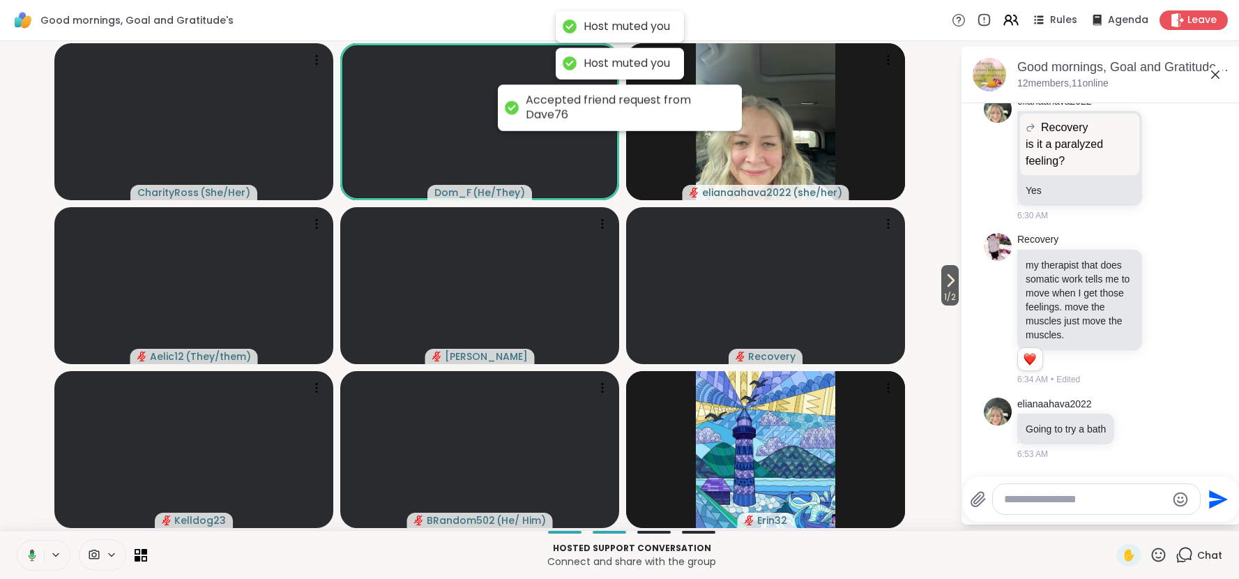
scroll to position [1664, 0]
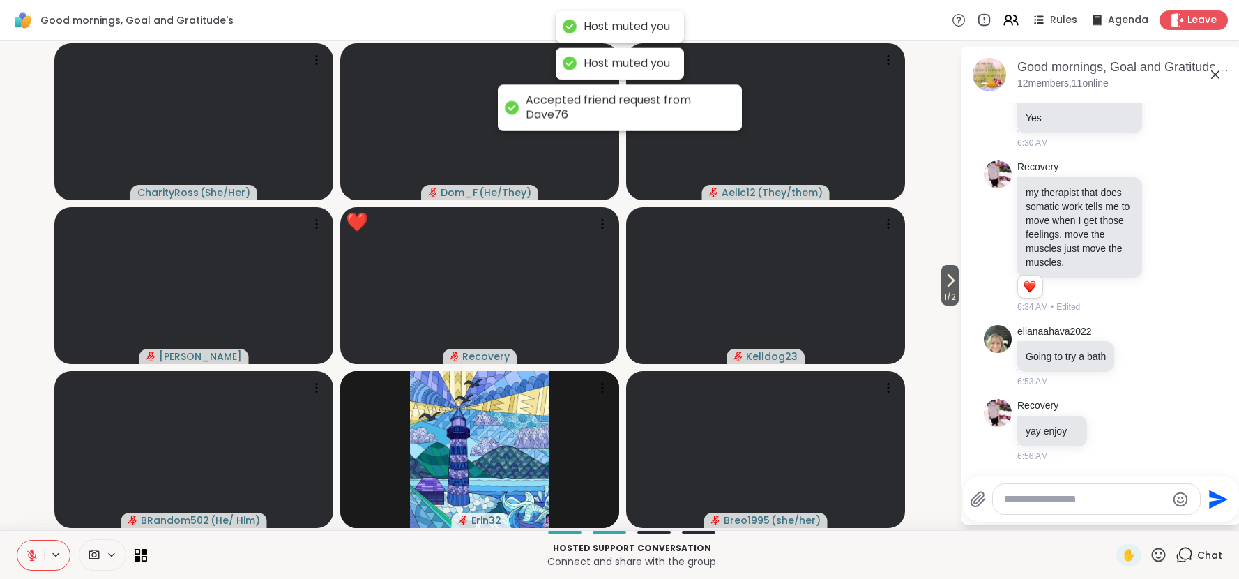
click at [31, 554] on icon at bounding box center [32, 555] width 10 height 10
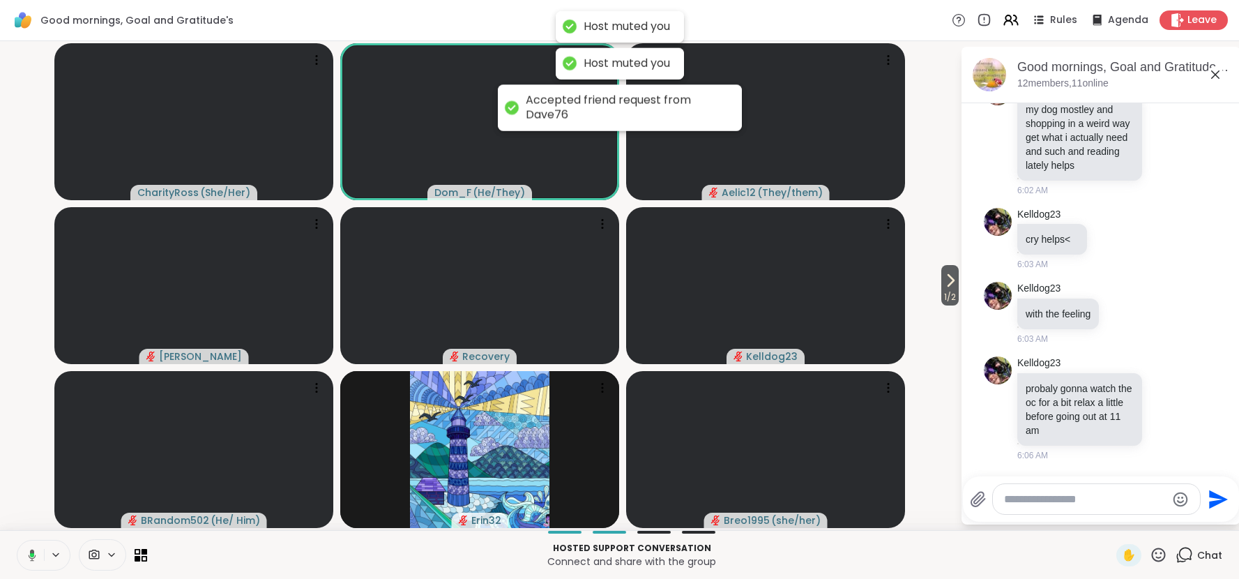
scroll to position [262, 0]
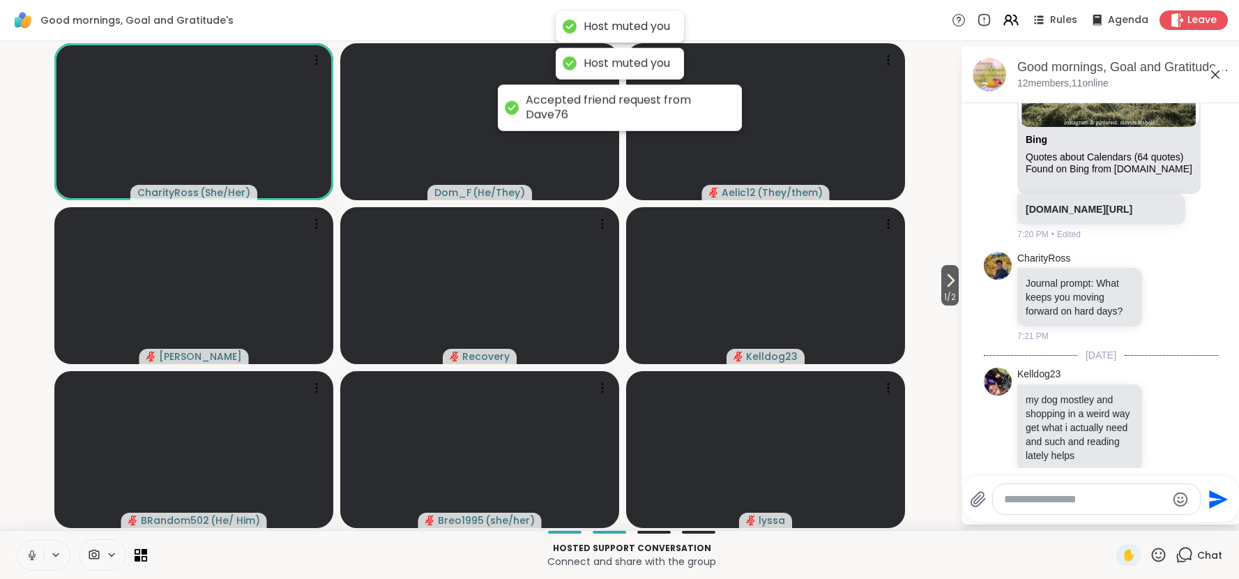
click at [32, 555] on icon at bounding box center [32, 555] width 13 height 13
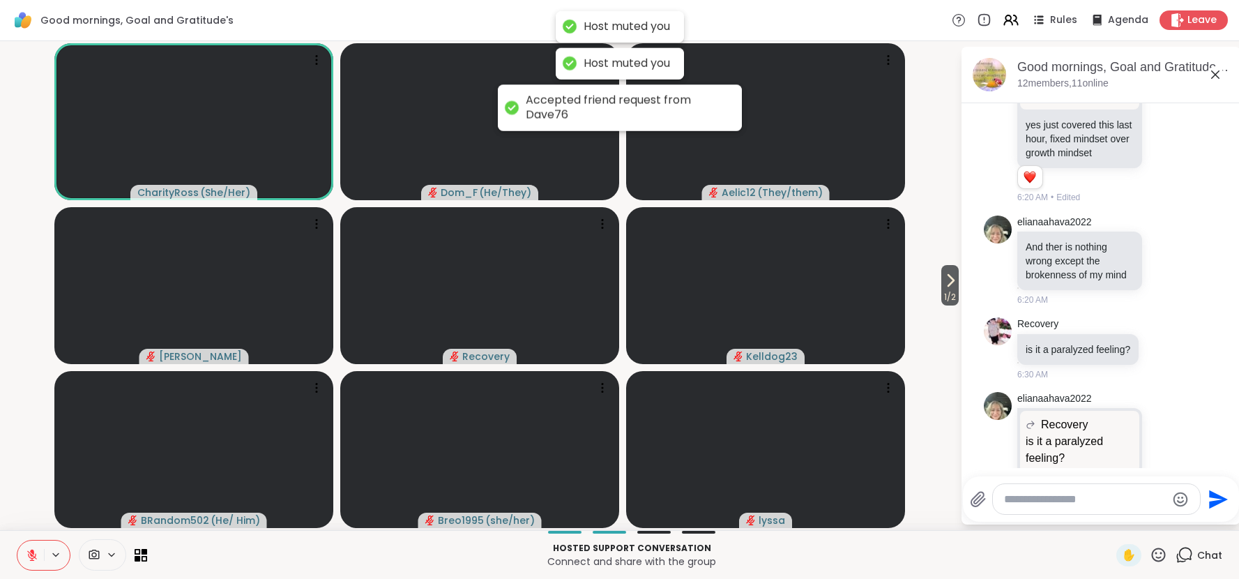
scroll to position [1664, 0]
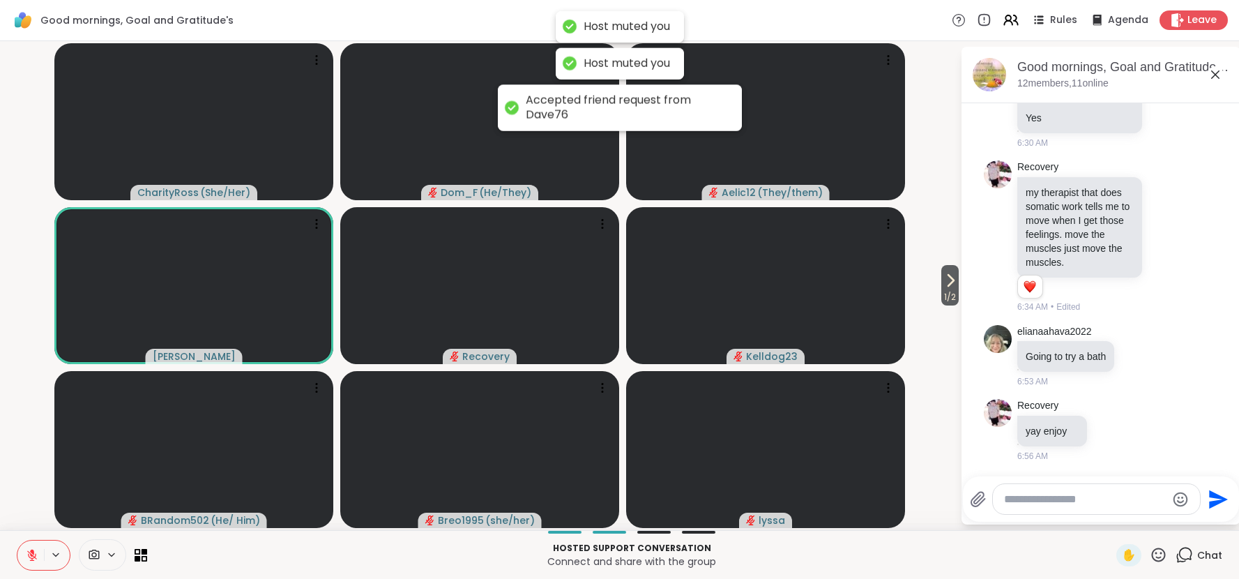
click at [31, 552] on icon at bounding box center [32, 552] width 4 height 6
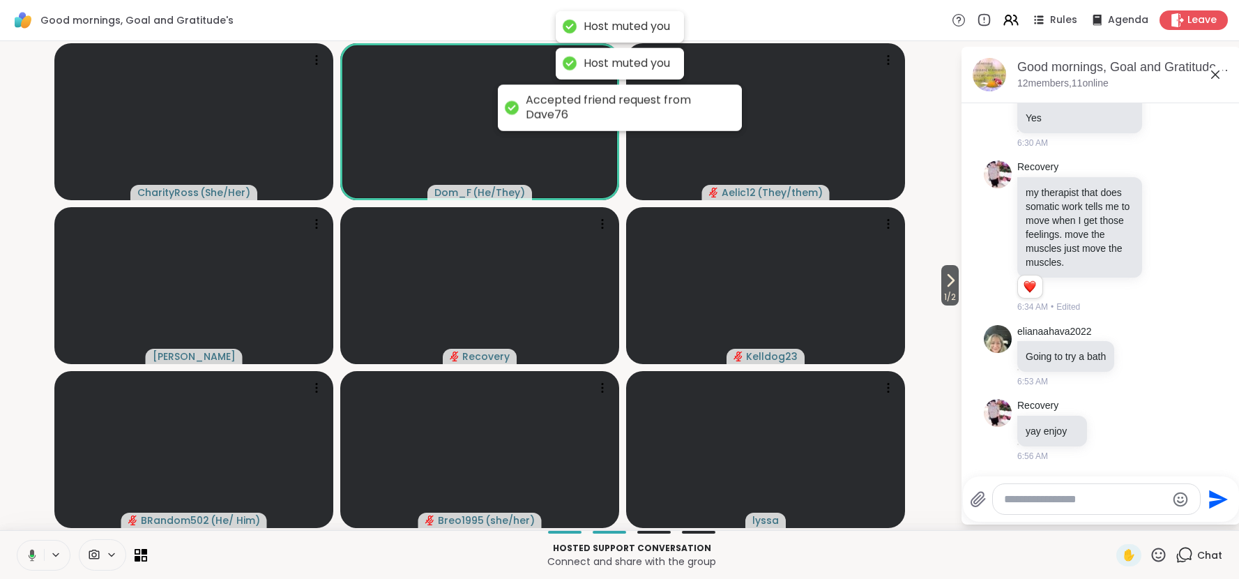
click at [31, 552] on icon at bounding box center [33, 555] width 8 height 12
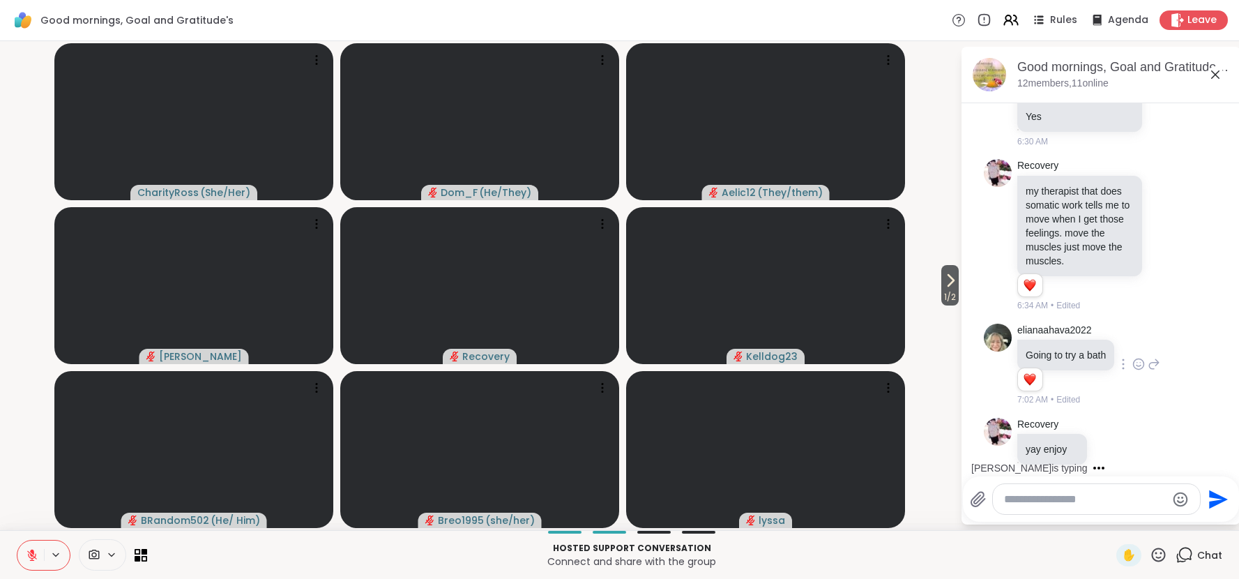
click at [1138, 364] on icon at bounding box center [1139, 364] width 13 height 14
click at [1141, 343] on div "Select Reaction: Heart" at bounding box center [1139, 341] width 13 height 13
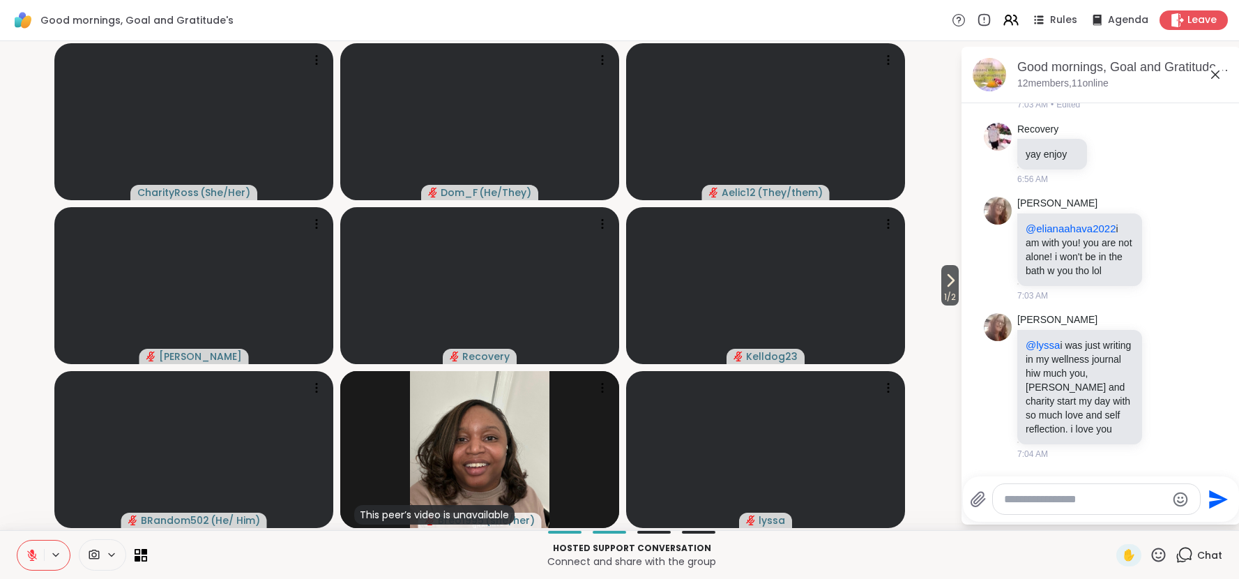
scroll to position [2117, 0]
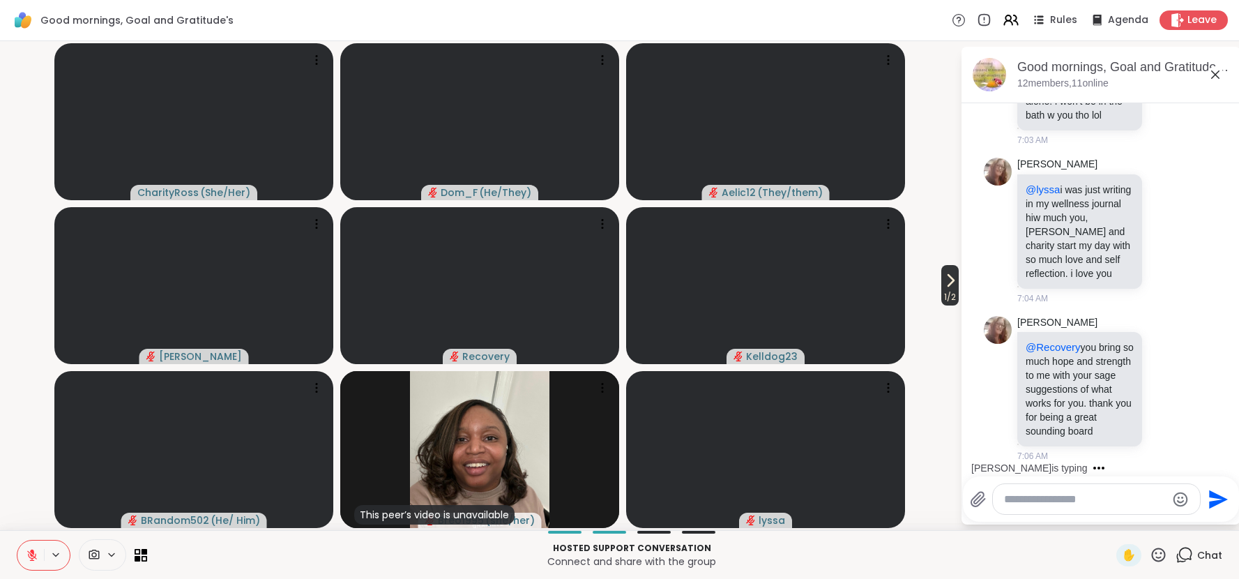
click at [947, 282] on icon at bounding box center [950, 280] width 17 height 17
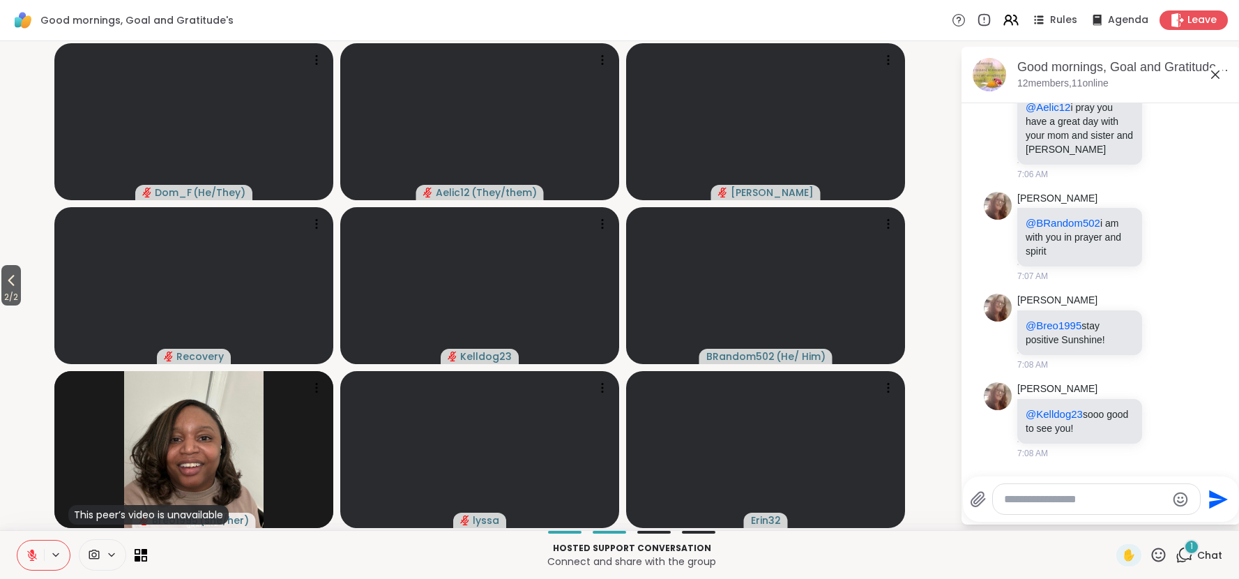
scroll to position [2615, 0]
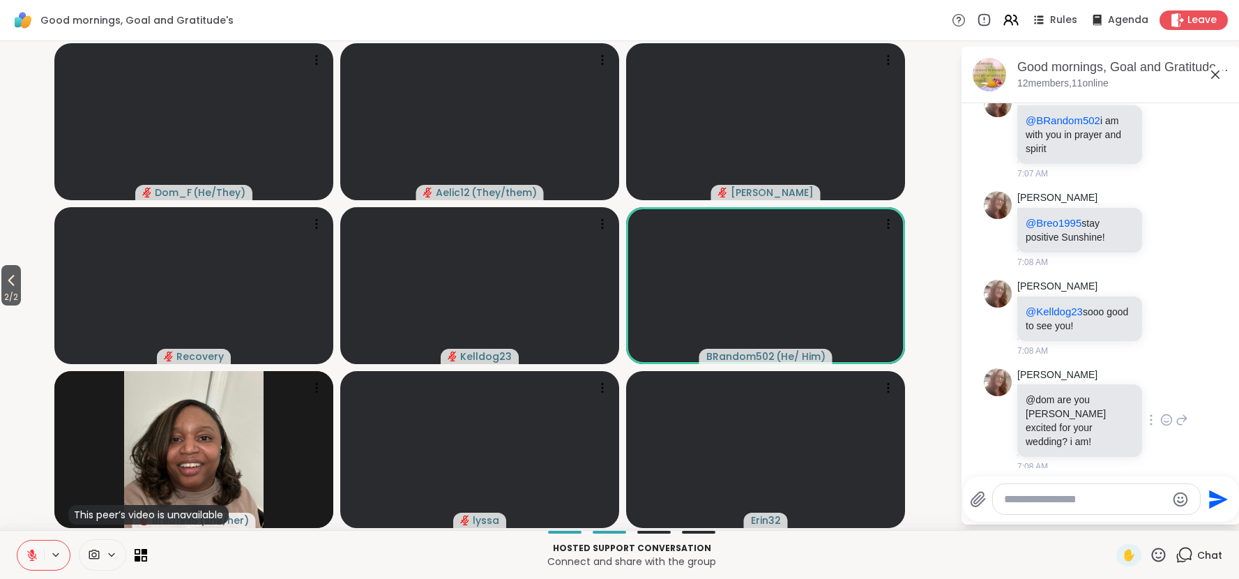
click at [1168, 416] on icon at bounding box center [1167, 420] width 13 height 14
click at [1052, 391] on div "Select Reaction: Heart" at bounding box center [1056, 397] width 13 height 13
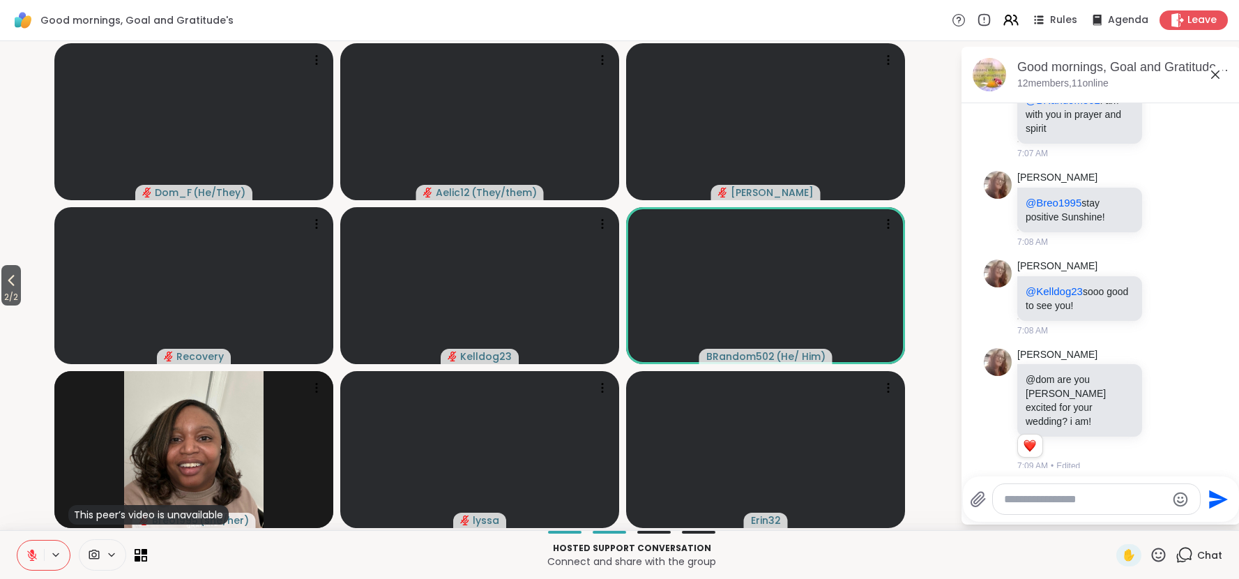
click at [1183, 408] on icon at bounding box center [1182, 409] width 13 height 17
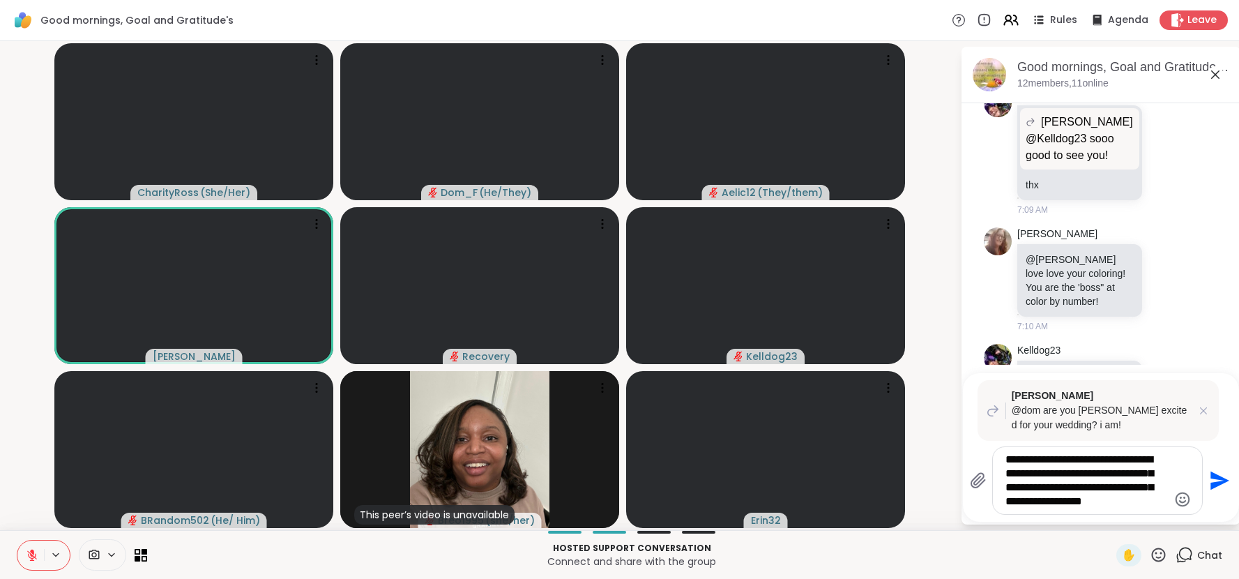
scroll to position [3090, 0]
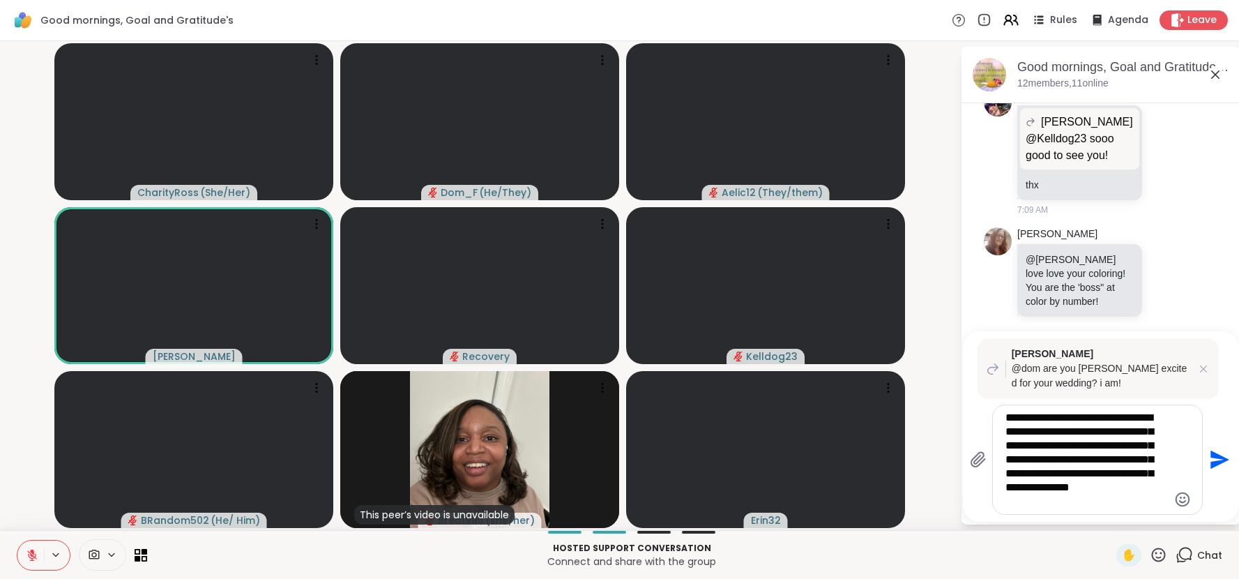
type textarea "**********"
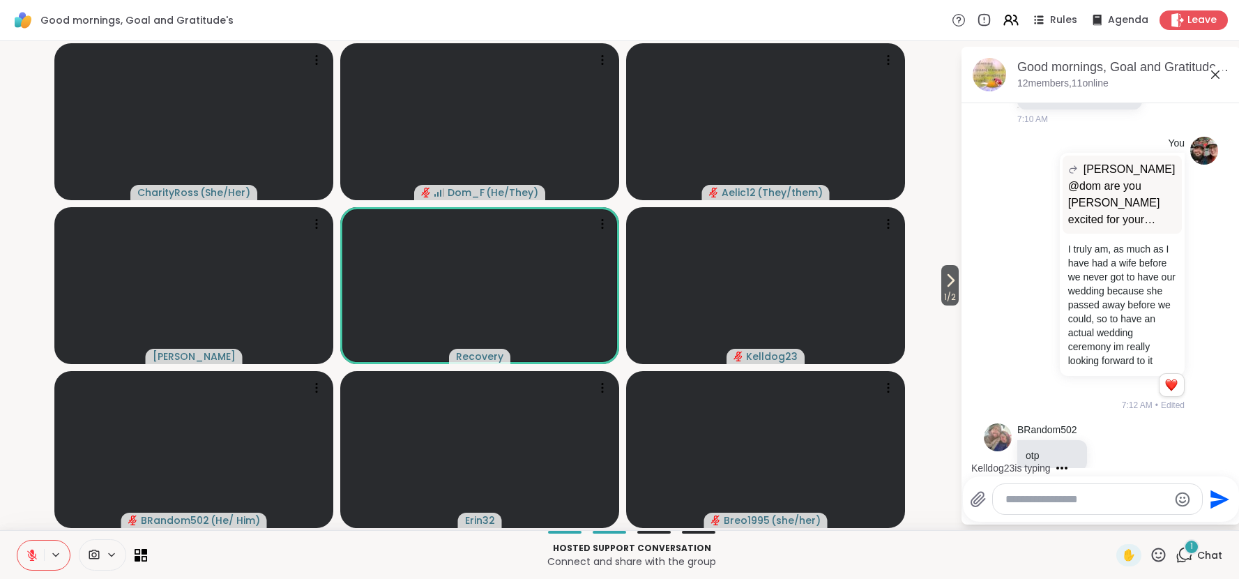
scroll to position [3494, 0]
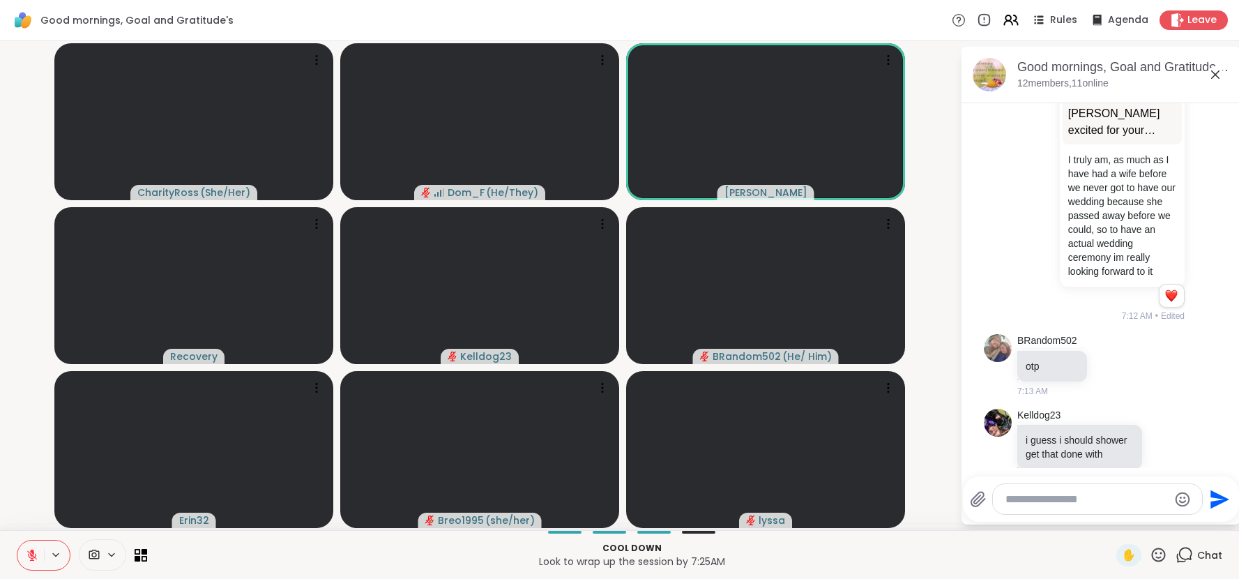
click at [31, 555] on icon at bounding box center [32, 555] width 10 height 10
click at [31, 555] on icon at bounding box center [31, 553] width 3 height 6
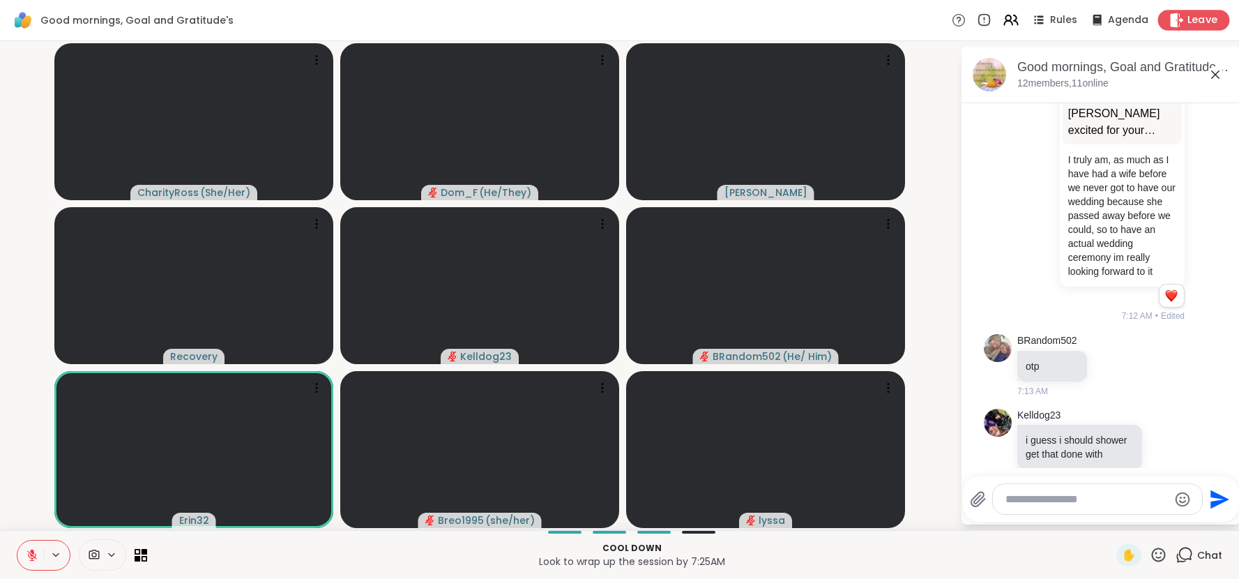
click at [1190, 15] on span "Leave" at bounding box center [1203, 20] width 31 height 15
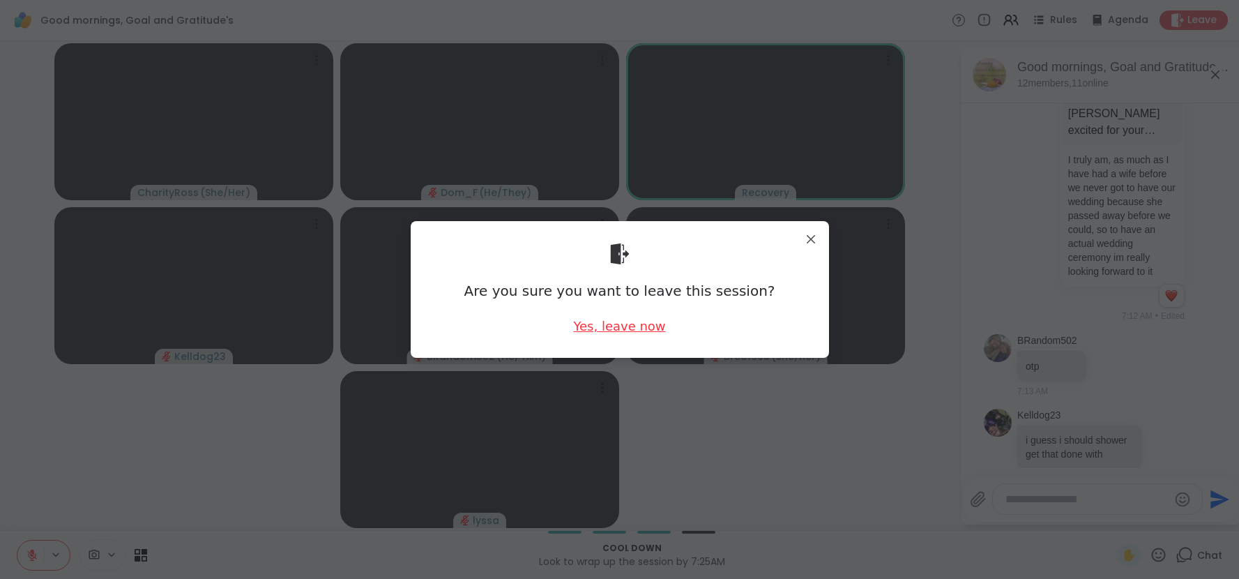
click at [615, 322] on div "Yes, leave now" at bounding box center [619, 325] width 92 height 17
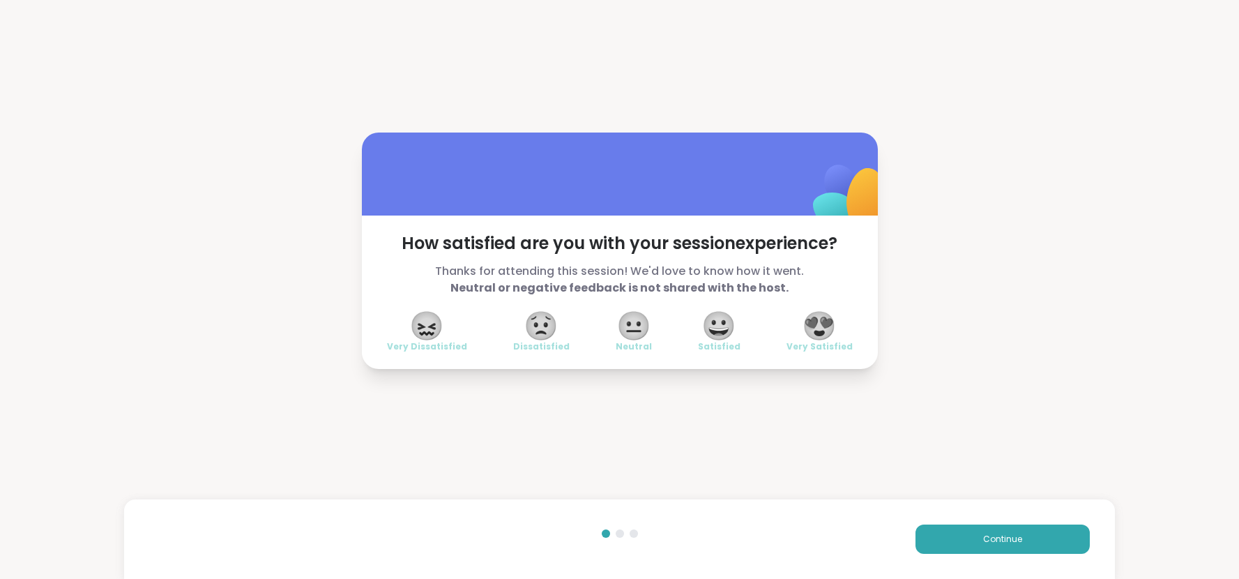
click at [821, 313] on span "😍" at bounding box center [819, 325] width 35 height 25
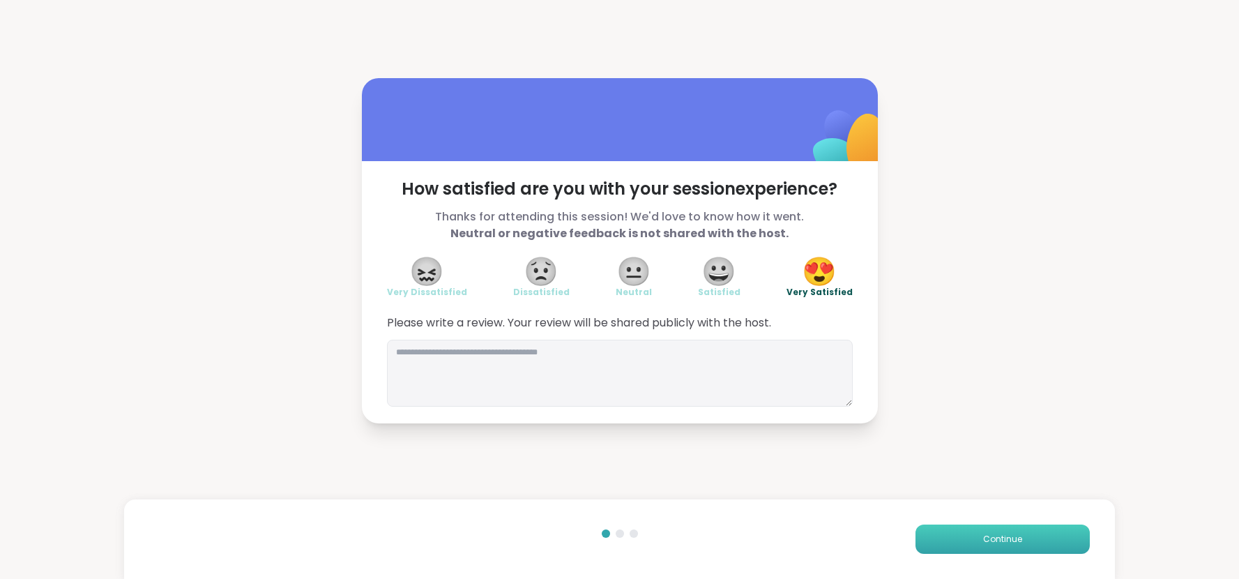
click at [1043, 538] on button "Continue" at bounding box center [1003, 539] width 174 height 29
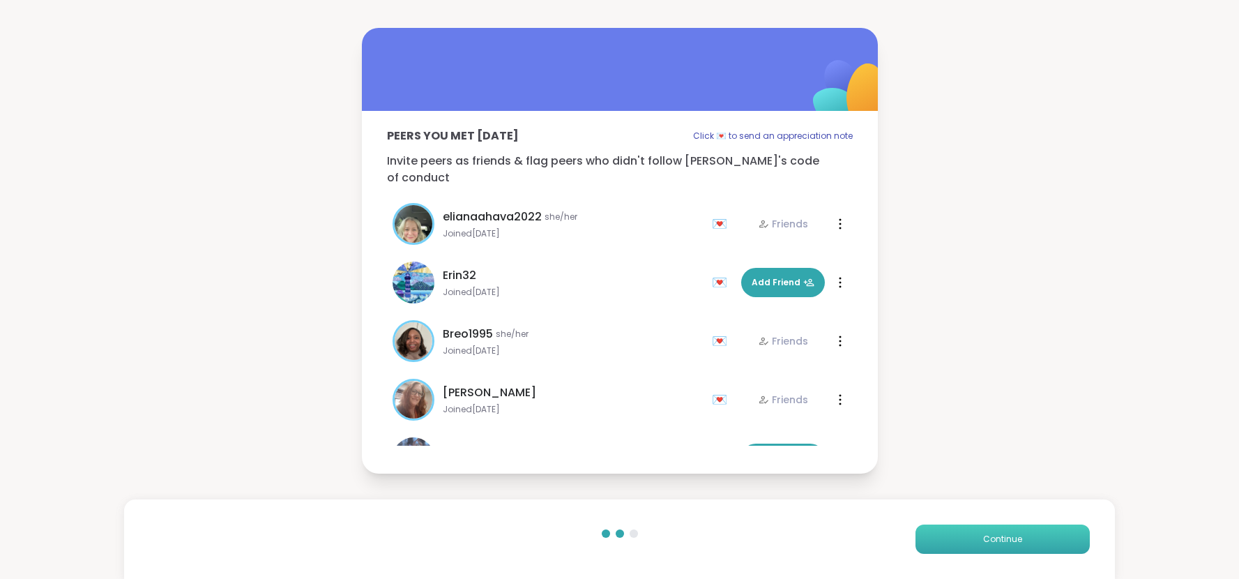
click at [1043, 538] on button "Continue" at bounding box center [1003, 539] width 174 height 29
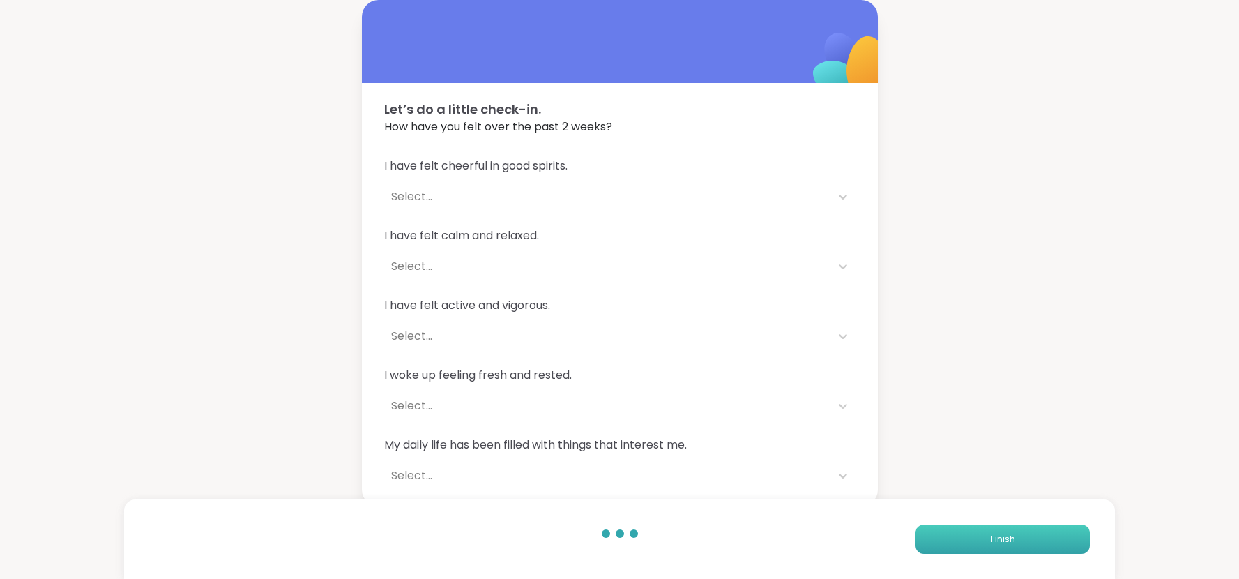
click at [1043, 538] on button "Finish" at bounding box center [1003, 539] width 174 height 29
